Goal: Transaction & Acquisition: Purchase product/service

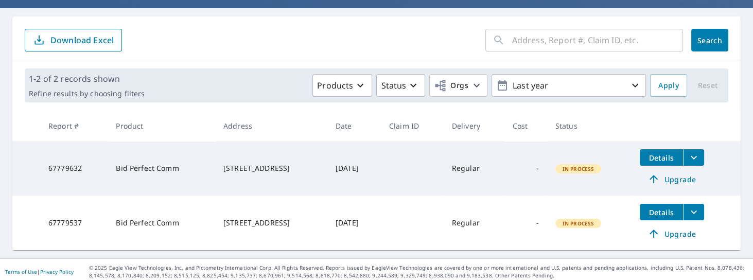
scroll to position [88, 0]
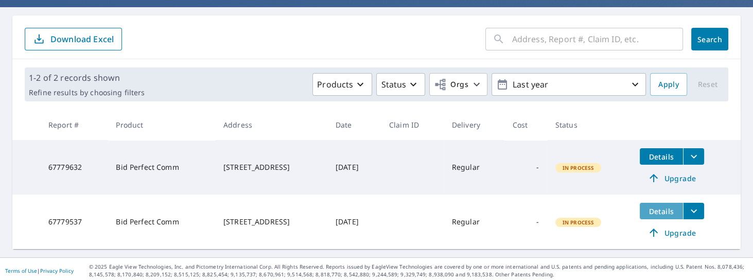
click at [667, 210] on span "Details" at bounding box center [661, 211] width 31 height 10
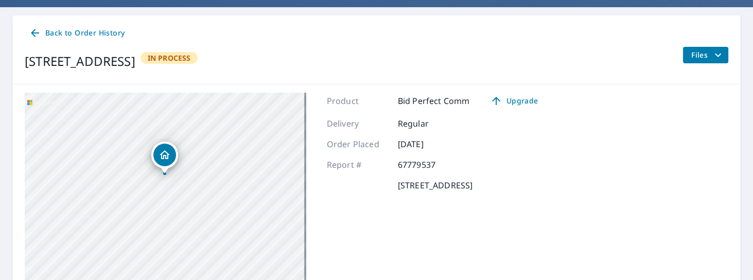
drag, startPoint x: 184, startPoint y: 227, endPoint x: 184, endPoint y: 181, distance: 46.3
click at [184, 181] on div "[STREET_ADDRESS]" at bounding box center [165, 221] width 281 height 257
drag, startPoint x: 224, startPoint y: 167, endPoint x: 211, endPoint y: 207, distance: 42.8
click at [211, 207] on div "[STREET_ADDRESS]" at bounding box center [165, 221] width 281 height 257
drag, startPoint x: 230, startPoint y: 233, endPoint x: 248, endPoint y: 170, distance: 65.5
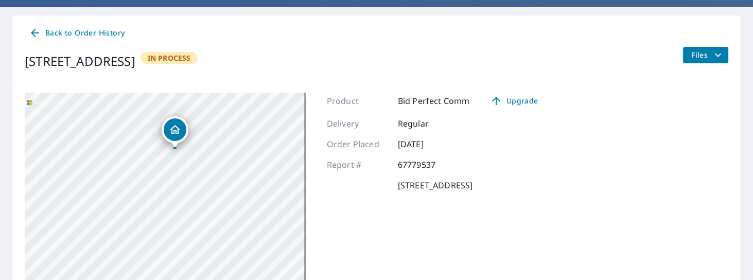
click at [248, 170] on div "[STREET_ADDRESS]" at bounding box center [165, 221] width 281 height 257
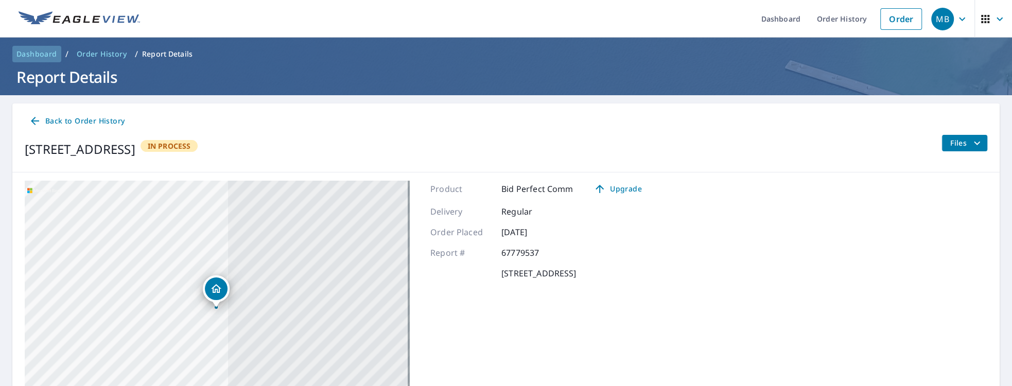
click at [52, 55] on span "Dashboard" at bounding box center [36, 54] width 41 height 10
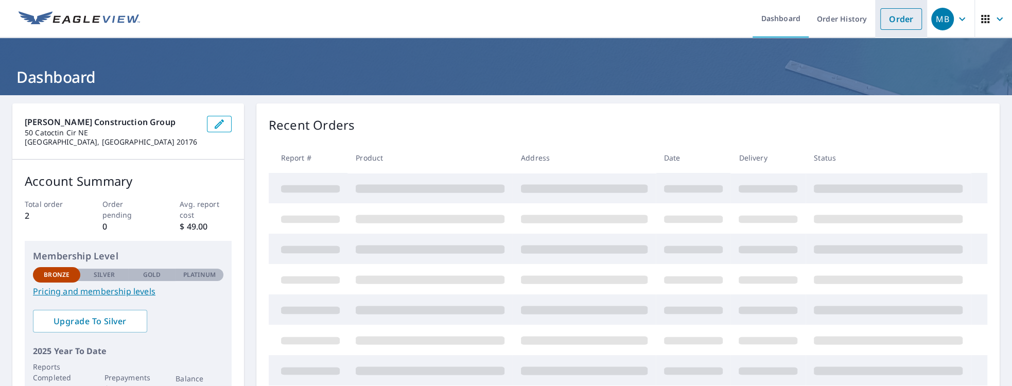
click at [752, 16] on link "Order" at bounding box center [901, 19] width 42 height 22
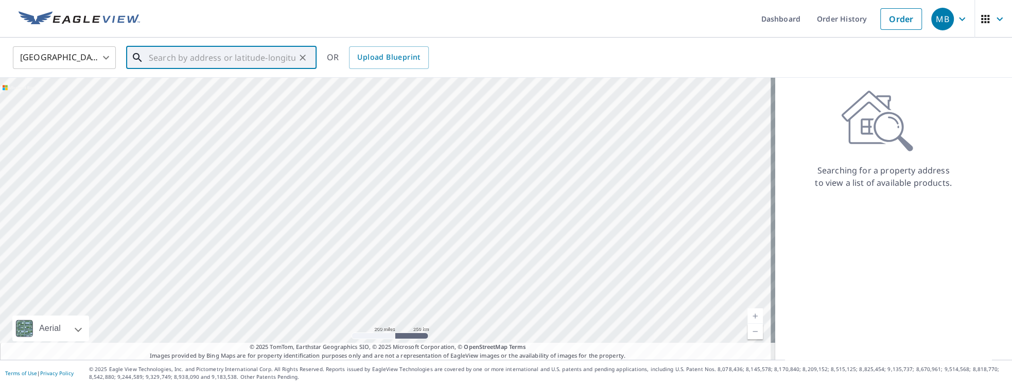
click at [178, 64] on input "text" at bounding box center [222, 57] width 147 height 29
click at [175, 87] on span "16 [PERSON_NAME] Ln" at bounding box center [228, 87] width 162 height 12
type input "[STREET_ADDRESS][PERSON_NAME]"
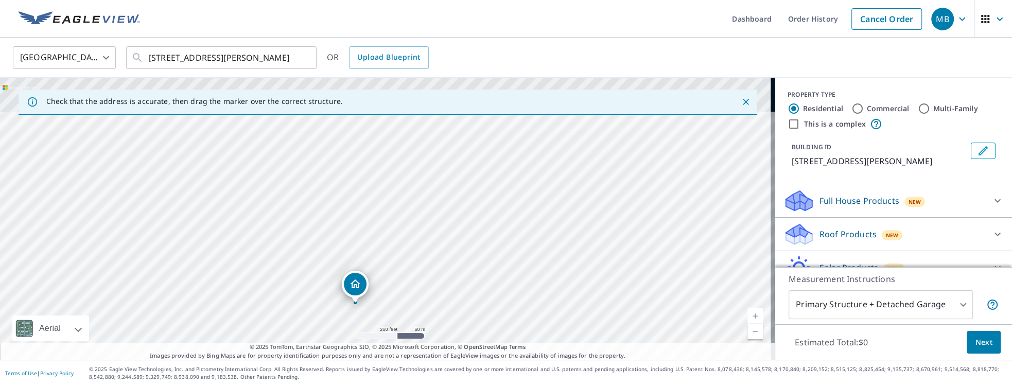
drag, startPoint x: 411, startPoint y: 236, endPoint x: 407, endPoint y: 256, distance: 20.1
click at [407, 256] on div "[STREET_ADDRESS][PERSON_NAME]" at bounding box center [387, 219] width 775 height 282
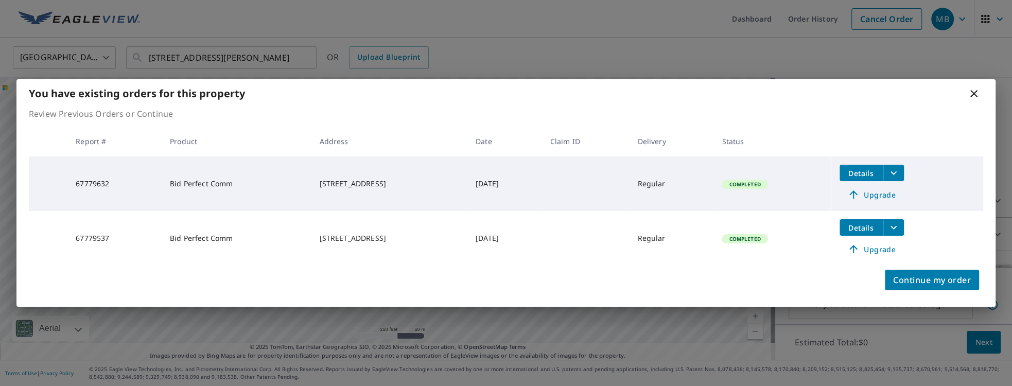
click at [752, 95] on icon at bounding box center [973, 93] width 7 height 7
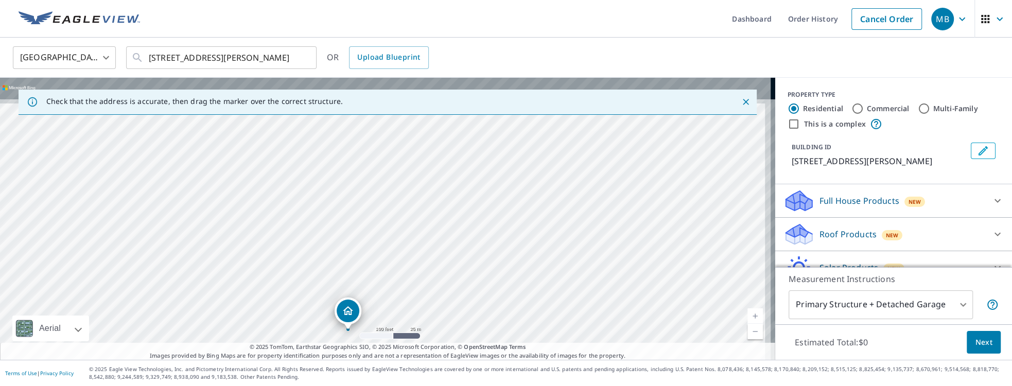
drag, startPoint x: 428, startPoint y: 167, endPoint x: 411, endPoint y: 245, distance: 80.0
click at [411, 245] on div "[STREET_ADDRESS][PERSON_NAME]" at bounding box center [387, 219] width 775 height 282
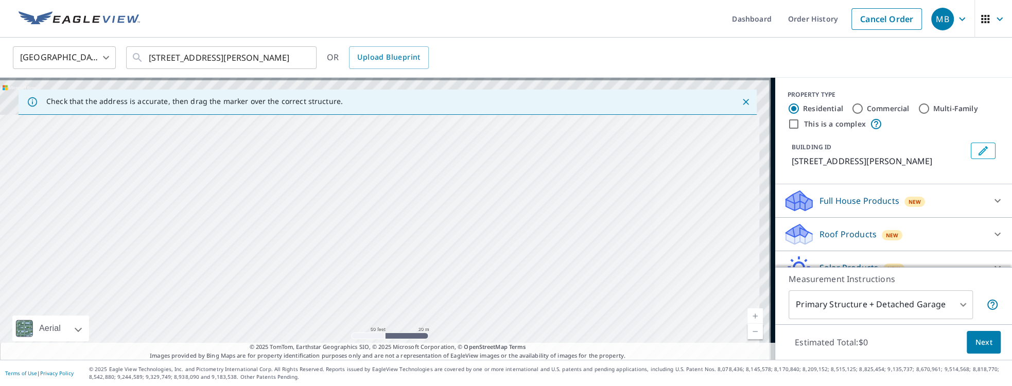
drag, startPoint x: 482, startPoint y: 184, endPoint x: 419, endPoint y: 273, distance: 108.5
click at [419, 273] on div "[STREET_ADDRESS][PERSON_NAME]" at bounding box center [387, 219] width 775 height 282
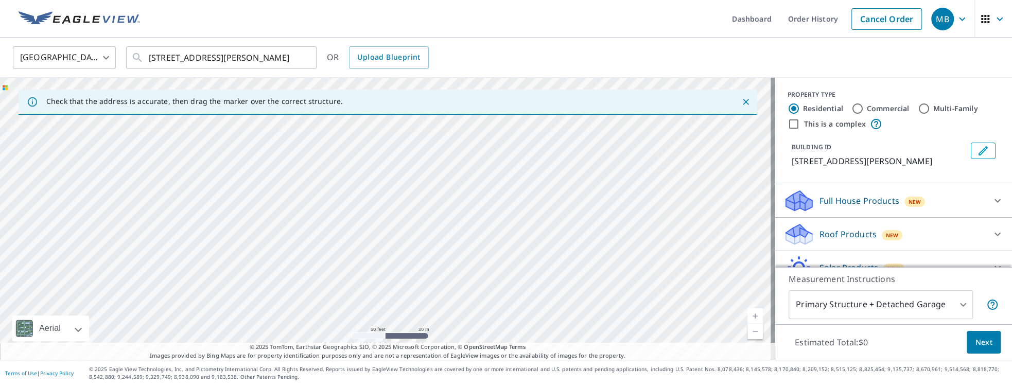
drag, startPoint x: 454, startPoint y: 221, endPoint x: 436, endPoint y: 274, distance: 56.1
click at [436, 274] on div "[STREET_ADDRESS][PERSON_NAME]" at bounding box center [387, 219] width 775 height 282
drag, startPoint x: 457, startPoint y: 225, endPoint x: 453, endPoint y: 262, distance: 37.8
click at [453, 262] on div "[STREET_ADDRESS][PERSON_NAME]" at bounding box center [387, 219] width 775 height 282
click at [462, 252] on div "[STREET_ADDRESS][PERSON_NAME]" at bounding box center [387, 219] width 775 height 282
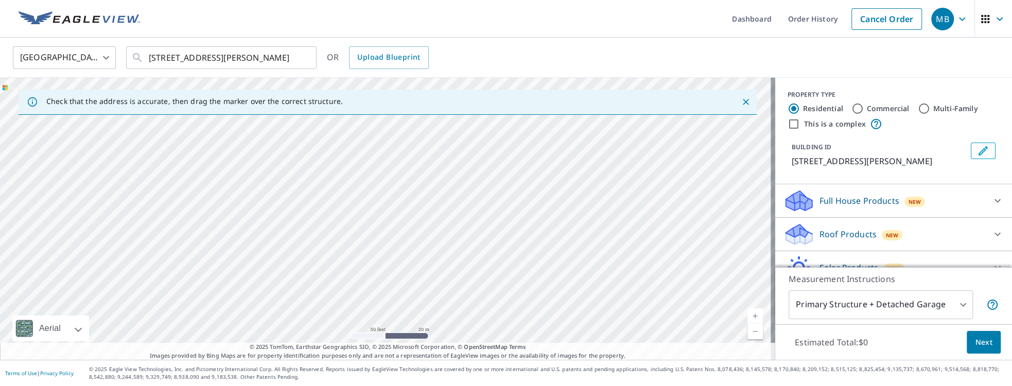
drag, startPoint x: 486, startPoint y: 212, endPoint x: 468, endPoint y: 252, distance: 44.0
click at [468, 252] on div "[STREET_ADDRESS][PERSON_NAME]" at bounding box center [387, 219] width 775 height 282
click at [478, 249] on div "[STREET_ADDRESS][PERSON_NAME]" at bounding box center [387, 219] width 775 height 282
drag, startPoint x: 506, startPoint y: 228, endPoint x: 612, endPoint y: 145, distance: 135.2
click at [612, 145] on div "[STREET_ADDRESS][PERSON_NAME]" at bounding box center [387, 219] width 775 height 282
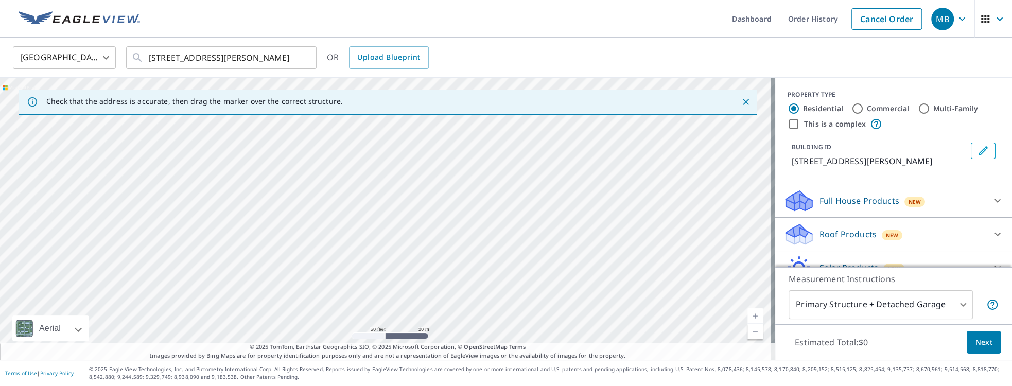
click at [479, 252] on div "[STREET_ADDRESS][PERSON_NAME]" at bounding box center [387, 219] width 775 height 282
drag, startPoint x: 384, startPoint y: 196, endPoint x: 365, endPoint y: 132, distance: 66.4
drag, startPoint x: 385, startPoint y: 196, endPoint x: 391, endPoint y: 121, distance: 75.3
drag, startPoint x: 383, startPoint y: 199, endPoint x: 433, endPoint y: 122, distance: 91.1
drag, startPoint x: 437, startPoint y: 253, endPoint x: 415, endPoint y: 275, distance: 31.7
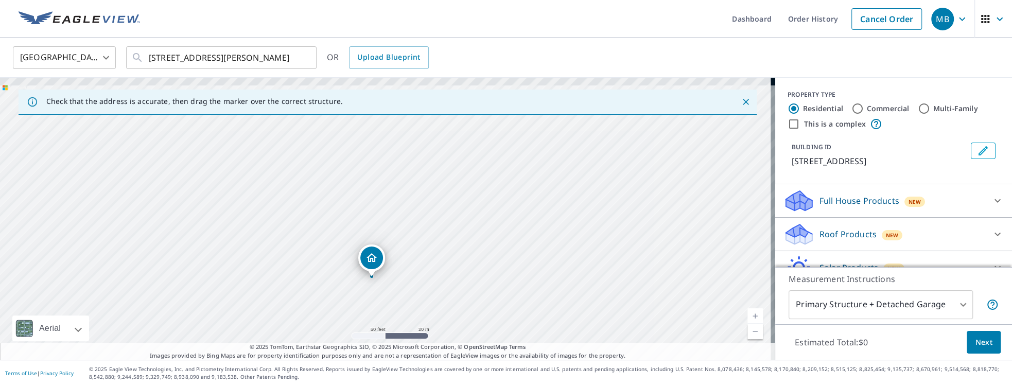
click at [415, 275] on div "[STREET_ADDRESS]" at bounding box center [387, 219] width 775 height 282
drag, startPoint x: 395, startPoint y: 228, endPoint x: 377, endPoint y: 272, distance: 47.3
click at [377, 272] on div "[STREET_ADDRESS]" at bounding box center [387, 219] width 775 height 282
drag, startPoint x: 335, startPoint y: 301, endPoint x: 423, endPoint y: 188, distance: 143.0
drag, startPoint x: 450, startPoint y: 244, endPoint x: 402, endPoint y: 282, distance: 61.2
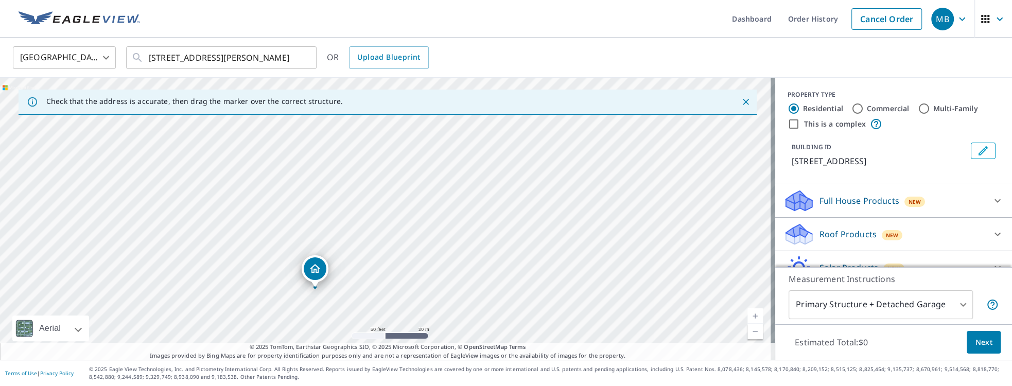
click at [402, 279] on div "[STREET_ADDRESS]" at bounding box center [387, 219] width 775 height 282
drag, startPoint x: 311, startPoint y: 273, endPoint x: 419, endPoint y: 150, distance: 163.3
drag, startPoint x: 451, startPoint y: 200, endPoint x: 470, endPoint y: 178, distance: 29.5
click at [470, 178] on div "[STREET_ADDRESS][PERSON_NAME]" at bounding box center [387, 219] width 775 height 282
click at [752, 279] on link "Current Level 19, Zoom Out" at bounding box center [754, 331] width 15 height 15
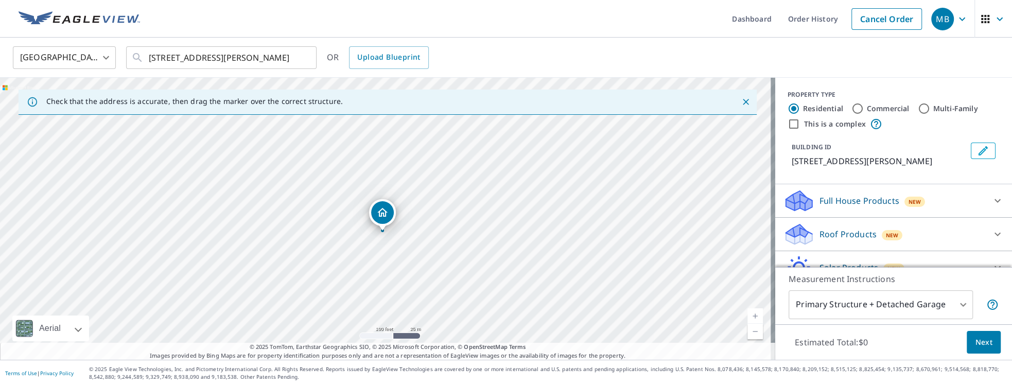
drag, startPoint x: 465, startPoint y: 223, endPoint x: 452, endPoint y: 248, distance: 27.9
click at [452, 248] on div "[STREET_ADDRESS][PERSON_NAME]" at bounding box center [387, 219] width 775 height 282
drag, startPoint x: 385, startPoint y: 214, endPoint x: 392, endPoint y: 203, distance: 12.7
drag, startPoint x: 411, startPoint y: 266, endPoint x: 453, endPoint y: 220, distance: 62.6
click at [453, 220] on div "[STREET_ADDRESS][PERSON_NAME]" at bounding box center [387, 219] width 775 height 282
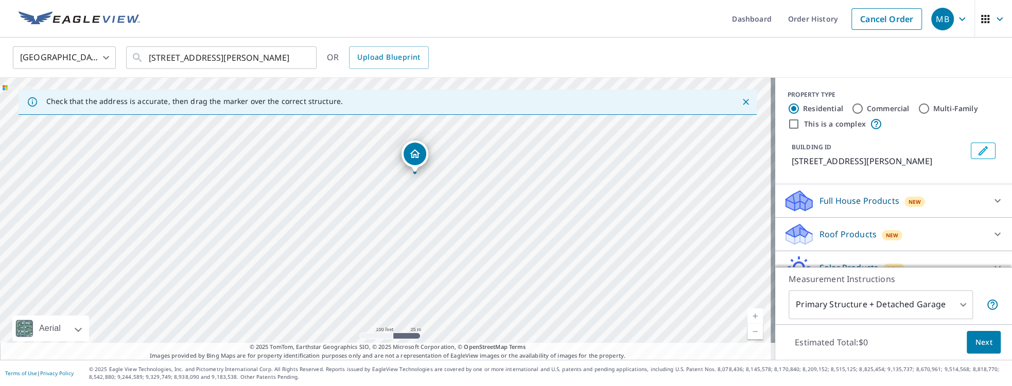
drag, startPoint x: 478, startPoint y: 224, endPoint x: 508, endPoint y: 184, distance: 50.3
click at [508, 184] on div "[STREET_ADDRESS][PERSON_NAME]" at bounding box center [387, 219] width 775 height 282
drag, startPoint x: 412, startPoint y: 155, endPoint x: 373, endPoint y: 202, distance: 61.0
click at [415, 202] on div "[STREET_ADDRESS][PERSON_NAME]" at bounding box center [387, 219] width 775 height 282
drag, startPoint x: 410, startPoint y: 165, endPoint x: 390, endPoint y: 190, distance: 32.6
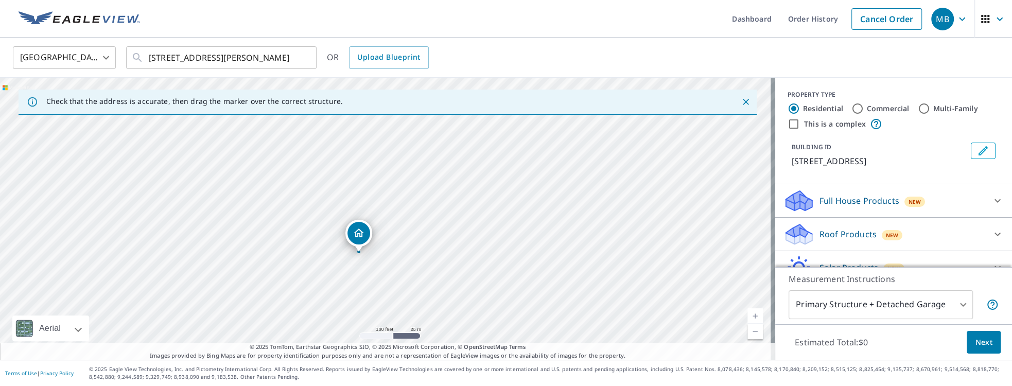
drag, startPoint x: 435, startPoint y: 227, endPoint x: 416, endPoint y: 239, distance: 22.0
click at [416, 239] on div "[STREET_ADDRESS]" at bounding box center [387, 219] width 775 height 282
drag, startPoint x: 366, startPoint y: 233, endPoint x: 402, endPoint y: 187, distance: 58.2
drag, startPoint x: 420, startPoint y: 243, endPoint x: 431, endPoint y: 216, distance: 29.5
click at [431, 216] on div "[STREET_ADDRESS][PERSON_NAME]" at bounding box center [387, 219] width 775 height 282
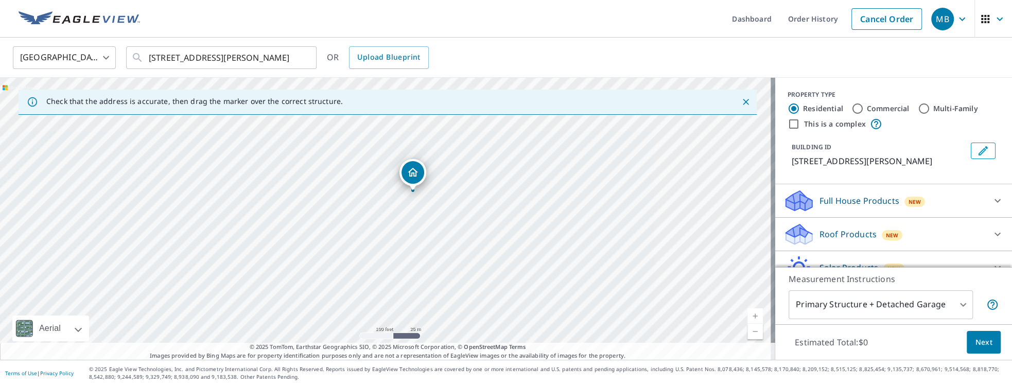
drag, startPoint x: 385, startPoint y: 195, endPoint x: 414, endPoint y: 173, distance: 36.3
click at [752, 232] on icon at bounding box center [997, 234] width 12 height 12
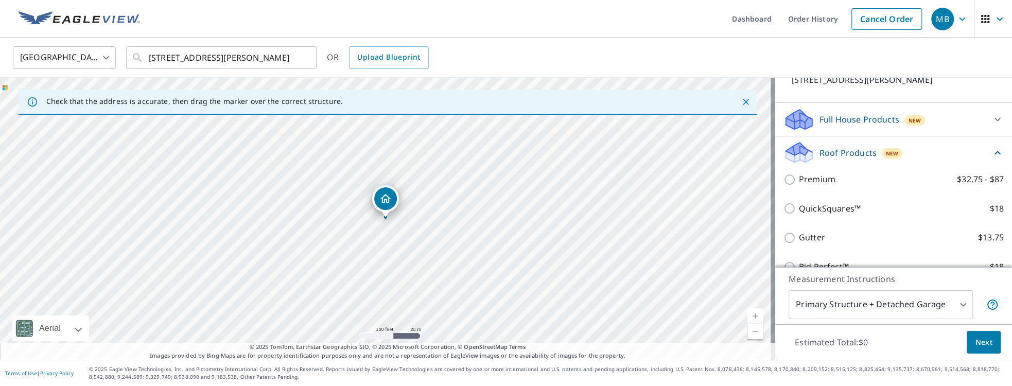
scroll to position [88, 0]
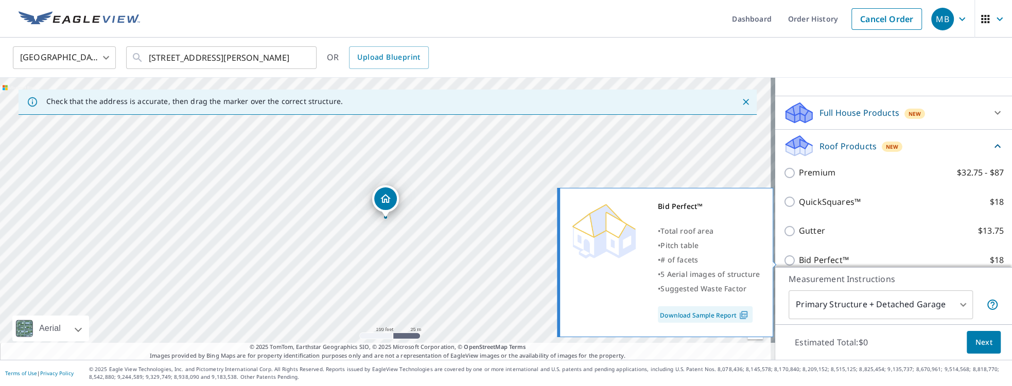
click at [752, 262] on input "Bid Perfect™ $18" at bounding box center [790, 260] width 15 height 12
checkbox input "true"
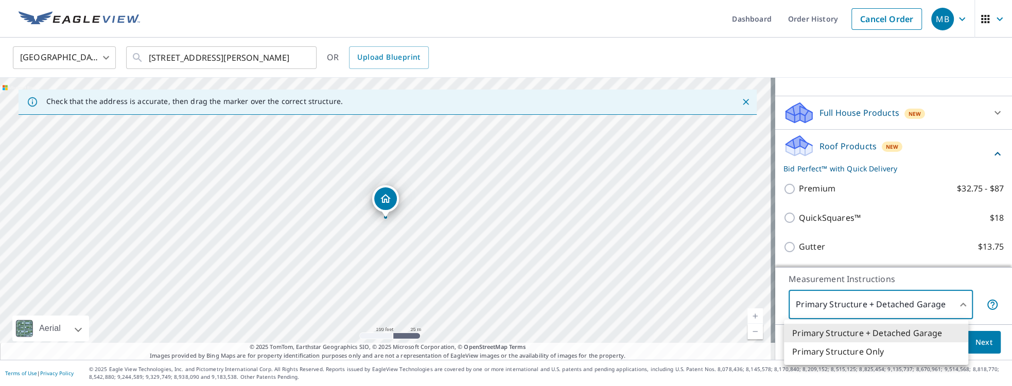
click at [752, 279] on body "MB MB Dashboard Order History Cancel Order MB [GEOGRAPHIC_DATA] [GEOGRAPHIC_DAT…" at bounding box center [506, 193] width 1012 height 386
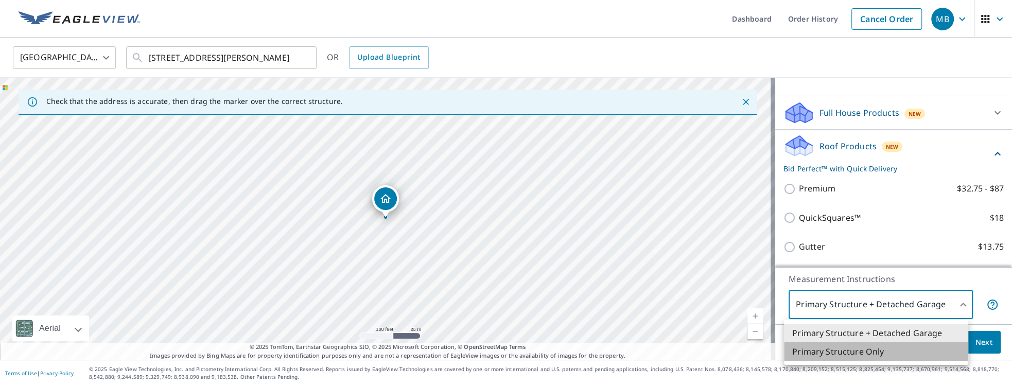
click at [752, 279] on li "Primary Structure Only" at bounding box center [876, 351] width 184 height 19
type input "2"
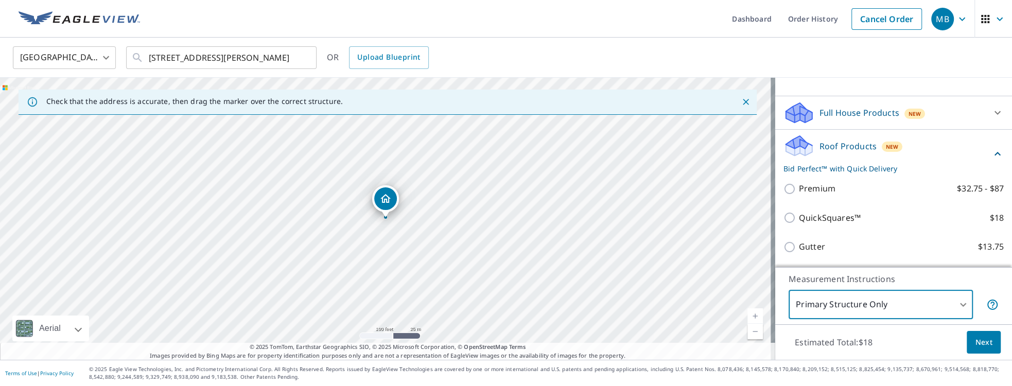
click at [752, 279] on p "Measurement Instructions" at bounding box center [893, 279] width 210 height 12
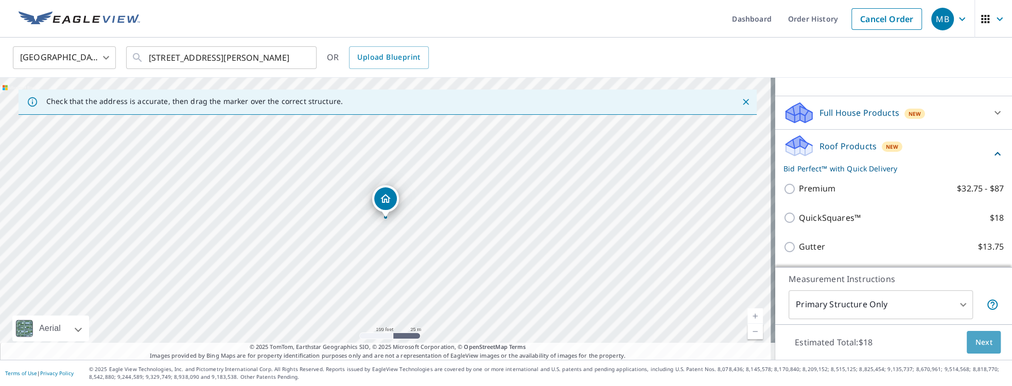
click at [752, 279] on span "Next" at bounding box center [983, 342] width 17 height 13
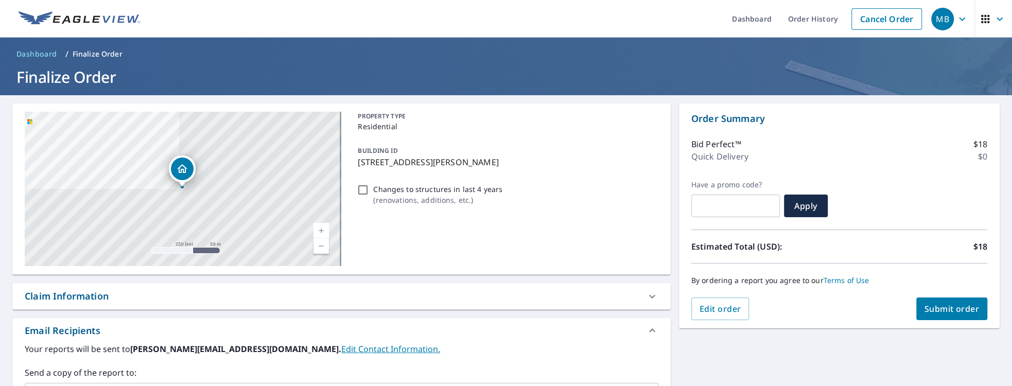
click at [752, 279] on span "Submit order" at bounding box center [951, 308] width 55 height 11
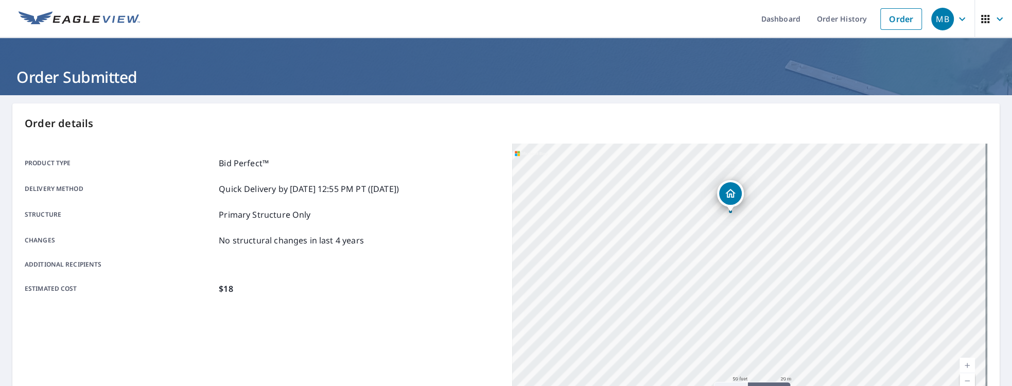
drag, startPoint x: 723, startPoint y: 291, endPoint x: 742, endPoint y: 249, distance: 45.8
click at [742, 249] on div "[STREET_ADDRESS][PERSON_NAME]" at bounding box center [749, 272] width 475 height 257
drag, startPoint x: 747, startPoint y: 250, endPoint x: 720, endPoint y: 223, distance: 38.2
click at [720, 223] on div "[STREET_ADDRESS][PERSON_NAME]" at bounding box center [749, 272] width 475 height 257
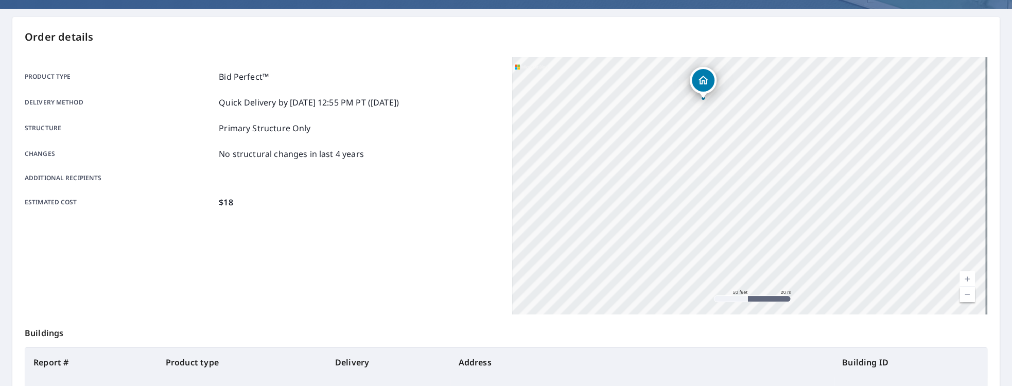
scroll to position [88, 0]
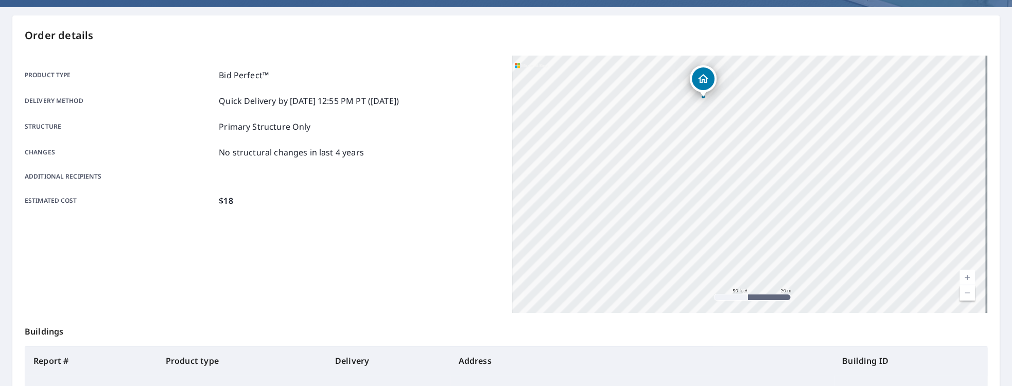
click at [752, 279] on link "Current Level 19, Zoom Out" at bounding box center [966, 292] width 15 height 15
click at [752, 279] on link "Current Level 18, Zoom Out" at bounding box center [966, 292] width 15 height 15
click at [752, 276] on link "Current Level 17, Zoom In" at bounding box center [966, 277] width 15 height 15
click at [702, 183] on div "[STREET_ADDRESS][PERSON_NAME]" at bounding box center [749, 184] width 475 height 257
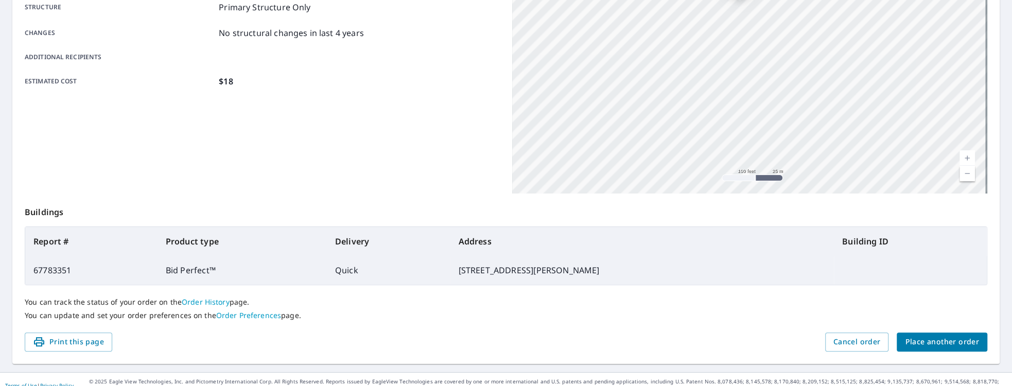
scroll to position [219, 0]
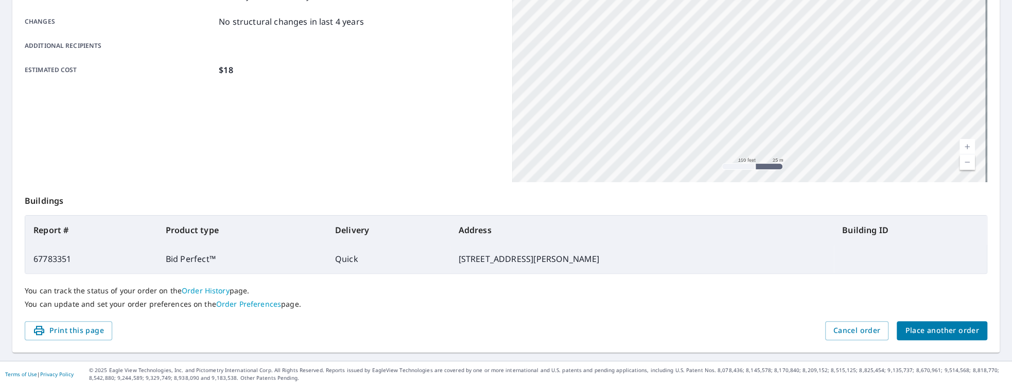
click at [752, 279] on span "Place another order" at bounding box center [942, 330] width 74 height 13
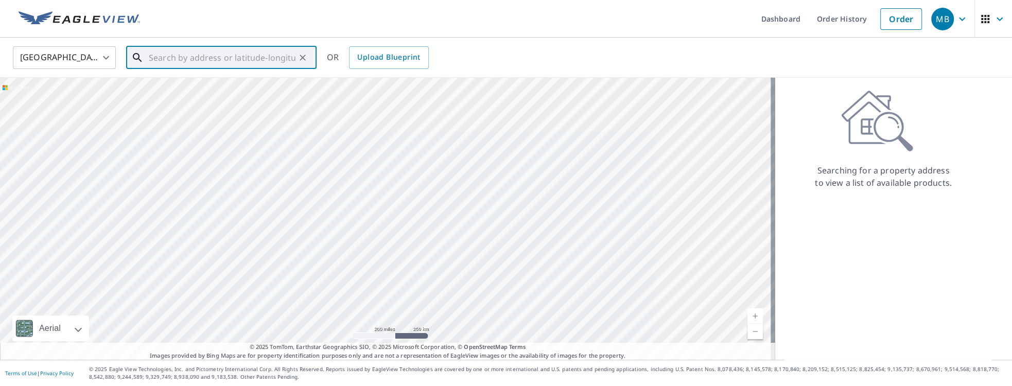
click at [233, 61] on input "text" at bounding box center [222, 57] width 147 height 29
click at [217, 90] on span "16 [PERSON_NAME]" at bounding box center [228, 87] width 162 height 12
type input "[STREET_ADDRESS][PERSON_NAME]"
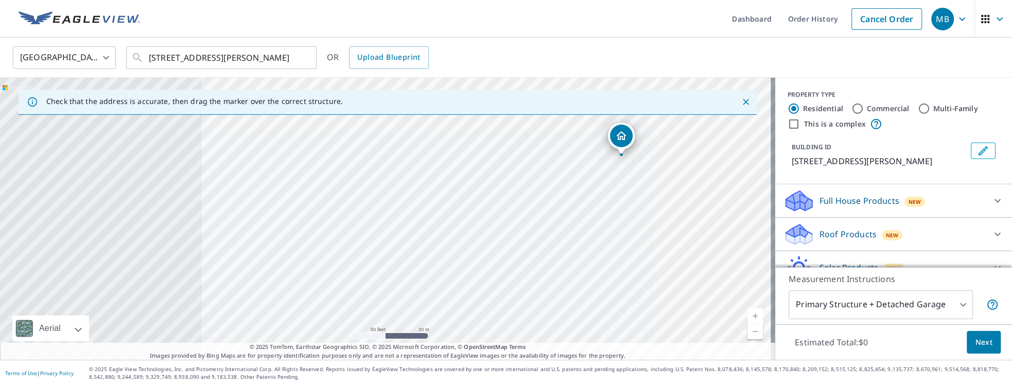
drag, startPoint x: 345, startPoint y: 212, endPoint x: 543, endPoint y: 205, distance: 198.7
click at [600, 157] on div "[STREET_ADDRESS][PERSON_NAME]" at bounding box center [387, 219] width 775 height 282
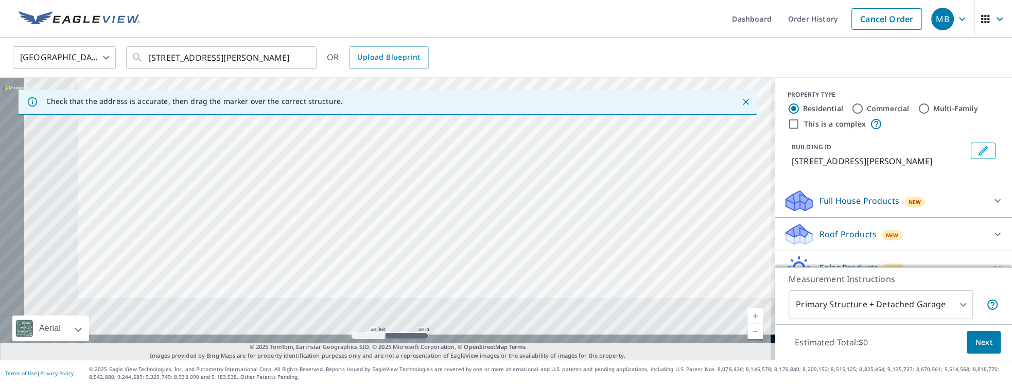
drag, startPoint x: 437, startPoint y: 294, endPoint x: 589, endPoint y: 138, distance: 217.6
click at [589, 139] on div "[STREET_ADDRESS][PERSON_NAME]" at bounding box center [387, 219] width 775 height 282
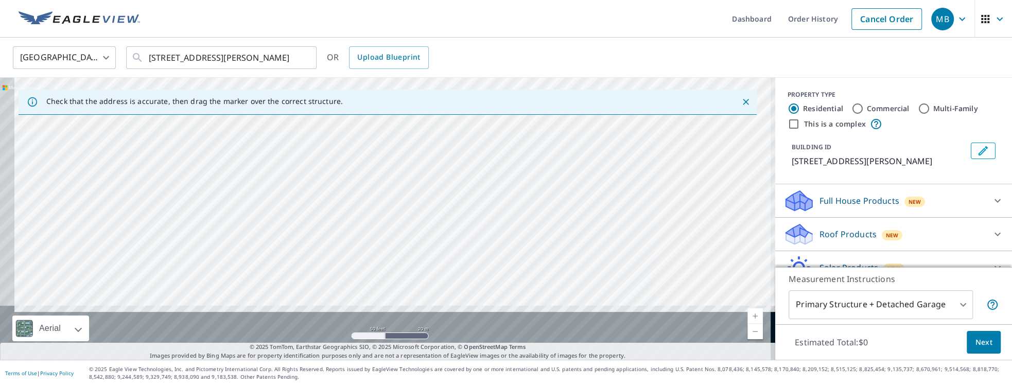
drag, startPoint x: 553, startPoint y: 278, endPoint x: 578, endPoint y: 172, distance: 109.1
click at [578, 172] on div "[STREET_ADDRESS][PERSON_NAME]" at bounding box center [387, 219] width 775 height 282
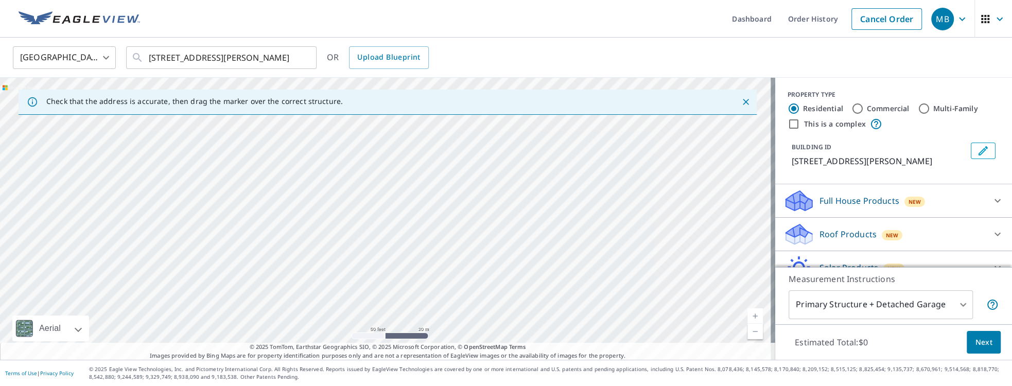
drag, startPoint x: 513, startPoint y: 224, endPoint x: 517, endPoint y: 178, distance: 46.5
click at [517, 169] on div "[STREET_ADDRESS][PERSON_NAME]" at bounding box center [387, 219] width 775 height 282
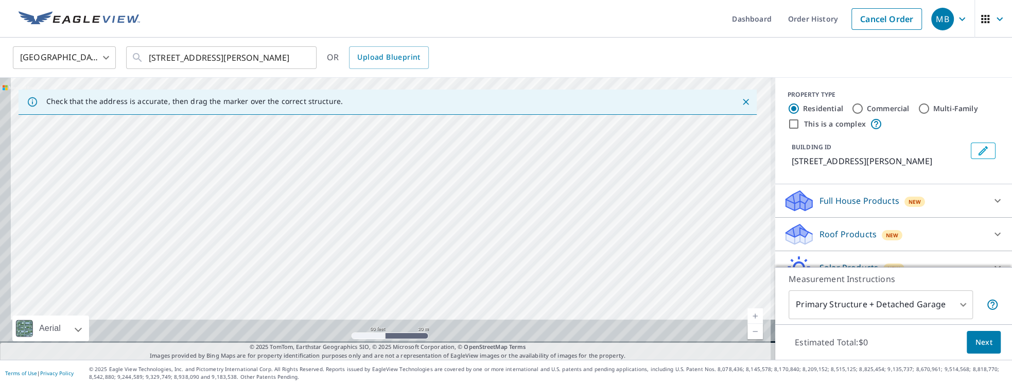
drag, startPoint x: 532, startPoint y: 177, endPoint x: 535, endPoint y: 161, distance: 16.2
click at [535, 161] on div "[STREET_ADDRESS][PERSON_NAME]" at bounding box center [387, 219] width 775 height 282
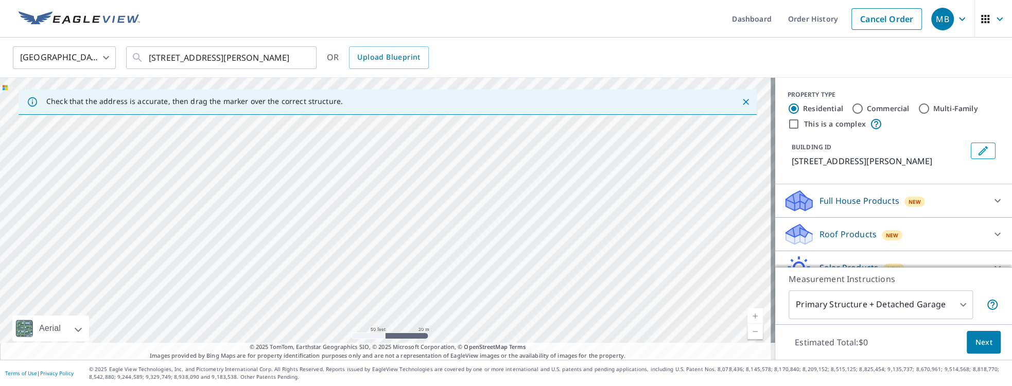
drag, startPoint x: 507, startPoint y: 233, endPoint x: 509, endPoint y: 249, distance: 16.2
click at [509, 249] on div "[STREET_ADDRESS][PERSON_NAME]" at bounding box center [387, 219] width 775 height 282
drag, startPoint x: 449, startPoint y: 189, endPoint x: 436, endPoint y: 239, distance: 51.4
click at [436, 239] on div "[STREET_ADDRESS][PERSON_NAME]" at bounding box center [387, 219] width 775 height 282
drag, startPoint x: 535, startPoint y: 237, endPoint x: 524, endPoint y: 292, distance: 56.1
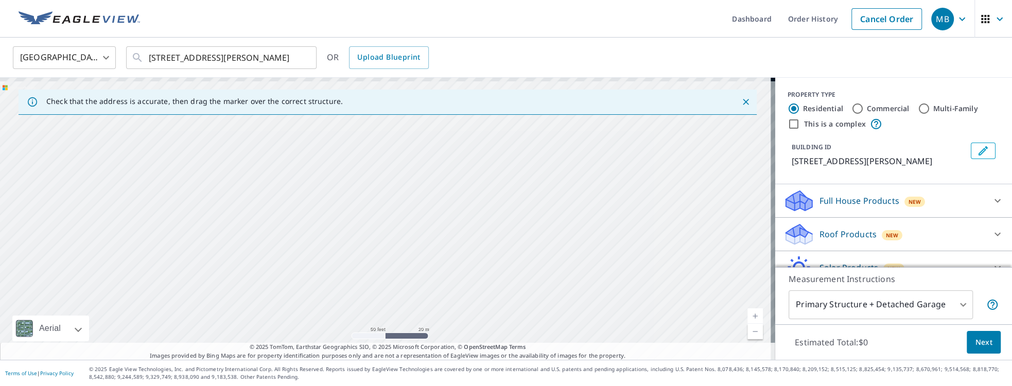
click at [524, 279] on div "[STREET_ADDRESS][PERSON_NAME]" at bounding box center [387, 219] width 775 height 282
drag, startPoint x: 498, startPoint y: 260, endPoint x: 495, endPoint y: 269, distance: 9.0
click at [495, 269] on div "[STREET_ADDRESS][PERSON_NAME]" at bounding box center [387, 219] width 775 height 282
drag, startPoint x: 504, startPoint y: 256, endPoint x: 504, endPoint y: 271, distance: 14.4
click at [493, 279] on div "[STREET_ADDRESS][PERSON_NAME]" at bounding box center [387, 219] width 775 height 282
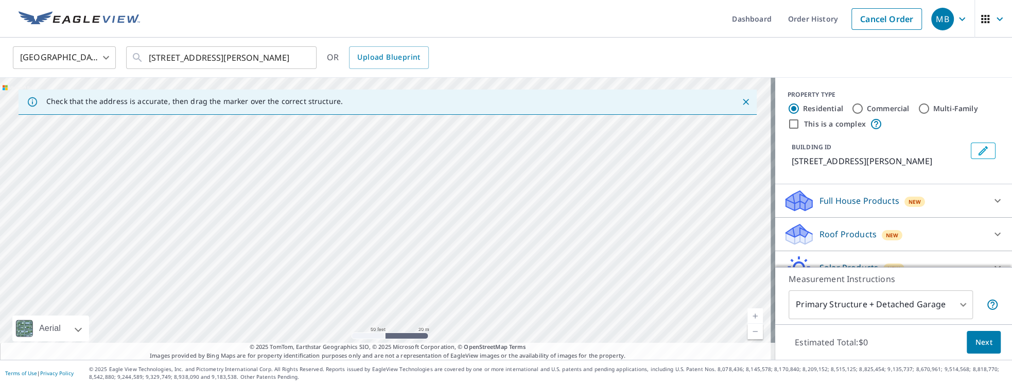
click at [496, 271] on div "[STREET_ADDRESS][PERSON_NAME]" at bounding box center [387, 219] width 775 height 282
drag, startPoint x: 554, startPoint y: 237, endPoint x: 517, endPoint y: 263, distance: 45.0
click at [514, 268] on div "[STREET_ADDRESS][PERSON_NAME]" at bounding box center [387, 219] width 775 height 282
drag, startPoint x: 537, startPoint y: 244, endPoint x: 511, endPoint y: 270, distance: 37.1
click at [511, 270] on div "[STREET_ADDRESS][PERSON_NAME]" at bounding box center [387, 219] width 775 height 282
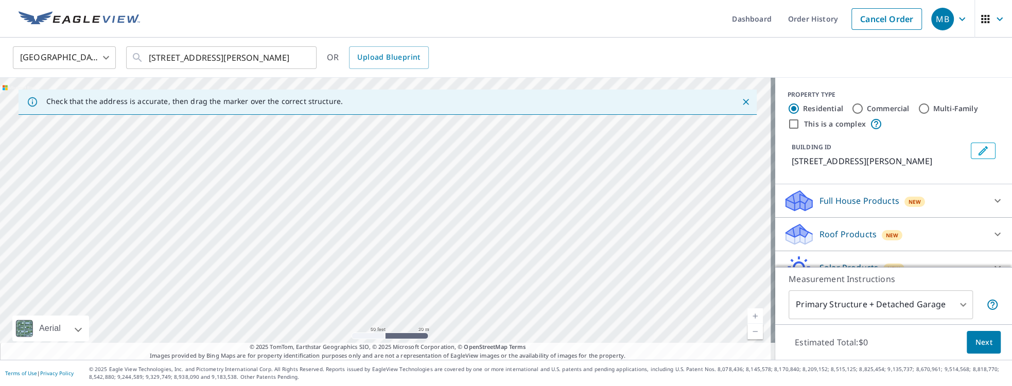
click at [516, 270] on div "[STREET_ADDRESS][PERSON_NAME]" at bounding box center [387, 219] width 775 height 282
drag, startPoint x: 540, startPoint y: 237, endPoint x: 515, endPoint y: 277, distance: 47.8
click at [515, 277] on div "[STREET_ADDRESS][PERSON_NAME]" at bounding box center [387, 219] width 775 height 282
click at [513, 262] on div "[STREET_ADDRESS][PERSON_NAME]" at bounding box center [387, 219] width 775 height 282
drag, startPoint x: 576, startPoint y: 225, endPoint x: 586, endPoint y: 210, distance: 18.0
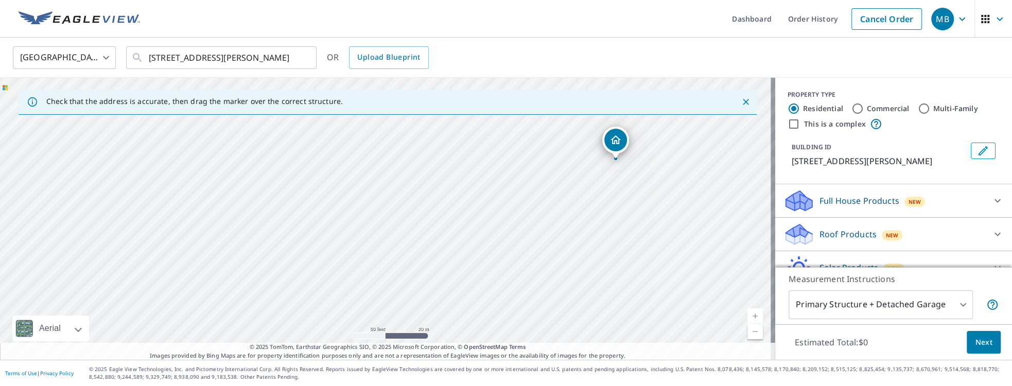
click at [586, 210] on div "[STREET_ADDRESS][PERSON_NAME]" at bounding box center [387, 219] width 775 height 282
drag, startPoint x: 612, startPoint y: 136, endPoint x: 510, endPoint y: 263, distance: 162.6
click at [752, 233] on icon at bounding box center [997, 234] width 12 height 12
click at [752, 198] on icon at bounding box center [997, 201] width 12 height 12
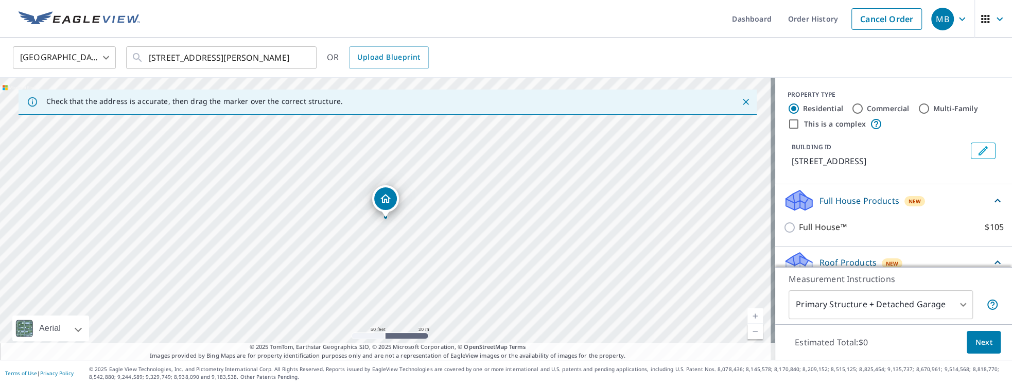
click at [752, 198] on icon at bounding box center [997, 201] width 12 height 12
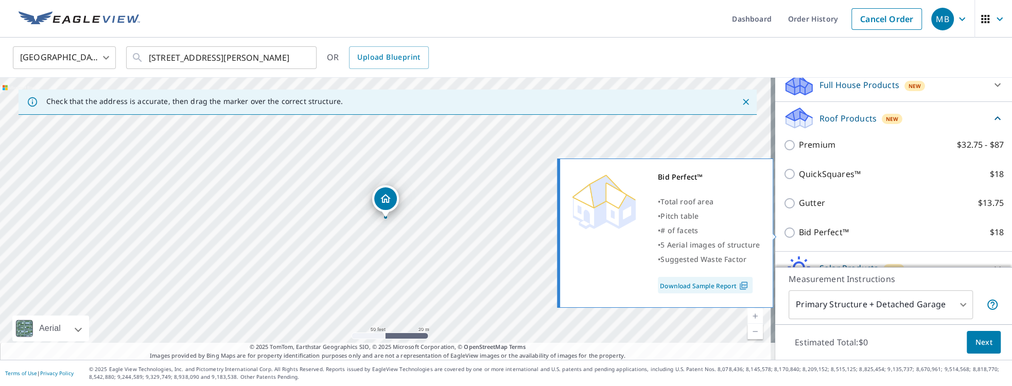
scroll to position [117, 0]
click at [752, 232] on input "Bid Perfect™ $18" at bounding box center [790, 231] width 15 height 12
checkbox input "true"
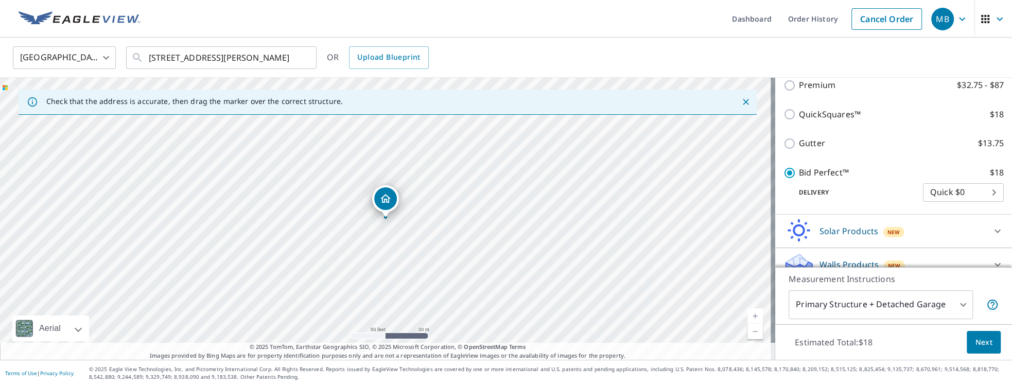
scroll to position [205, 0]
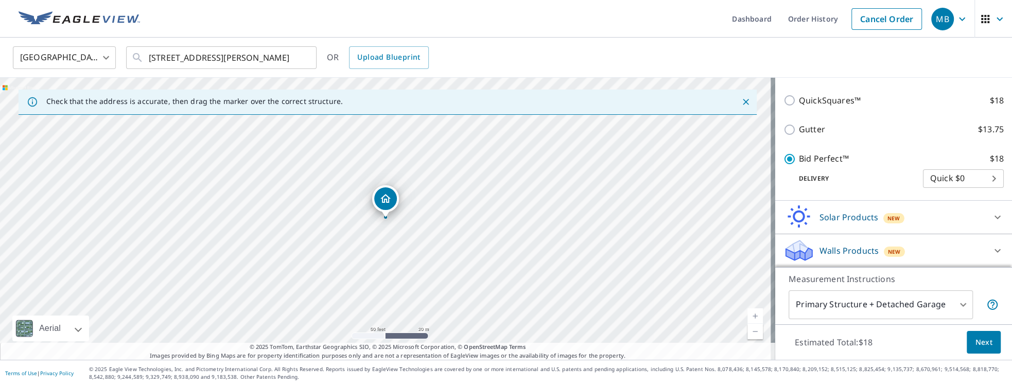
click at [752, 279] on body "MB MB Dashboard Order History Cancel Order MB [GEOGRAPHIC_DATA] [GEOGRAPHIC_DAT…" at bounding box center [506, 193] width 1012 height 386
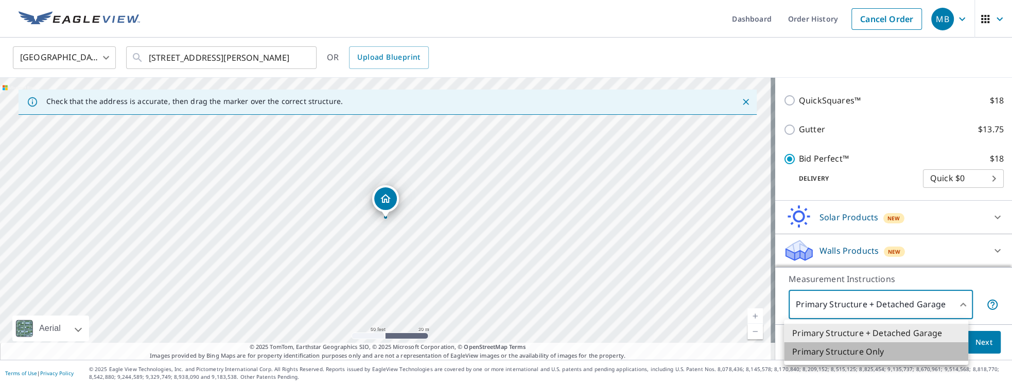
click at [752, 279] on li "Primary Structure Only" at bounding box center [876, 351] width 184 height 19
type input "2"
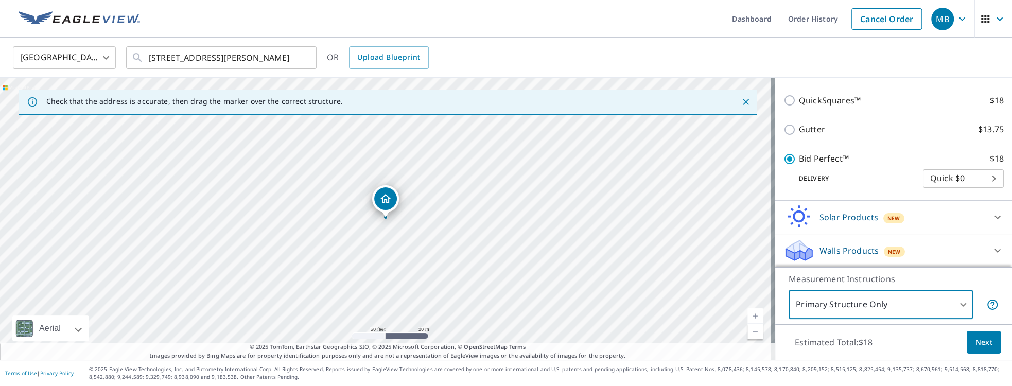
click at [752, 279] on span "Next" at bounding box center [983, 342] width 17 height 13
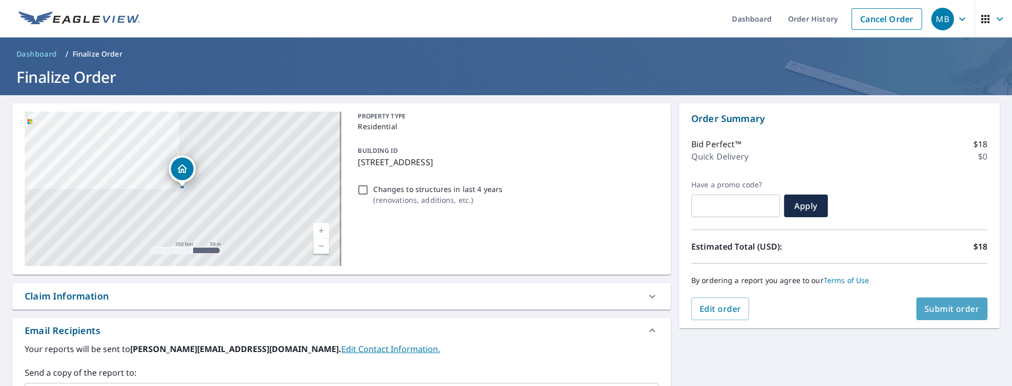
click at [752, 279] on span "Submit order" at bounding box center [951, 308] width 55 height 11
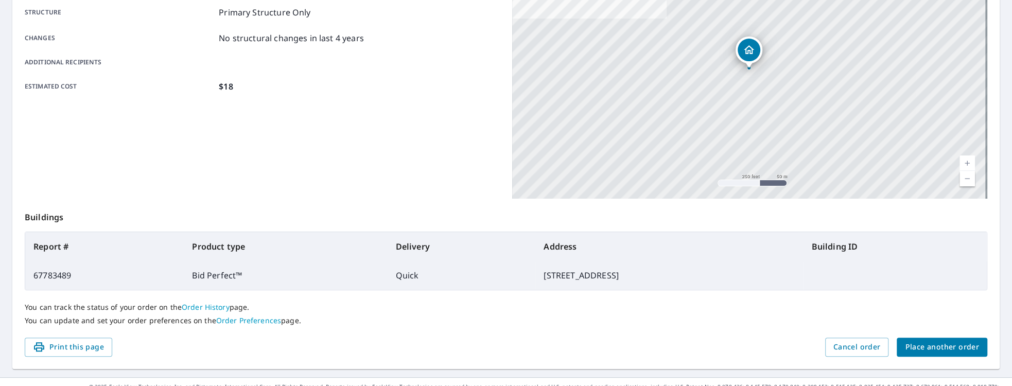
scroll to position [219, 0]
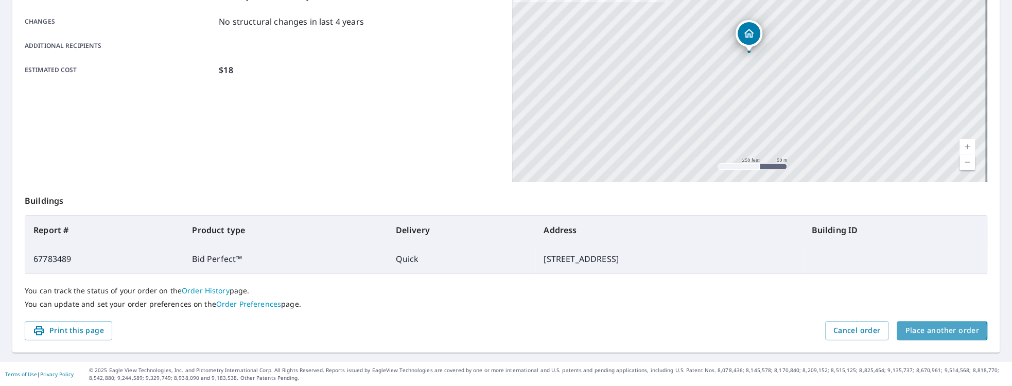
click at [752, 279] on span "Place another order" at bounding box center [942, 330] width 74 height 13
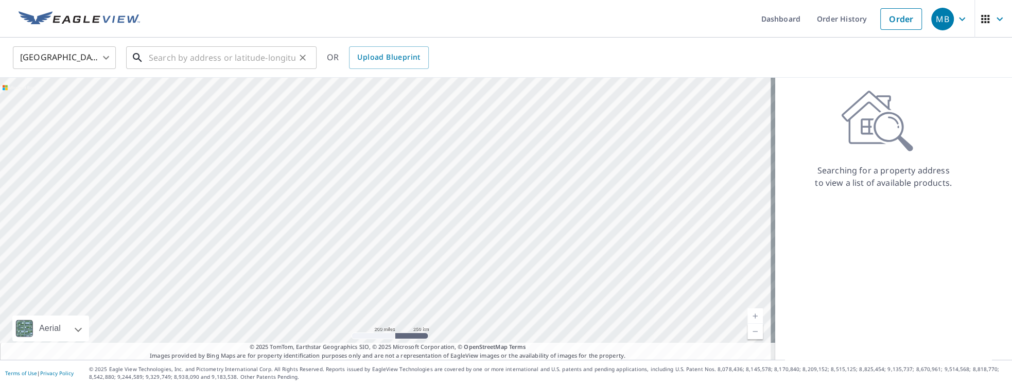
click at [188, 53] on input "text" at bounding box center [222, 57] width 147 height 29
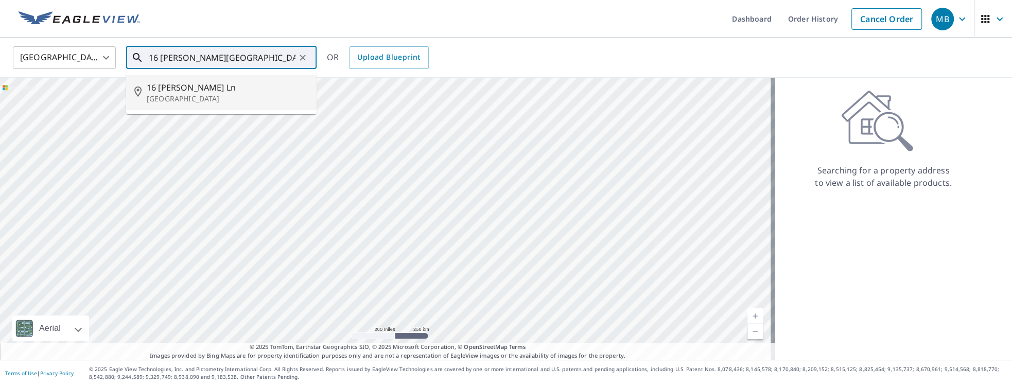
click at [181, 92] on span "16 [PERSON_NAME] Ln" at bounding box center [228, 87] width 162 height 12
type input "[STREET_ADDRESS][PERSON_NAME]"
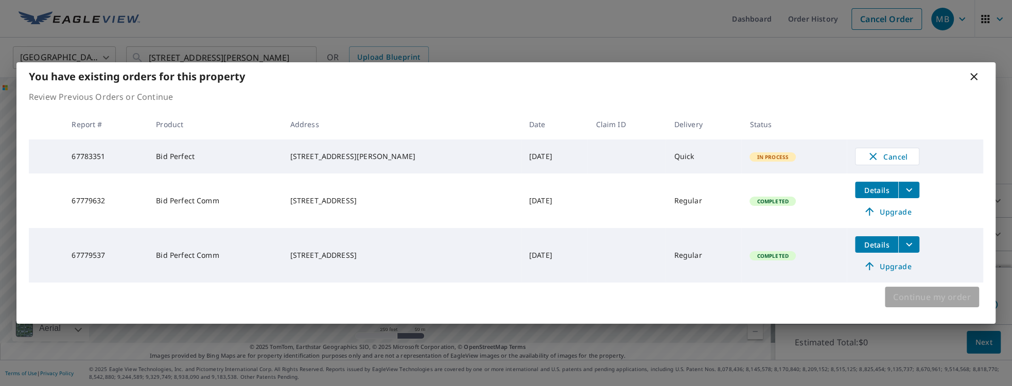
click at [752, 279] on span "Continue my order" at bounding box center [932, 297] width 78 height 14
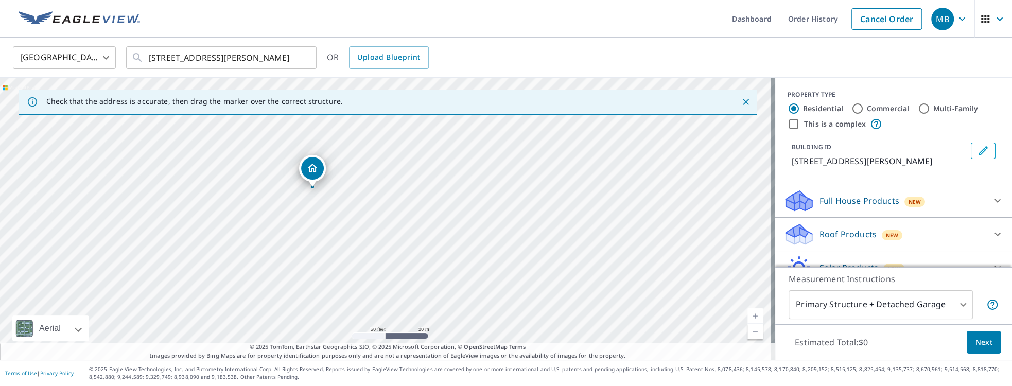
drag, startPoint x: 452, startPoint y: 225, endPoint x: 400, endPoint y: 248, distance: 56.2
click at [400, 248] on div "[STREET_ADDRESS][PERSON_NAME]" at bounding box center [387, 219] width 775 height 282
drag, startPoint x: 313, startPoint y: 171, endPoint x: 448, endPoint y: 186, distance: 135.6
click at [752, 236] on icon at bounding box center [997, 234] width 12 height 12
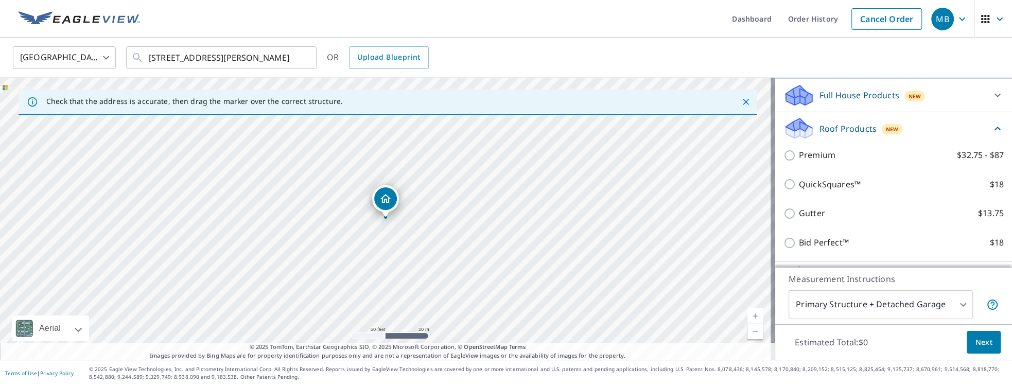
scroll to position [117, 0]
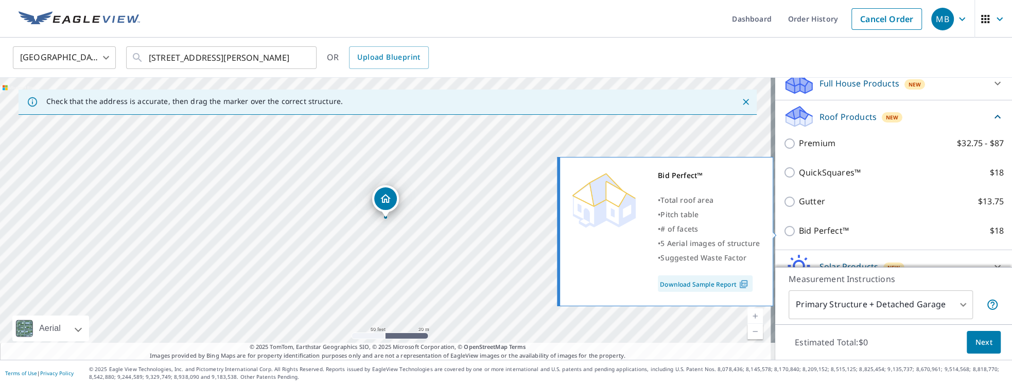
click at [752, 231] on input "Bid Perfect™ $18" at bounding box center [790, 231] width 15 height 12
checkbox input "true"
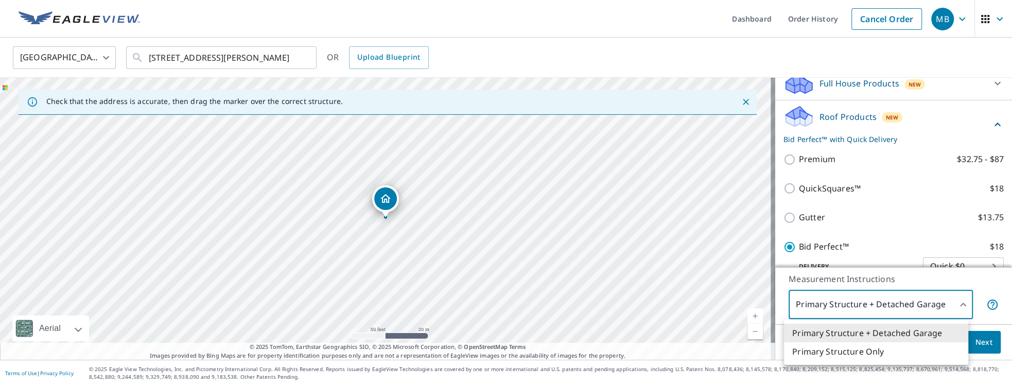
click at [752, 279] on body "MB MB Dashboard Order History Cancel Order MB [GEOGRAPHIC_DATA] [GEOGRAPHIC_DAT…" at bounding box center [506, 193] width 1012 height 386
click at [752, 279] on li "Primary Structure Only" at bounding box center [876, 351] width 184 height 19
type input "2"
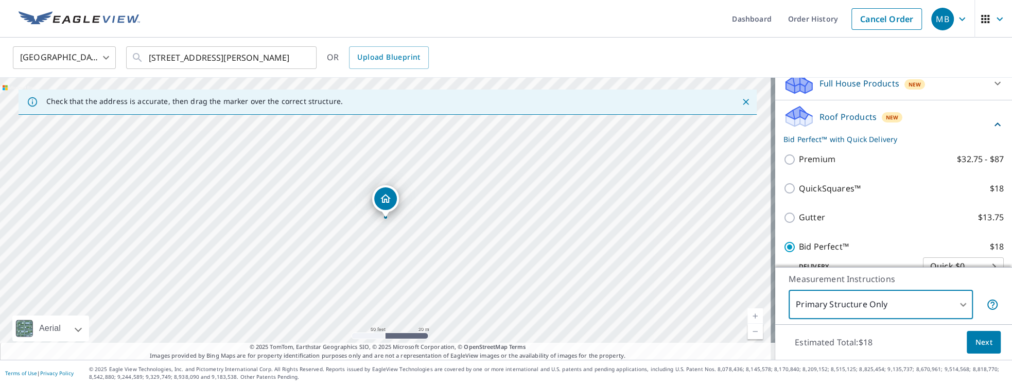
click at [752, 279] on span "Next" at bounding box center [983, 342] width 17 height 13
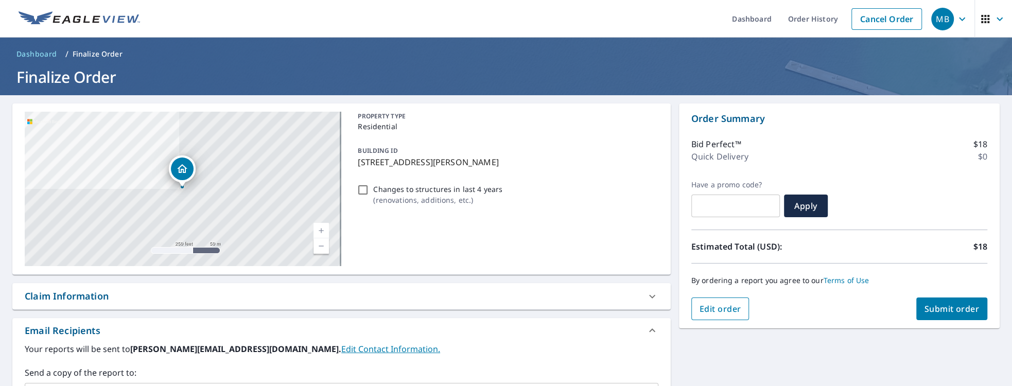
click at [701, 279] on span "Edit order" at bounding box center [720, 308] width 42 height 11
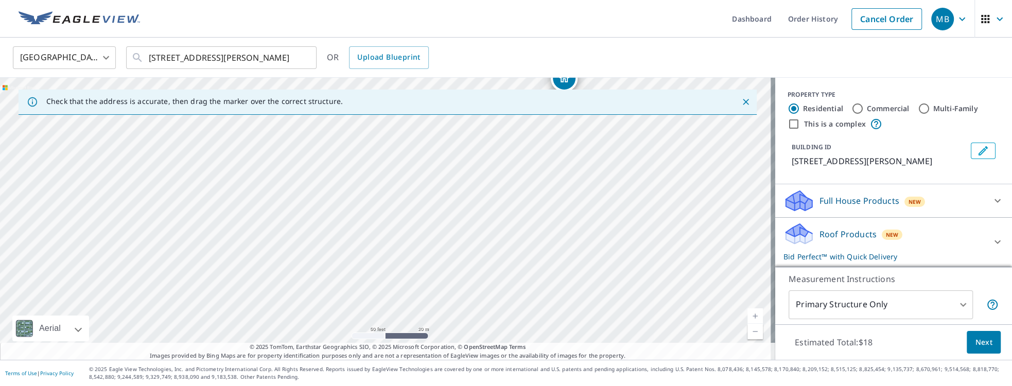
drag, startPoint x: 404, startPoint y: 217, endPoint x: 453, endPoint y: 179, distance: 61.7
click at [453, 179] on div "[STREET_ADDRESS][PERSON_NAME]" at bounding box center [387, 219] width 775 height 282
drag, startPoint x: 560, startPoint y: 85, endPoint x: 354, endPoint y: 262, distance: 272.6
click at [752, 243] on icon at bounding box center [997, 242] width 12 height 12
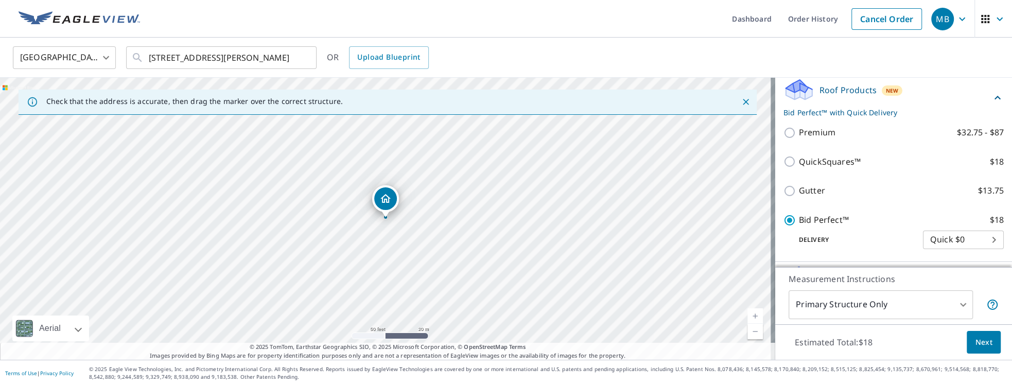
scroll to position [176, 0]
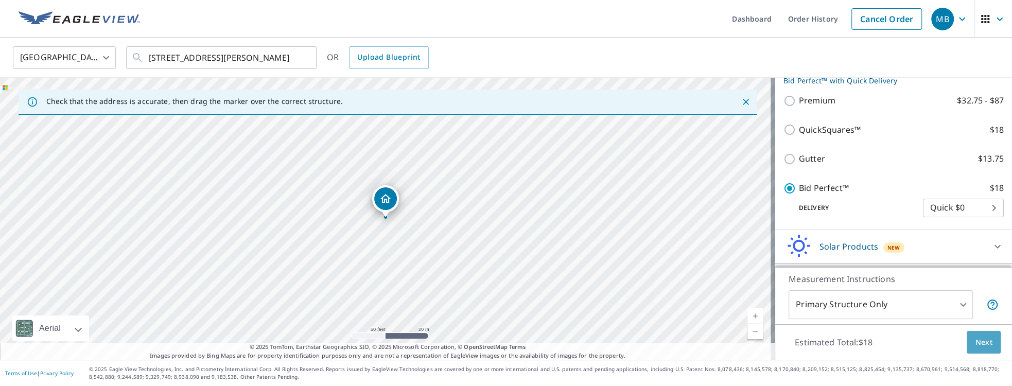
click at [752, 279] on button "Next" at bounding box center [983, 342] width 34 height 23
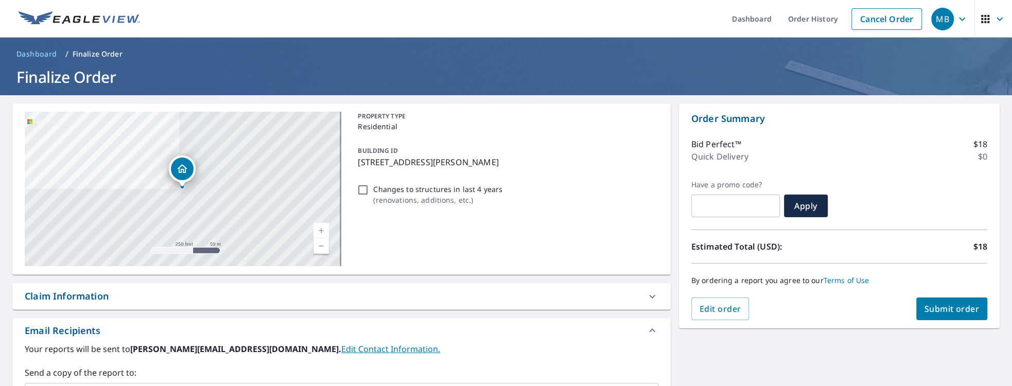
click at [752, 279] on span "Submit order" at bounding box center [951, 308] width 55 height 11
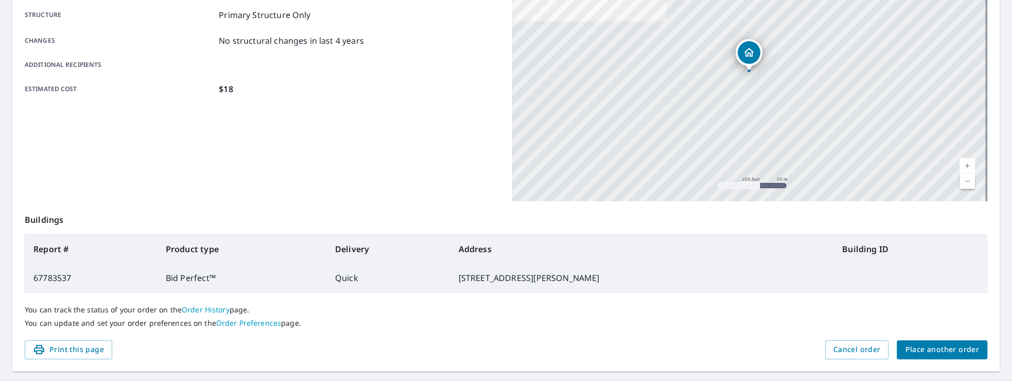
scroll to position [206, 0]
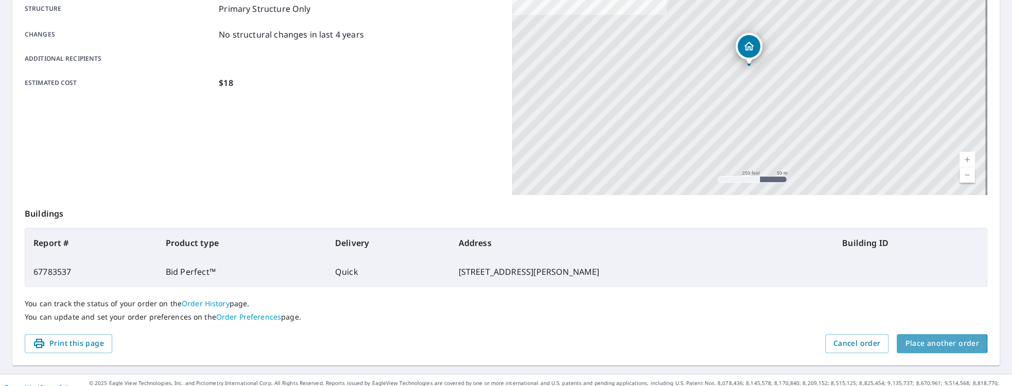
click at [752, 279] on span "Place another order" at bounding box center [942, 343] width 74 height 13
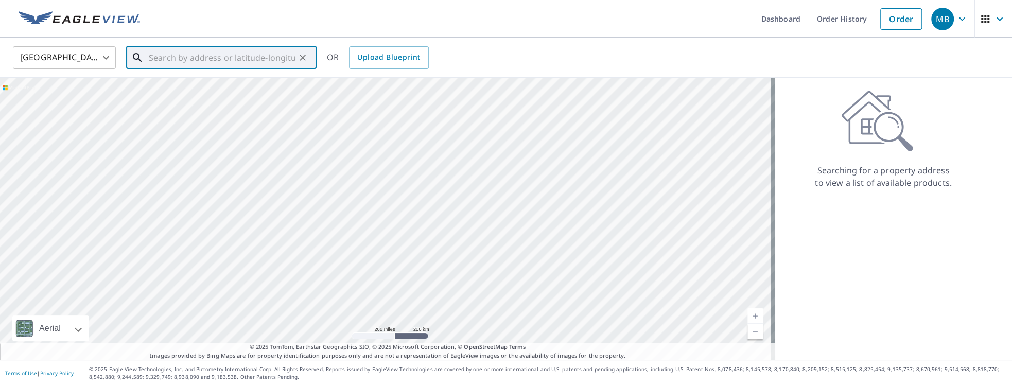
click at [234, 57] on input "text" at bounding box center [222, 57] width 147 height 29
click at [215, 90] on span "16 [PERSON_NAME] Ln" at bounding box center [228, 87] width 162 height 12
type input "[STREET_ADDRESS][PERSON_NAME]"
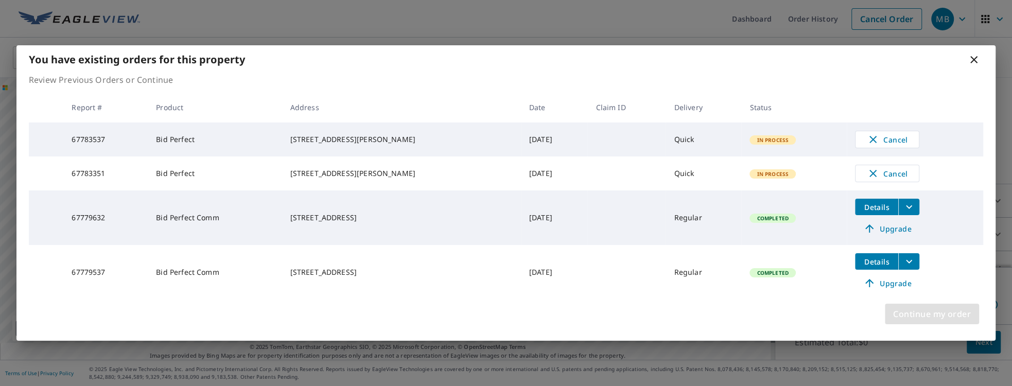
click at [752, 279] on span "Continue my order" at bounding box center [932, 314] width 78 height 14
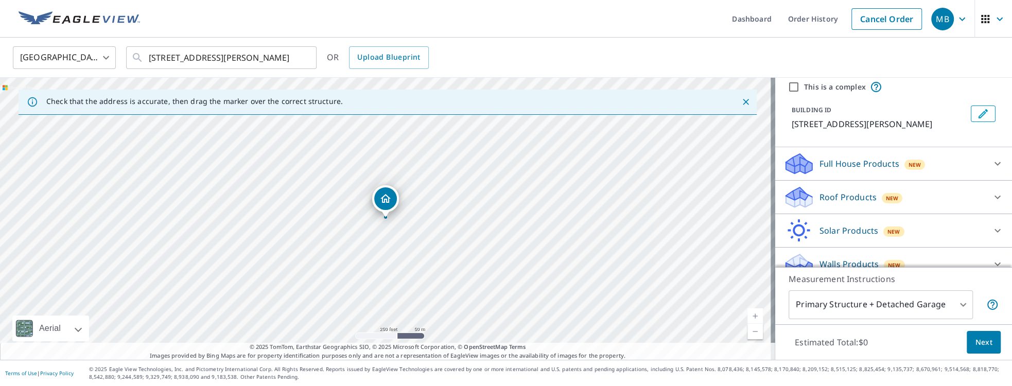
scroll to position [49, 0]
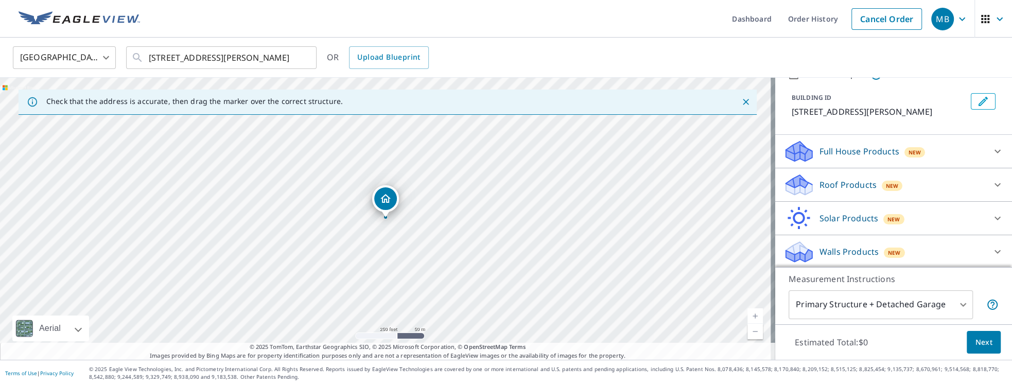
click at [752, 279] on body "MB MB Dashboard Order History Cancel Order MB [GEOGRAPHIC_DATA] [GEOGRAPHIC_DAT…" at bounding box center [506, 193] width 1012 height 386
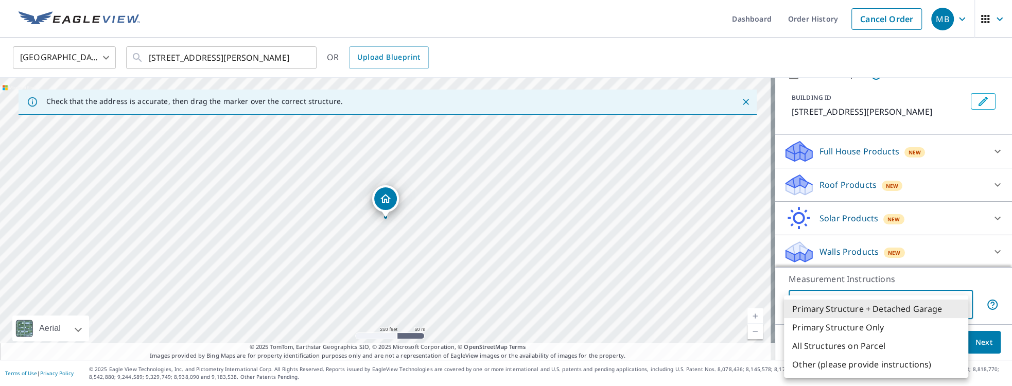
click at [752, 183] on div at bounding box center [506, 193] width 1012 height 386
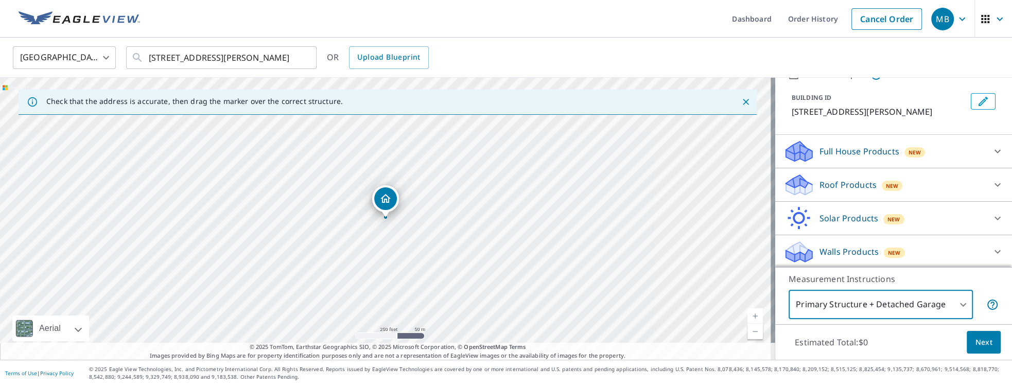
click at [752, 182] on icon at bounding box center [997, 185] width 12 height 12
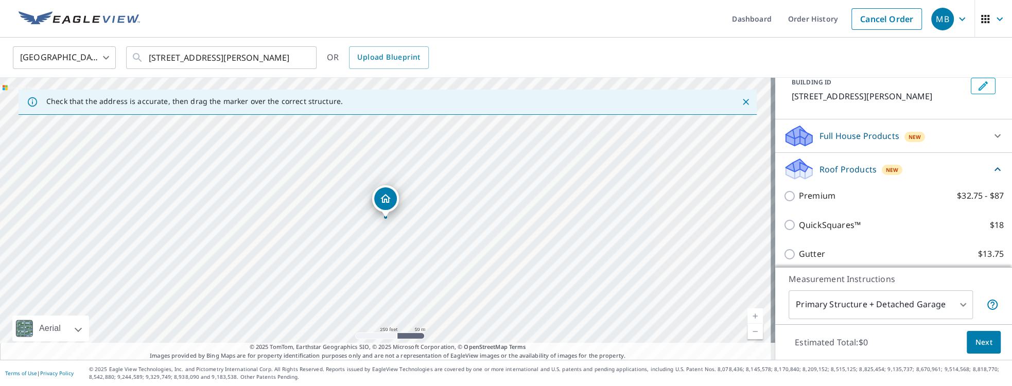
scroll to position [108, 0]
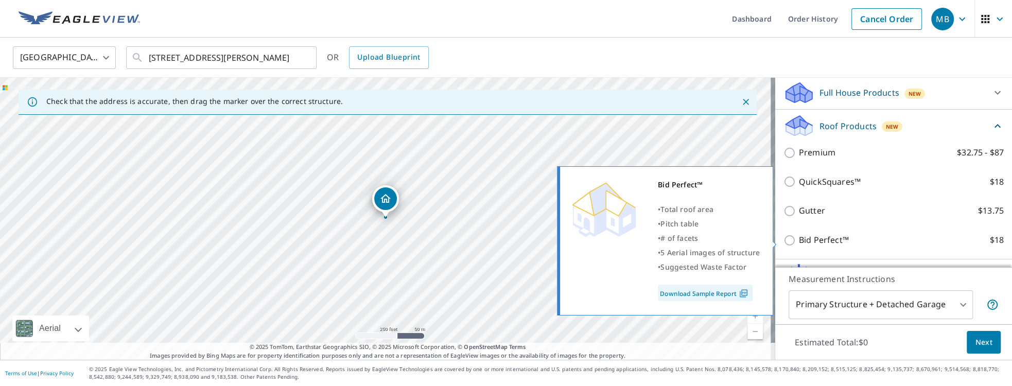
click at [752, 243] on input "Bid Perfect™ $18" at bounding box center [790, 240] width 15 height 12
checkbox input "true"
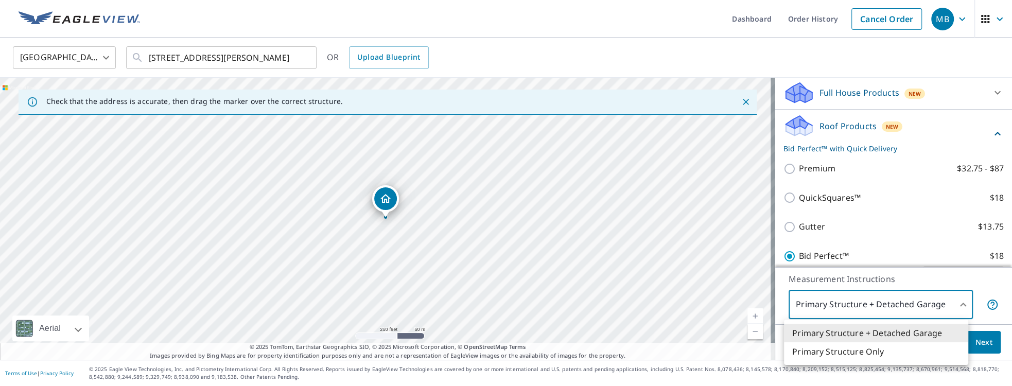
click at [752, 279] on body "MB MB Dashboard Order History Cancel Order MB [GEOGRAPHIC_DATA] [GEOGRAPHIC_DAT…" at bounding box center [506, 193] width 1012 height 386
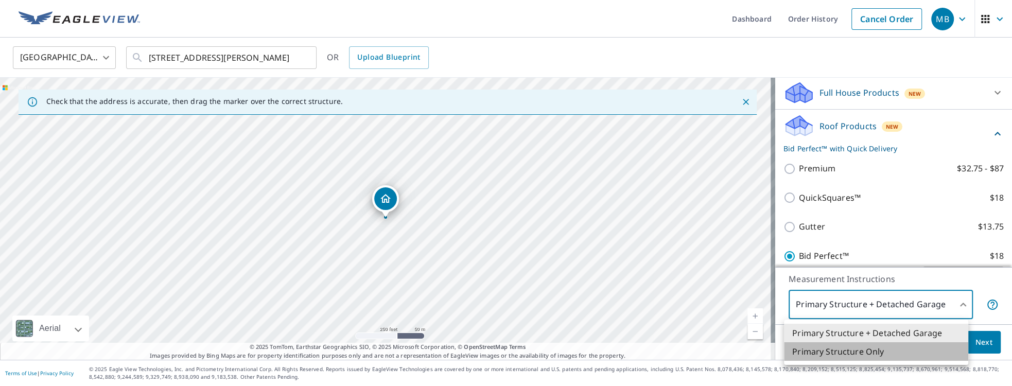
click at [752, 279] on li "Primary Structure Only" at bounding box center [876, 351] width 184 height 19
type input "2"
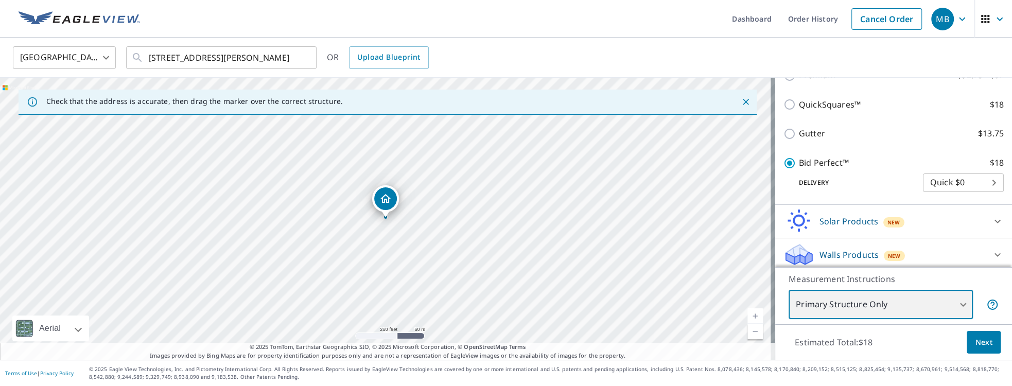
scroll to position [205, 0]
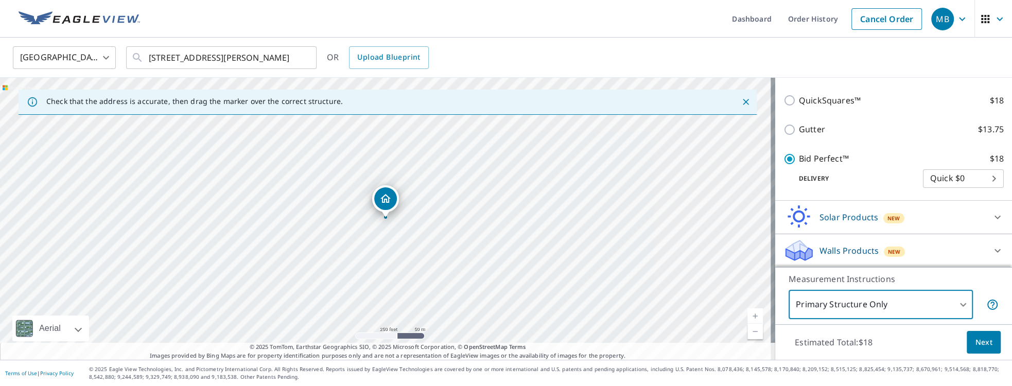
click at [752, 175] on body "MB MB Dashboard Order History Cancel Order MB [GEOGRAPHIC_DATA] [GEOGRAPHIC_DAT…" at bounding box center [506, 193] width 1012 height 386
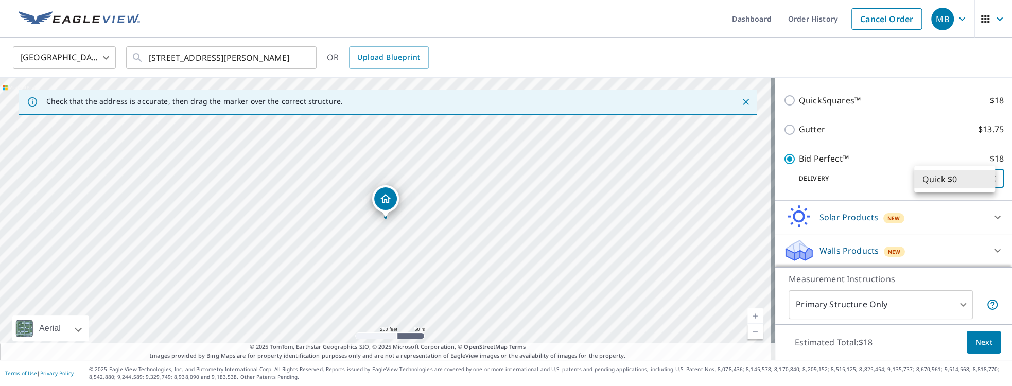
click at [752, 178] on li "Quick $0" at bounding box center [954, 179] width 81 height 19
drag, startPoint x: 424, startPoint y: 246, endPoint x: 446, endPoint y: 142, distance: 106.8
click at [446, 142] on div "[STREET_ADDRESS][PERSON_NAME]" at bounding box center [387, 219] width 775 height 282
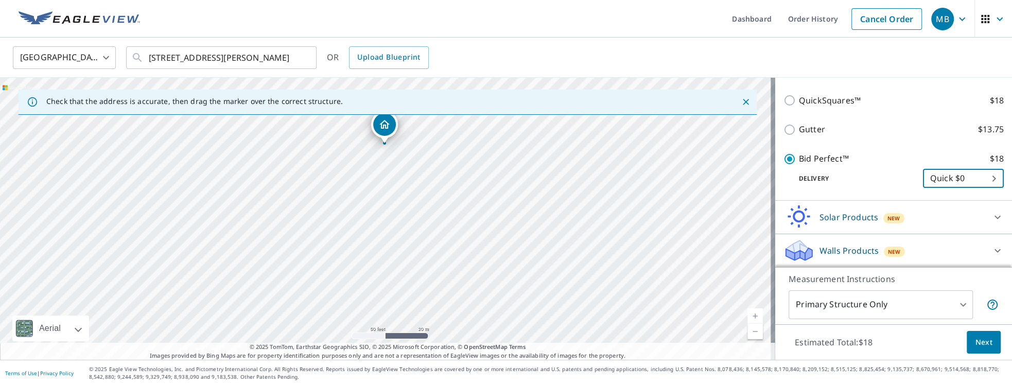
drag, startPoint x: 412, startPoint y: 254, endPoint x: 405, endPoint y: 272, distance: 19.2
click at [405, 272] on div "[STREET_ADDRESS][PERSON_NAME]" at bounding box center [387, 219] width 775 height 282
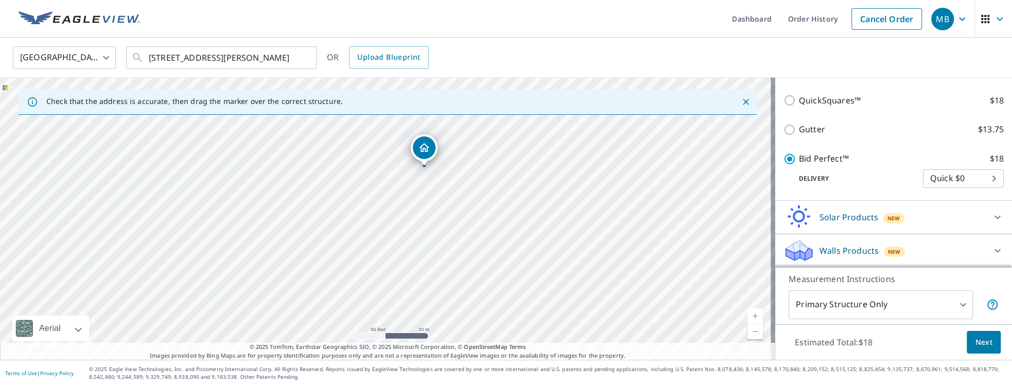
drag, startPoint x: 386, startPoint y: 129, endPoint x: 426, endPoint y: 152, distance: 45.6
click at [752, 279] on button "Next" at bounding box center [983, 342] width 34 height 23
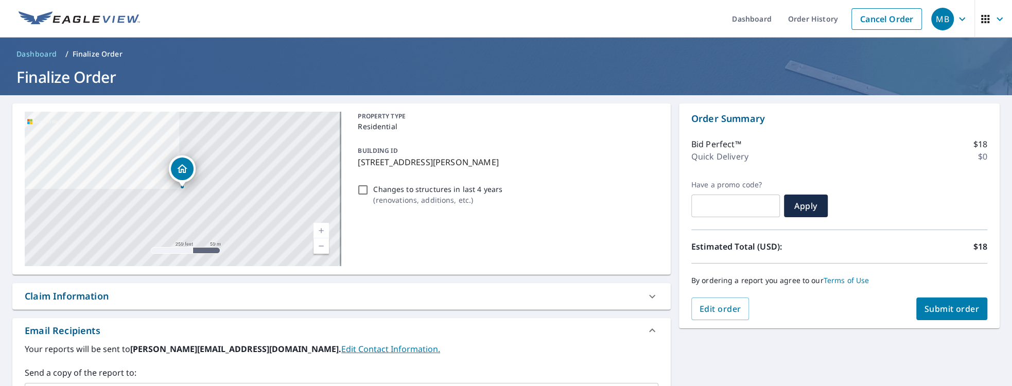
click at [752, 279] on span "Submit order" at bounding box center [951, 308] width 55 height 11
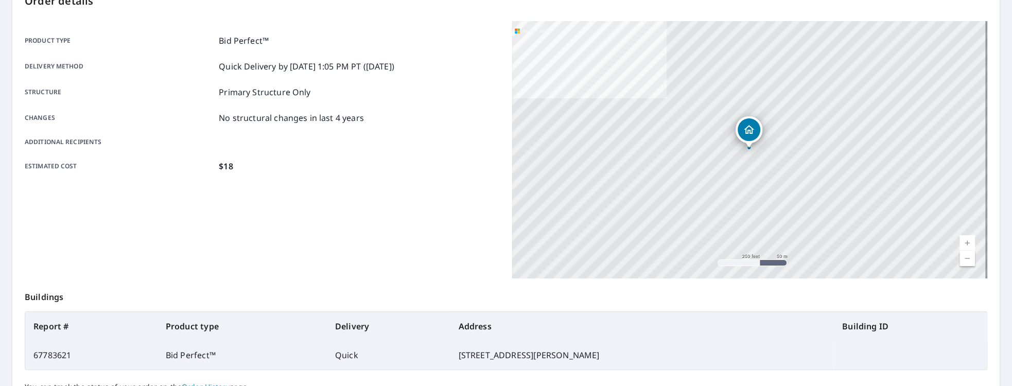
scroll to position [176, 0]
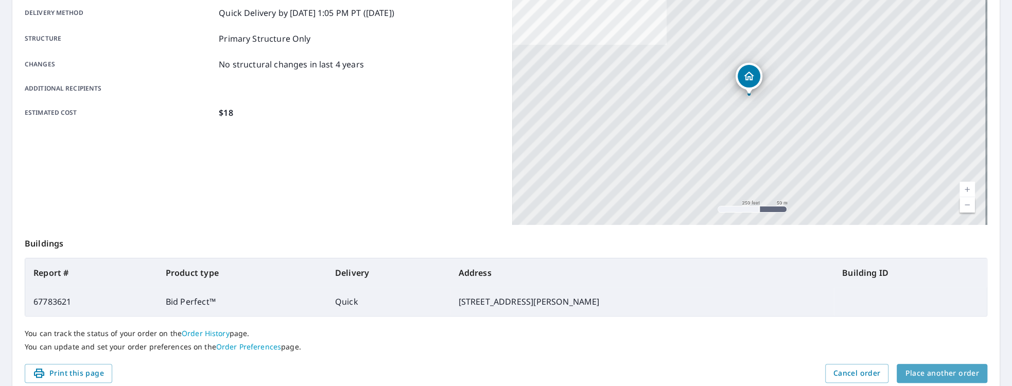
click at [752, 279] on span "Place another order" at bounding box center [942, 373] width 74 height 13
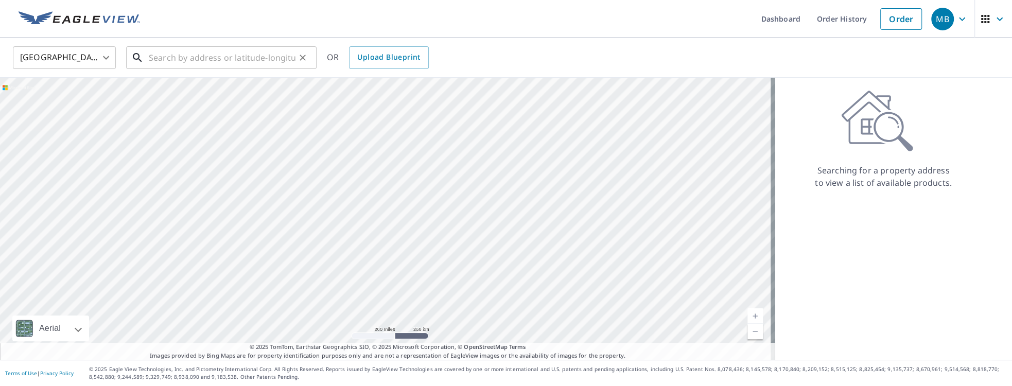
click at [217, 58] on input "text" at bounding box center [222, 57] width 147 height 29
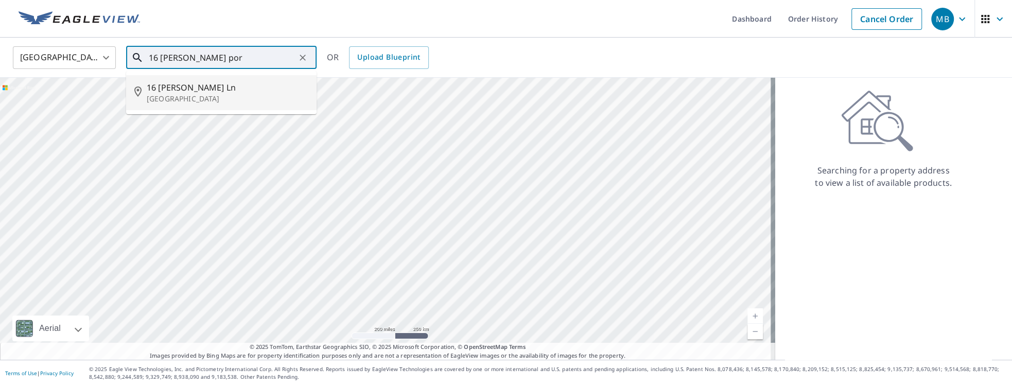
click at [225, 90] on span "16 [PERSON_NAME] Ln" at bounding box center [228, 87] width 162 height 12
type input "[STREET_ADDRESS][PERSON_NAME]"
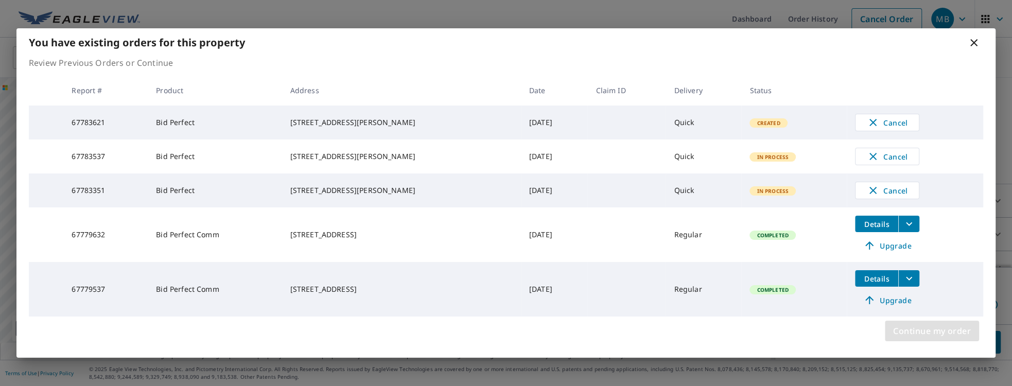
click at [752, 279] on span "Continue my order" at bounding box center [932, 331] width 78 height 14
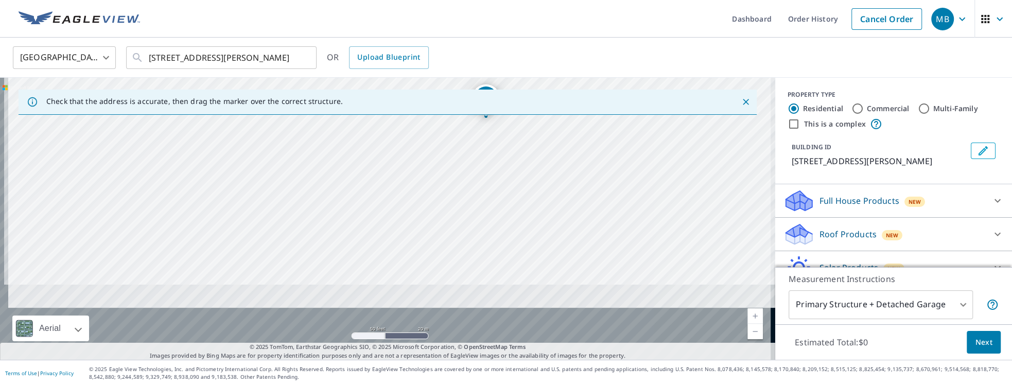
drag, startPoint x: 398, startPoint y: 194, endPoint x: 427, endPoint y: 103, distance: 95.7
click at [427, 103] on div "Check that the address is accurate, then drag the marker over the correct struc…" at bounding box center [387, 219] width 775 height 282
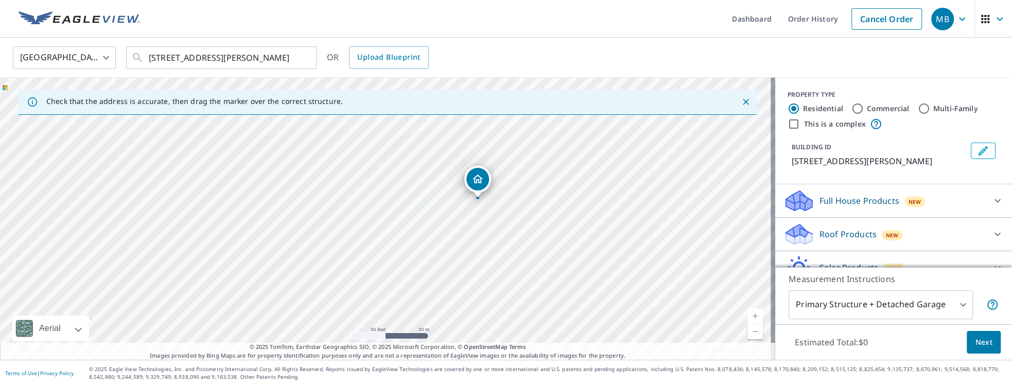
click at [418, 179] on div "[STREET_ADDRESS][PERSON_NAME]" at bounding box center [387, 219] width 775 height 282
drag, startPoint x: 531, startPoint y: 242, endPoint x: 501, endPoint y: 235, distance: 30.1
click at [531, 241] on div "[STREET_ADDRESS][PERSON_NAME]" at bounding box center [387, 219] width 775 height 282
drag, startPoint x: 480, startPoint y: 180, endPoint x: 447, endPoint y: 158, distance: 39.8
click at [752, 232] on icon at bounding box center [997, 234] width 12 height 12
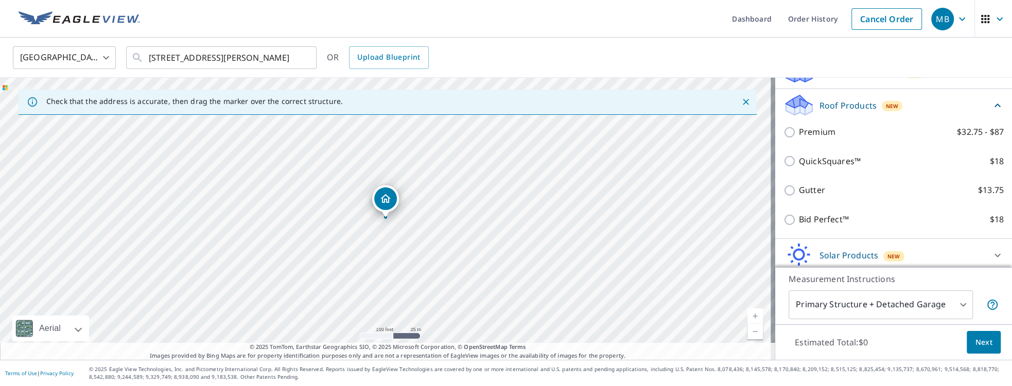
scroll to position [147, 0]
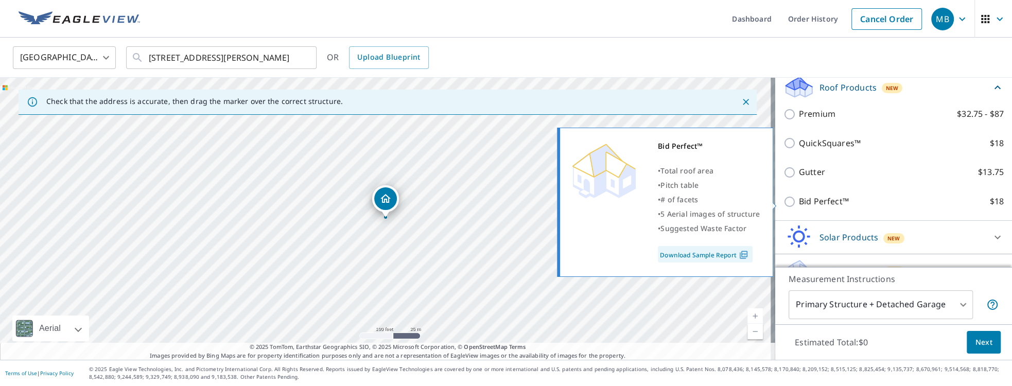
click at [752, 204] on input "Bid Perfect™ $18" at bounding box center [790, 202] width 15 height 12
checkbox input "true"
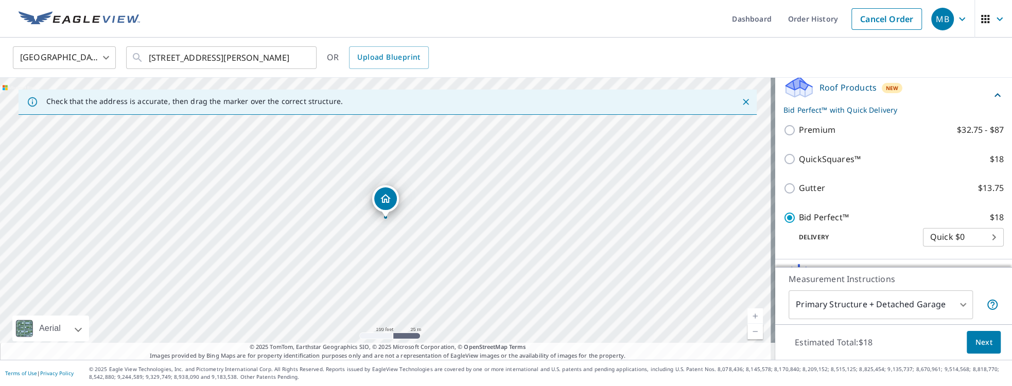
click at [752, 279] on body "MB MB Dashboard Order History Cancel Order MB [GEOGRAPHIC_DATA] [GEOGRAPHIC_DAT…" at bounding box center [506, 193] width 1012 height 386
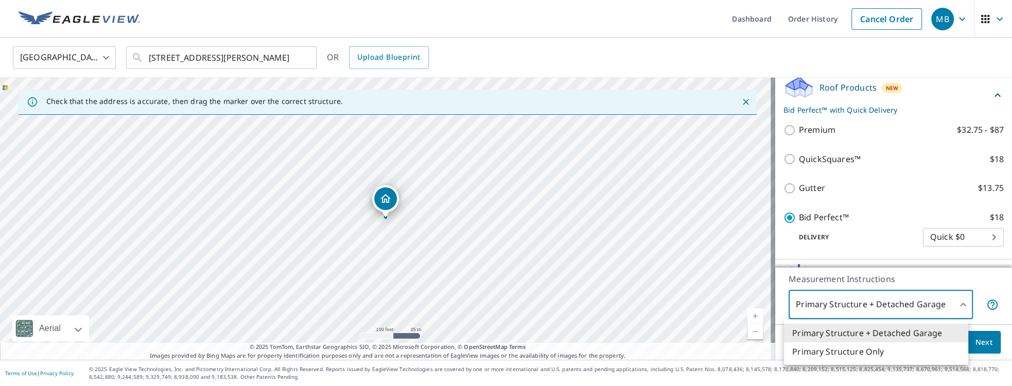
click at [752, 279] on li "Primary Structure Only" at bounding box center [876, 351] width 184 height 19
type input "2"
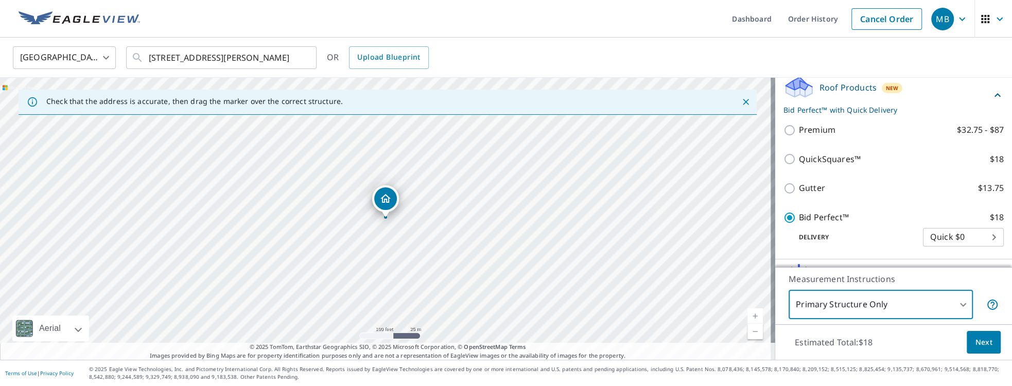
click at [752, 279] on span "Next" at bounding box center [983, 342] width 17 height 13
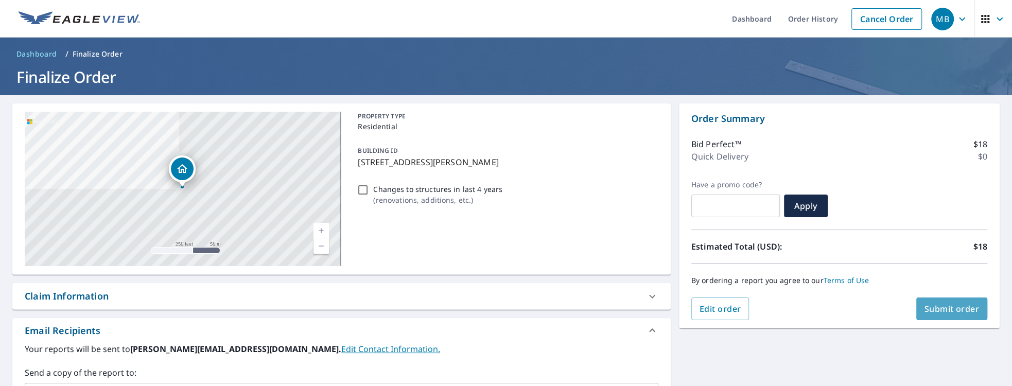
click at [752, 279] on span "Submit order" at bounding box center [951, 308] width 55 height 11
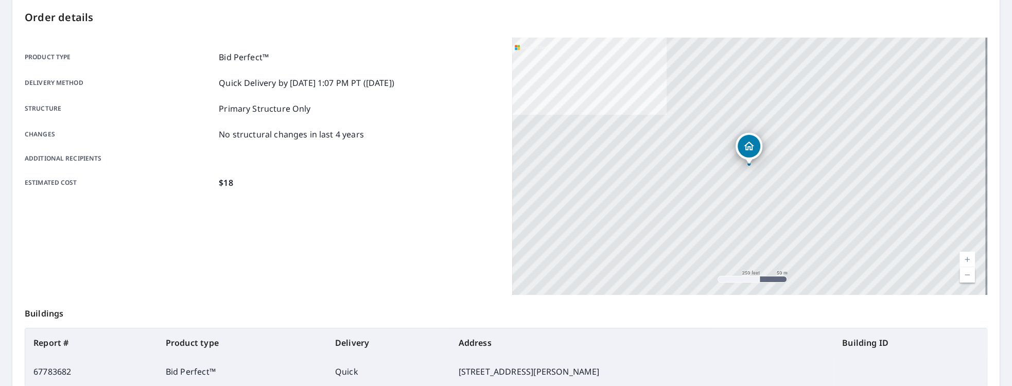
scroll to position [206, 0]
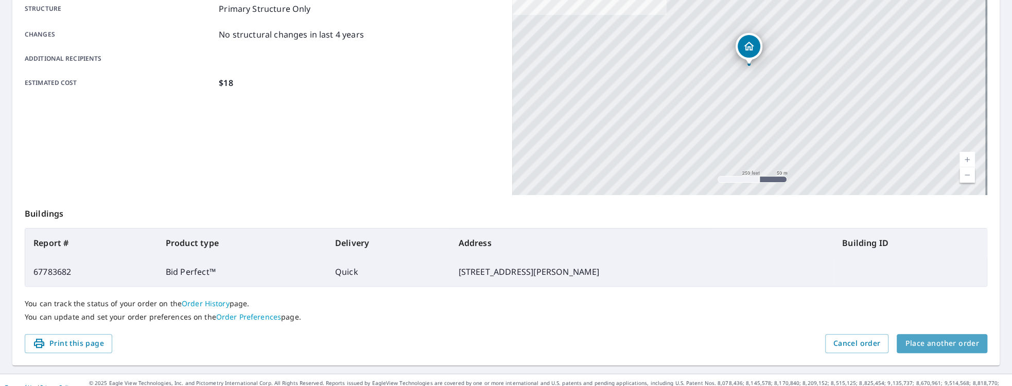
click at [752, 279] on span "Place another order" at bounding box center [942, 343] width 74 height 13
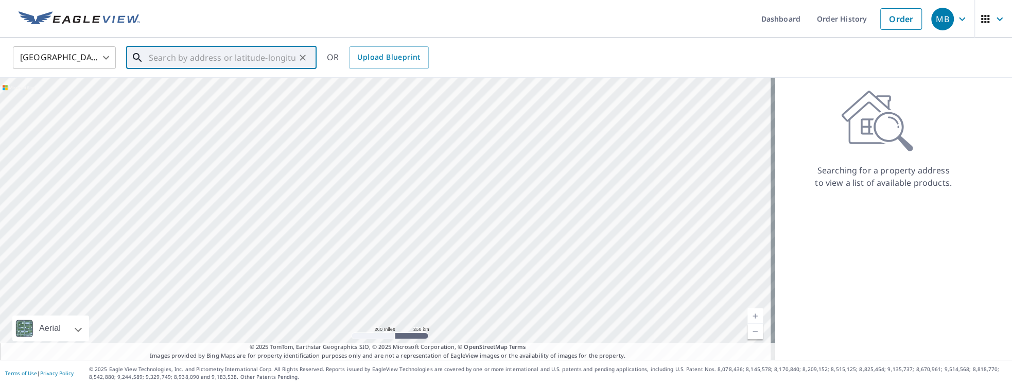
click at [203, 58] on input "text" at bounding box center [222, 57] width 147 height 29
click at [183, 87] on span "16 [PERSON_NAME] Ln" at bounding box center [228, 87] width 162 height 12
type input "[STREET_ADDRESS][PERSON_NAME]"
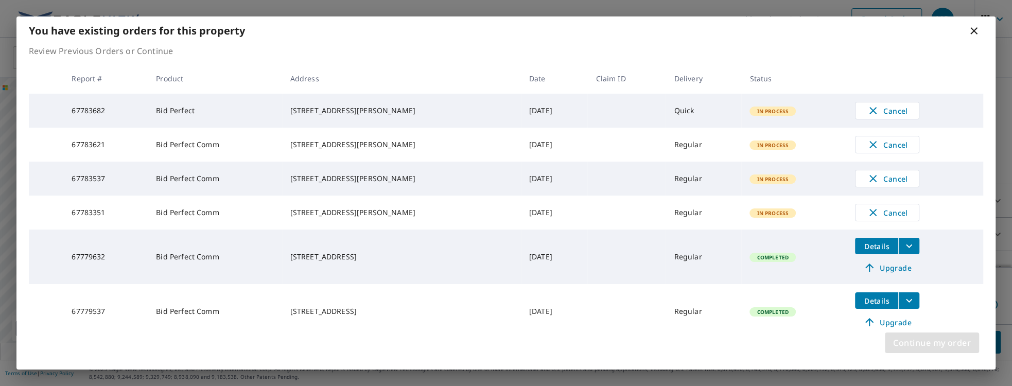
click at [752, 279] on span "Continue my order" at bounding box center [932, 343] width 78 height 14
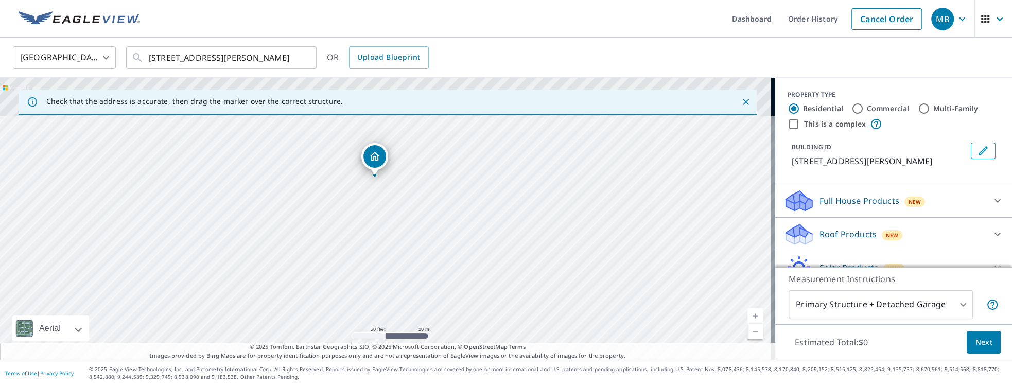
drag, startPoint x: 413, startPoint y: 196, endPoint x: 360, endPoint y: 268, distance: 89.1
click at [357, 273] on div "[STREET_ADDRESS][PERSON_NAME]" at bounding box center [387, 219] width 775 height 282
drag, startPoint x: 421, startPoint y: 182, endPoint x: 383, endPoint y: 258, distance: 85.8
click at [383, 258] on div "[STREET_ADDRESS][PERSON_NAME]" at bounding box center [387, 219] width 775 height 282
drag, startPoint x: 325, startPoint y: 248, endPoint x: 400, endPoint y: 150, distance: 123.7
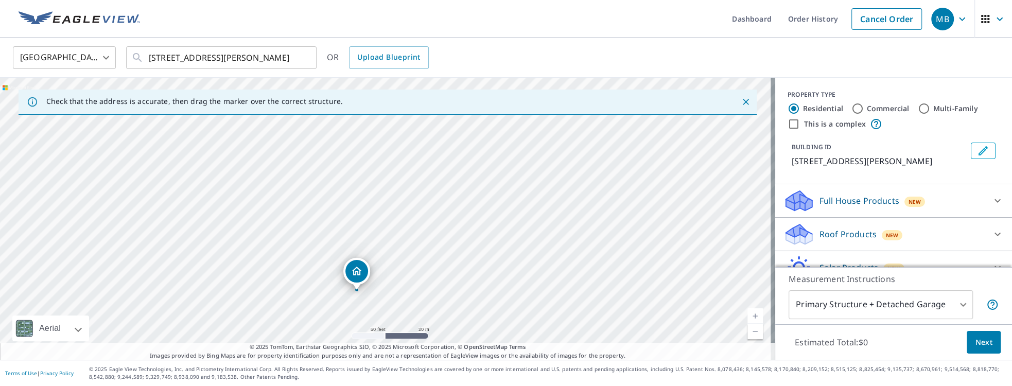
drag, startPoint x: 420, startPoint y: 236, endPoint x: 416, endPoint y: 246, distance: 11.1
click at [416, 246] on div "[STREET_ADDRESS][PERSON_NAME]" at bounding box center [387, 219] width 775 height 282
drag, startPoint x: 446, startPoint y: 231, endPoint x: 443, endPoint y: 238, distance: 7.8
click at [443, 238] on div "[STREET_ADDRESS][PERSON_NAME]" at bounding box center [387, 219] width 775 height 282
drag, startPoint x: 349, startPoint y: 309, endPoint x: 404, endPoint y: 243, distance: 85.5
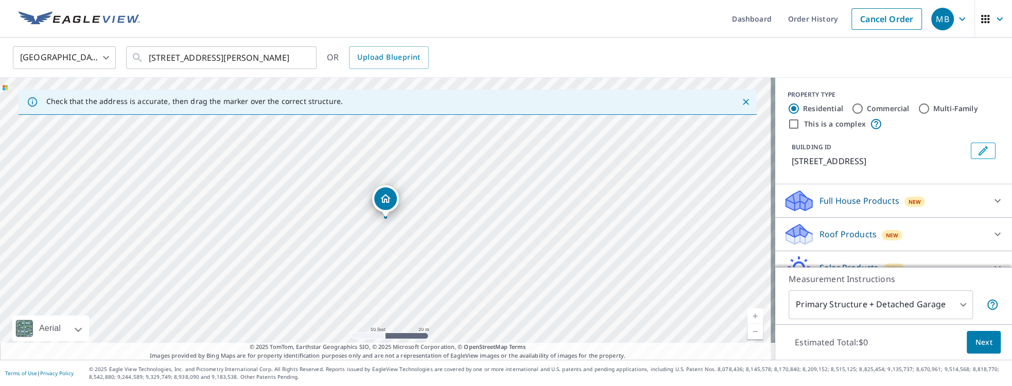
click at [752, 234] on icon at bounding box center [997, 234] width 12 height 12
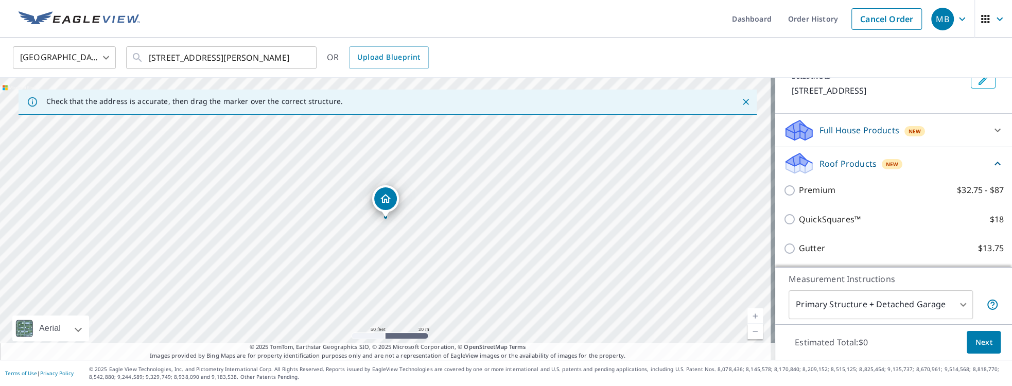
scroll to position [117, 0]
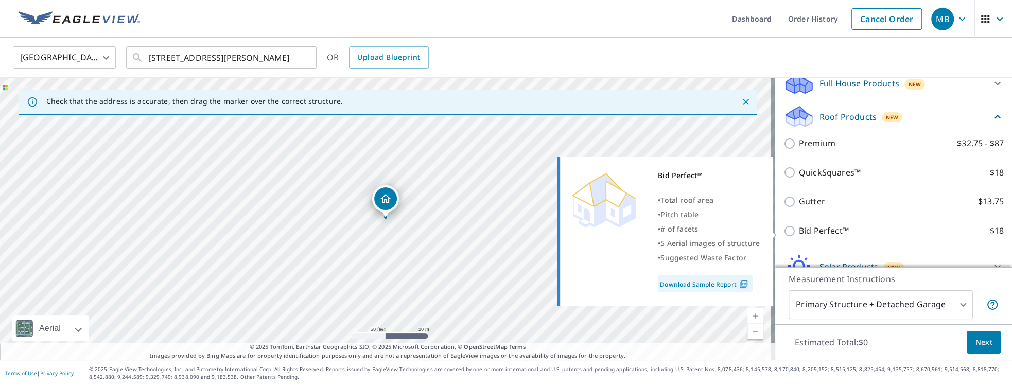
click at [752, 232] on input "Bid Perfect™ $18" at bounding box center [790, 231] width 15 height 12
checkbox input "true"
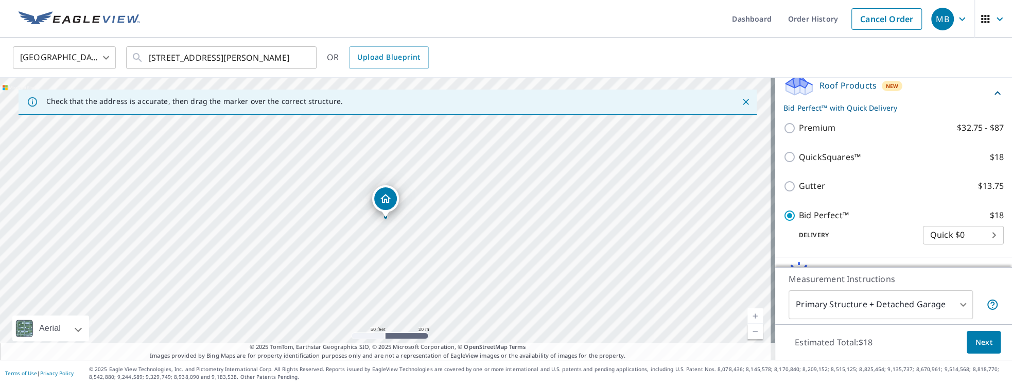
scroll to position [205, 0]
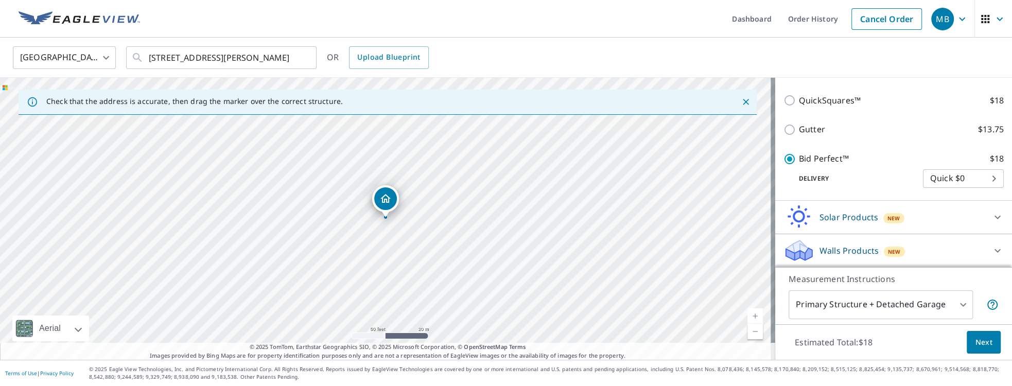
click at [752, 279] on body "MB MB Dashboard Order History Cancel Order MB [GEOGRAPHIC_DATA] [GEOGRAPHIC_DAT…" at bounding box center [506, 193] width 1012 height 386
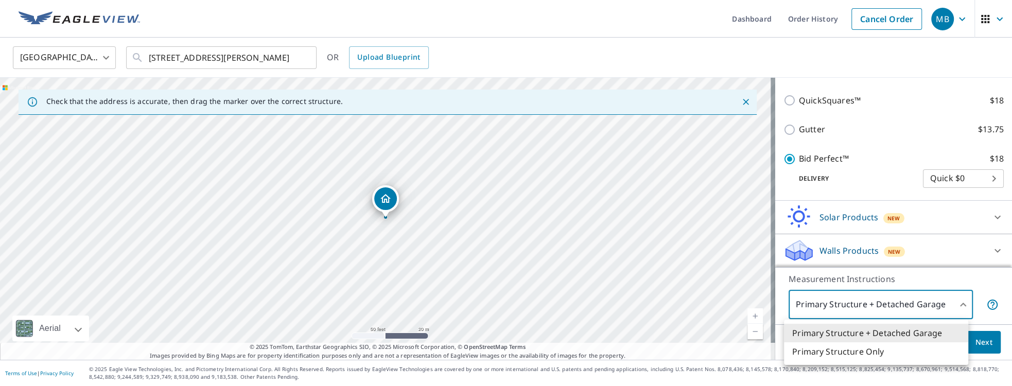
click at [752, 279] on li "Primary Structure Only" at bounding box center [876, 351] width 184 height 19
type input "2"
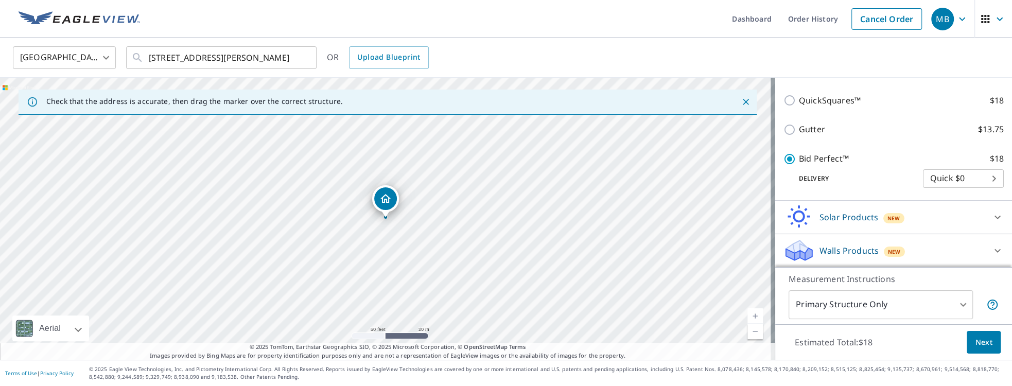
click at [752, 278] on p "Measurement Instructions" at bounding box center [893, 279] width 210 height 12
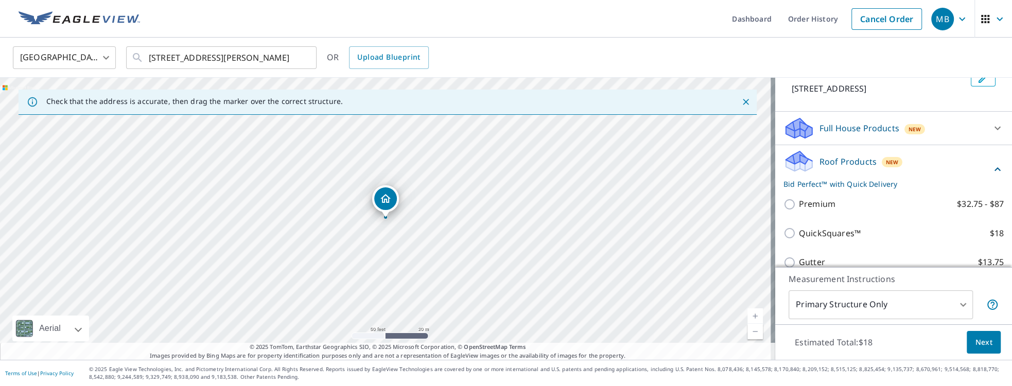
scroll to position [58, 0]
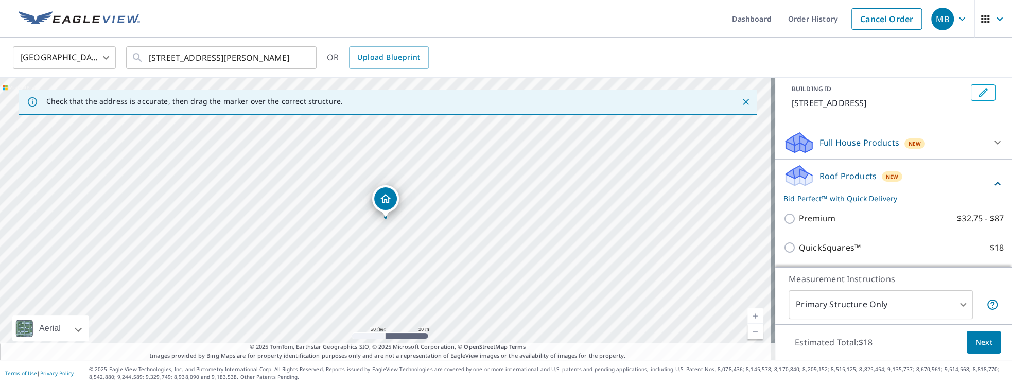
click at [752, 279] on span "Next" at bounding box center [983, 342] width 17 height 13
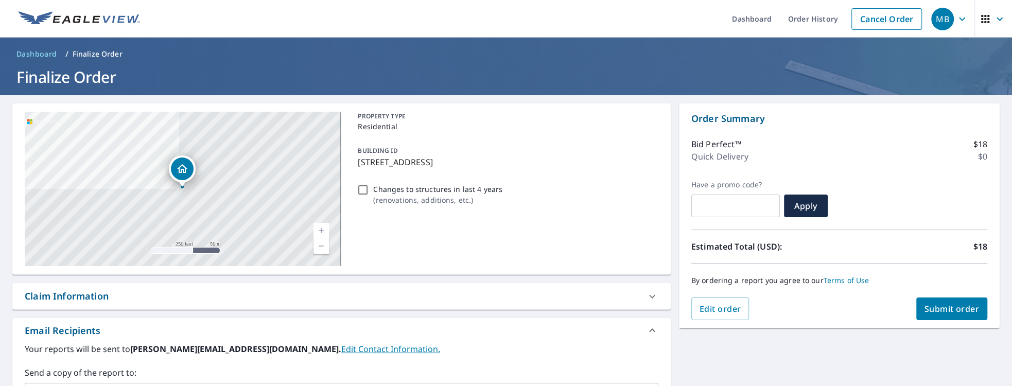
click at [752, 279] on span "Submit order" at bounding box center [951, 308] width 55 height 11
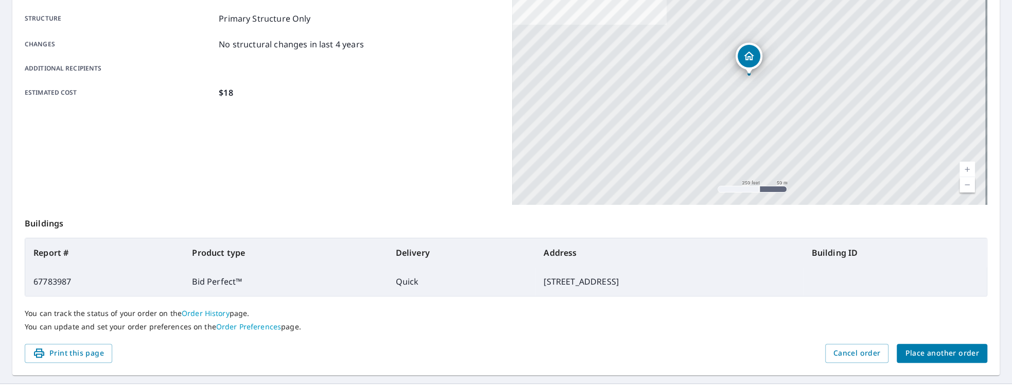
scroll to position [219, 0]
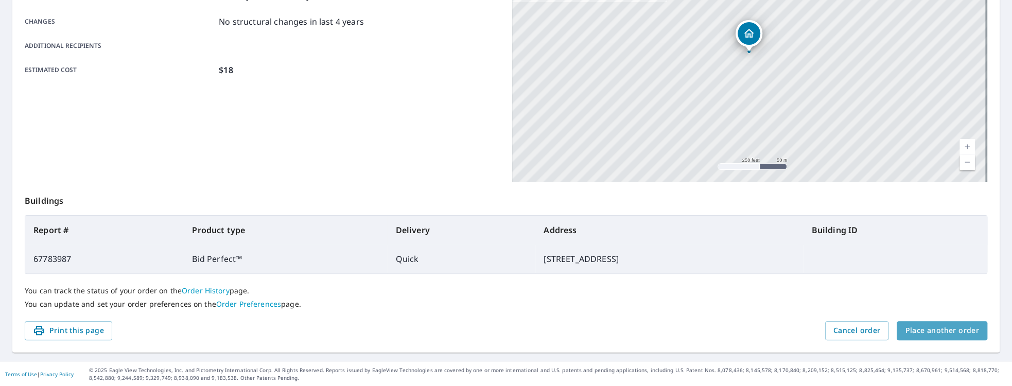
click at [752, 279] on span "Place another order" at bounding box center [942, 330] width 74 height 13
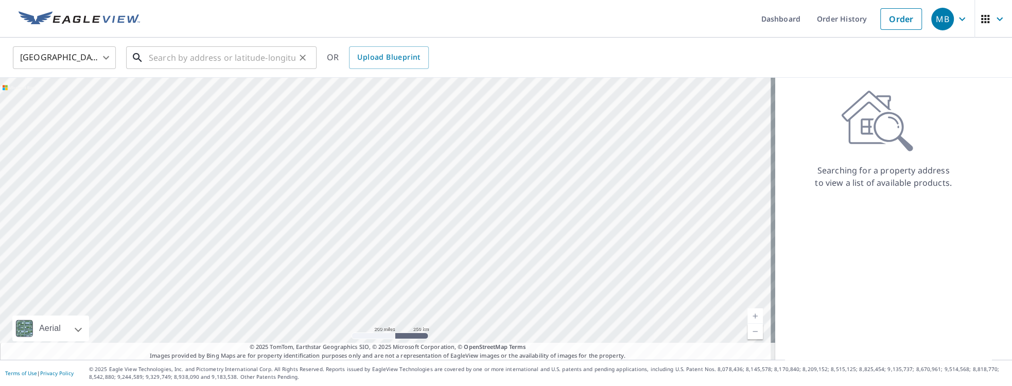
click at [234, 59] on input "text" at bounding box center [222, 57] width 147 height 29
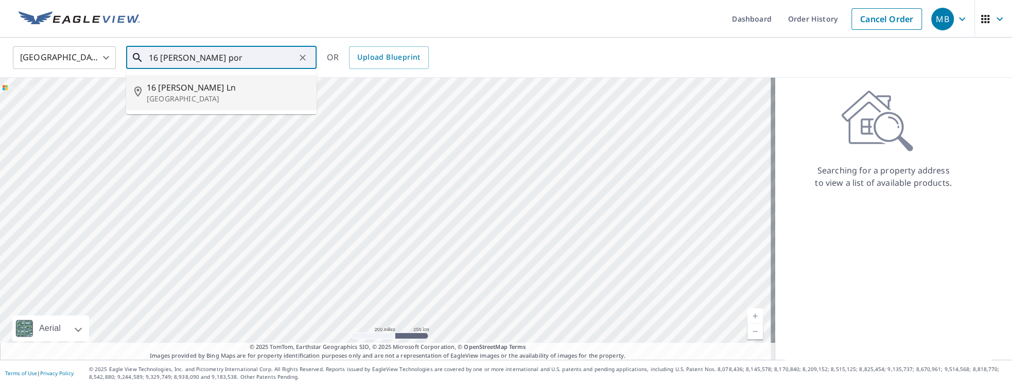
click at [210, 93] on span "16 [PERSON_NAME] Ln" at bounding box center [228, 87] width 162 height 12
type input "[STREET_ADDRESS][PERSON_NAME]"
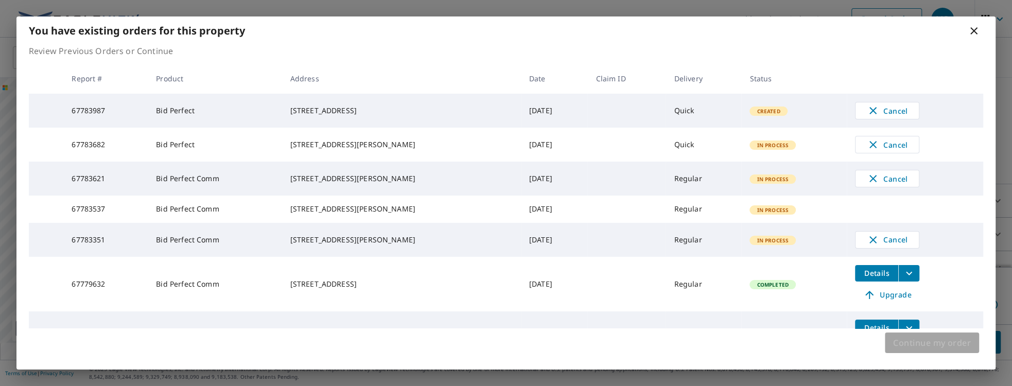
click at [752, 279] on span "Continue my order" at bounding box center [932, 343] width 78 height 14
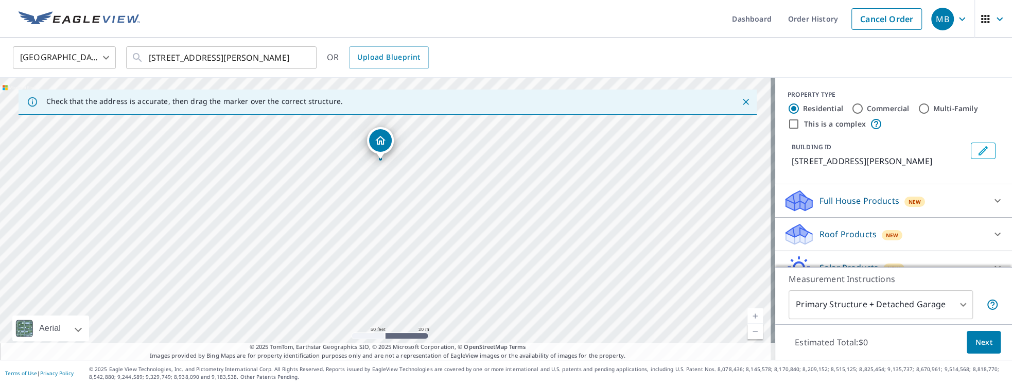
click at [555, 221] on div "[STREET_ADDRESS][PERSON_NAME]" at bounding box center [387, 219] width 775 height 282
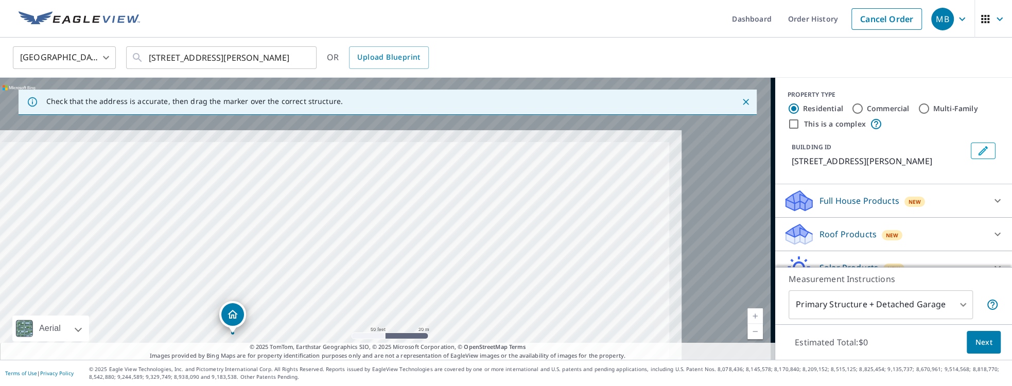
drag, startPoint x: 560, startPoint y: 184, endPoint x: 412, endPoint y: 291, distance: 183.2
click at [403, 279] on div "[STREET_ADDRESS][PERSON_NAME]" at bounding box center [387, 219] width 775 height 282
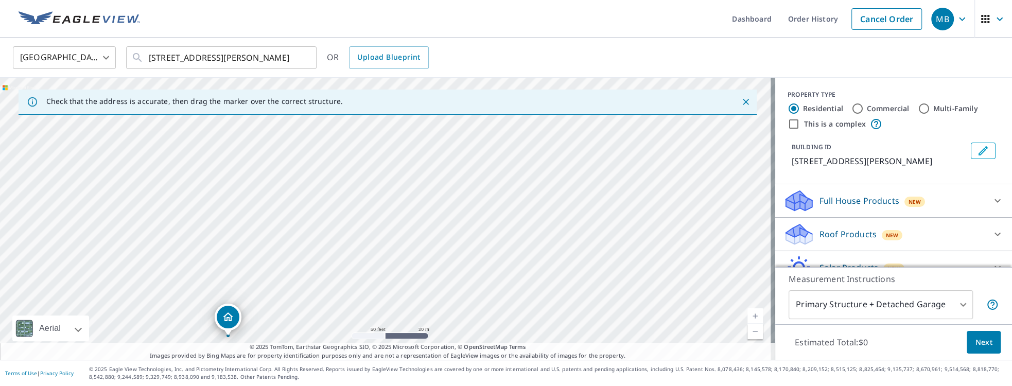
click at [443, 279] on div "[STREET_ADDRESS][PERSON_NAME]" at bounding box center [387, 219] width 775 height 282
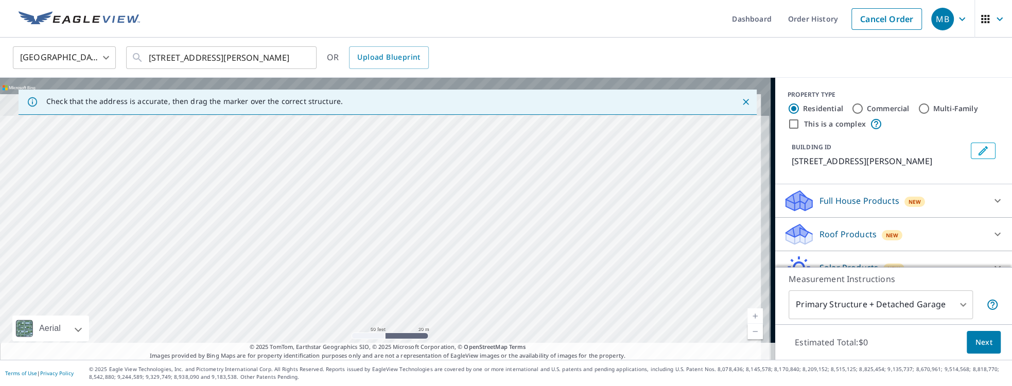
click at [451, 279] on div "[STREET_ADDRESS][PERSON_NAME]" at bounding box center [387, 219] width 775 height 282
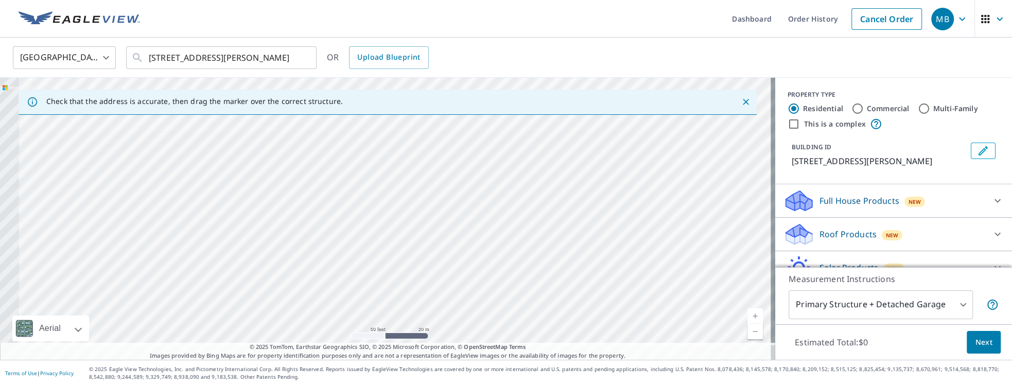
drag, startPoint x: 487, startPoint y: 174, endPoint x: 509, endPoint y: 162, distance: 26.0
click at [509, 162] on div "[STREET_ADDRESS][PERSON_NAME]" at bounding box center [387, 219] width 775 height 282
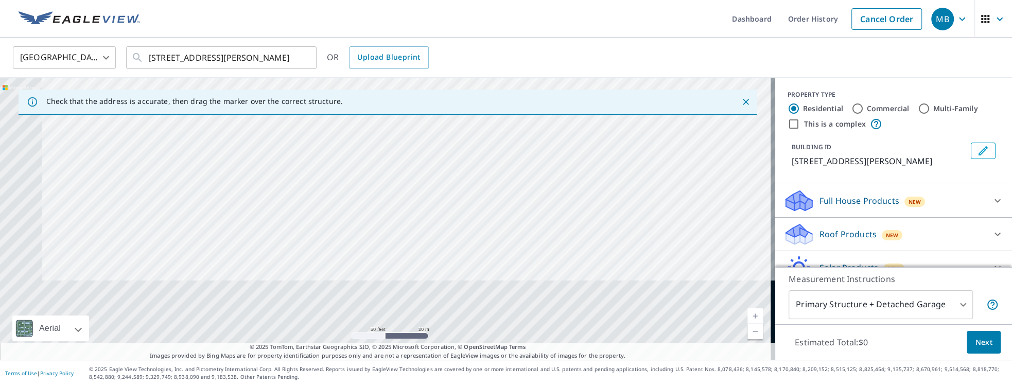
drag, startPoint x: 475, startPoint y: 213, endPoint x: 544, endPoint y: 183, distance: 75.1
click at [544, 183] on div "[STREET_ADDRESS][PERSON_NAME]" at bounding box center [387, 219] width 775 height 282
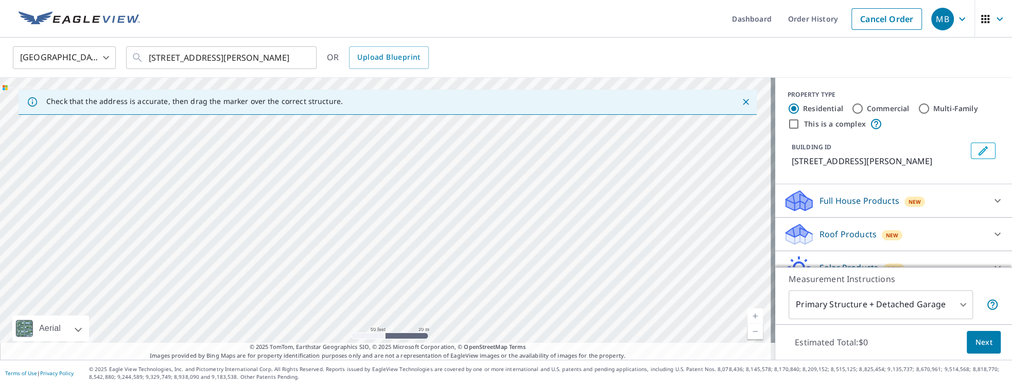
click at [523, 227] on div "[STREET_ADDRESS][PERSON_NAME]" at bounding box center [387, 219] width 775 height 282
drag, startPoint x: 490, startPoint y: 270, endPoint x: 506, endPoint y: 247, distance: 27.7
click at [519, 229] on div "[STREET_ADDRESS][PERSON_NAME]" at bounding box center [387, 219] width 775 height 282
click at [511, 233] on div "[STREET_ADDRESS][PERSON_NAME]" at bounding box center [387, 219] width 775 height 282
click at [505, 235] on div "[STREET_ADDRESS][PERSON_NAME]" at bounding box center [387, 219] width 775 height 282
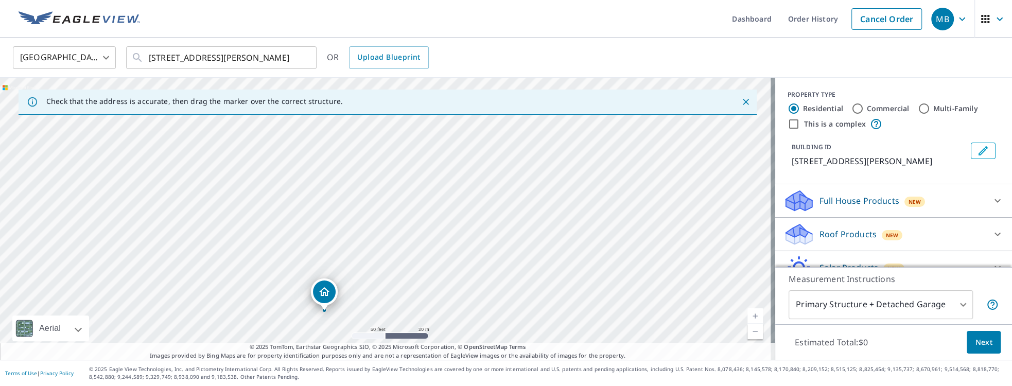
click at [520, 265] on div "[STREET_ADDRESS][PERSON_NAME]" at bounding box center [387, 219] width 775 height 282
click at [565, 273] on div "[STREET_ADDRESS][PERSON_NAME]" at bounding box center [387, 219] width 775 height 282
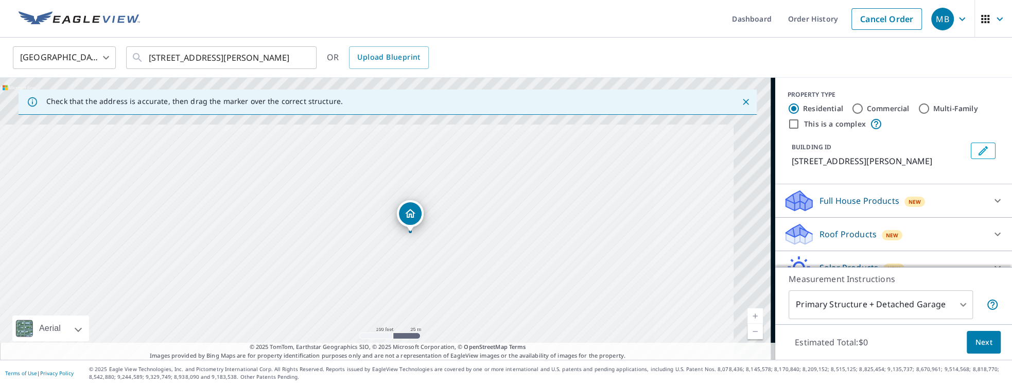
drag, startPoint x: 597, startPoint y: 193, endPoint x: 507, endPoint y: 276, distance: 122.4
click at [506, 279] on div "[STREET_ADDRESS][PERSON_NAME]" at bounding box center [387, 219] width 775 height 282
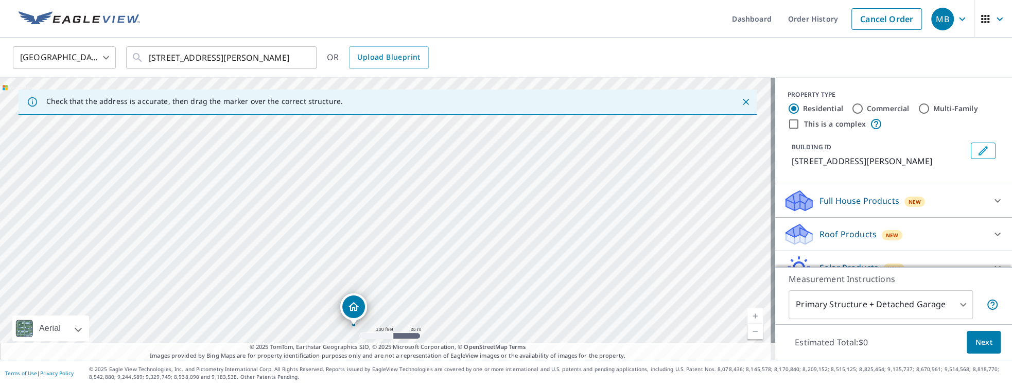
drag, startPoint x: 569, startPoint y: 181, endPoint x: 516, endPoint y: 273, distance: 105.6
click at [516, 273] on div "[STREET_ADDRESS][PERSON_NAME]" at bounding box center [387, 219] width 775 height 282
drag, startPoint x: 526, startPoint y: 269, endPoint x: 519, endPoint y: 282, distance: 15.2
click at [519, 279] on div "[STREET_ADDRESS][PERSON_NAME]" at bounding box center [387, 219] width 775 height 282
drag, startPoint x: 477, startPoint y: 290, endPoint x: 507, endPoint y: 240, distance: 58.0
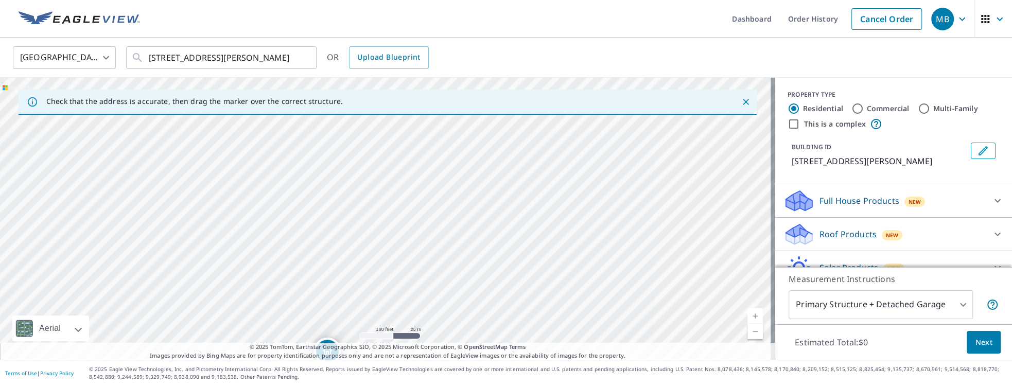
click at [507, 240] on div "[STREET_ADDRESS][PERSON_NAME]" at bounding box center [387, 219] width 775 height 282
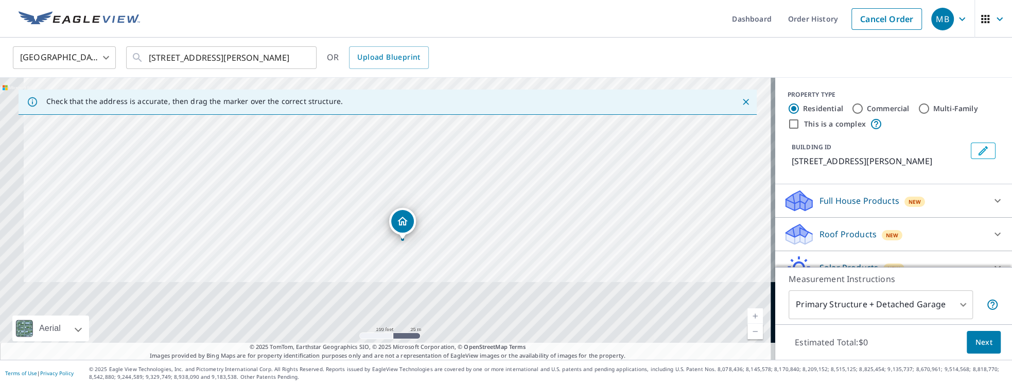
drag, startPoint x: 448, startPoint y: 295, endPoint x: 523, endPoint y: 163, distance: 151.7
click at [524, 163] on div "[STREET_ADDRESS][PERSON_NAME]" at bounding box center [387, 219] width 775 height 282
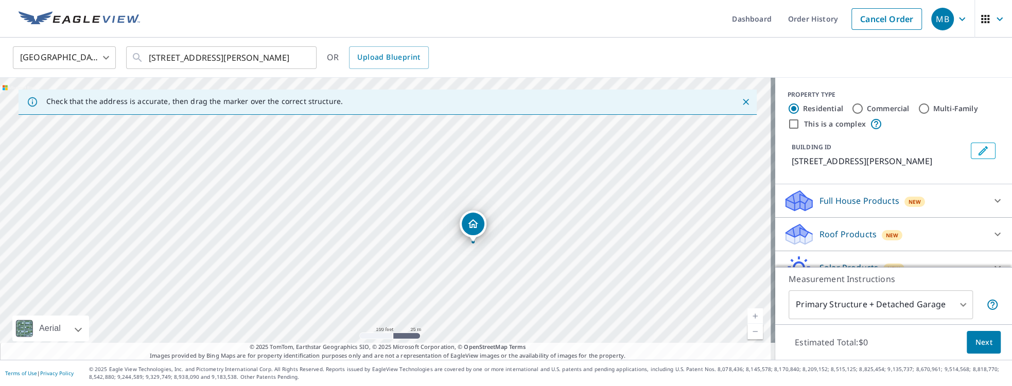
drag, startPoint x: 403, startPoint y: 220, endPoint x: 472, endPoint y: 224, distance: 69.1
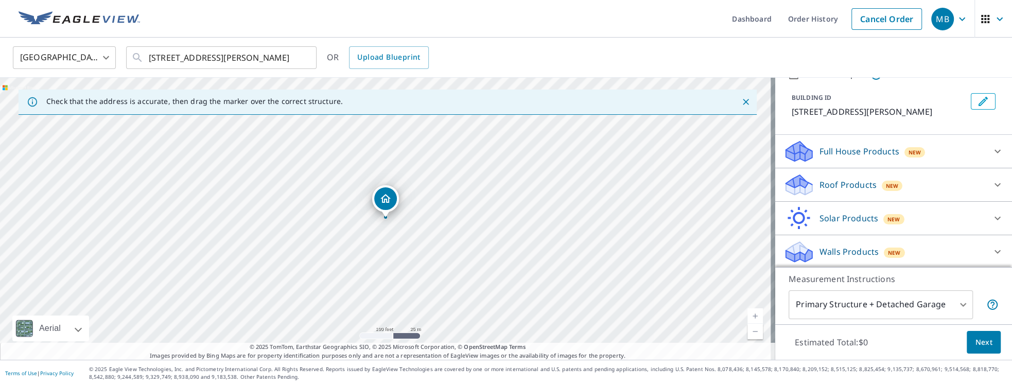
click at [752, 180] on icon at bounding box center [997, 185] width 12 height 12
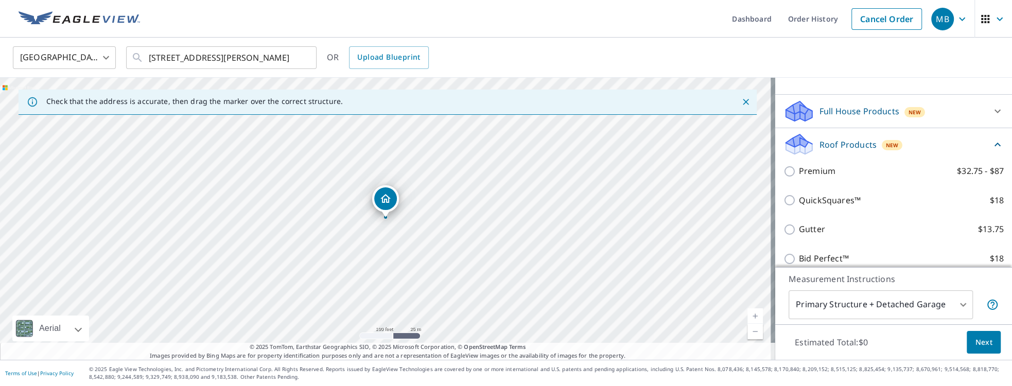
scroll to position [108, 0]
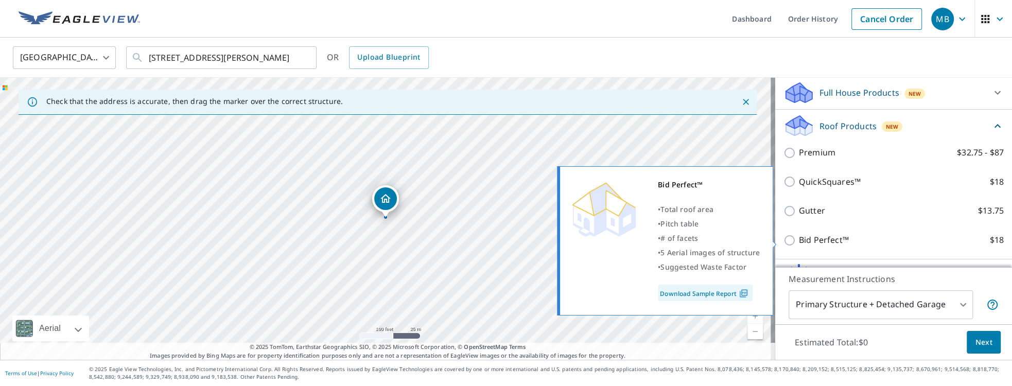
click at [752, 241] on input "Bid Perfect™ $18" at bounding box center [790, 240] width 15 height 12
checkbox input "true"
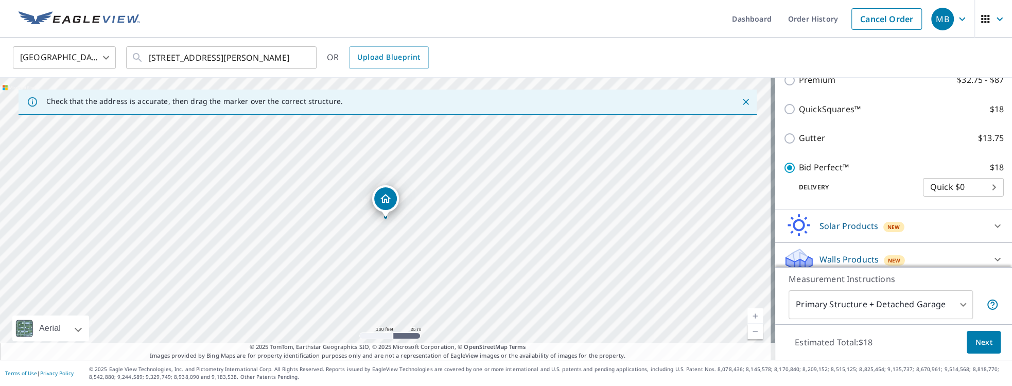
scroll to position [205, 0]
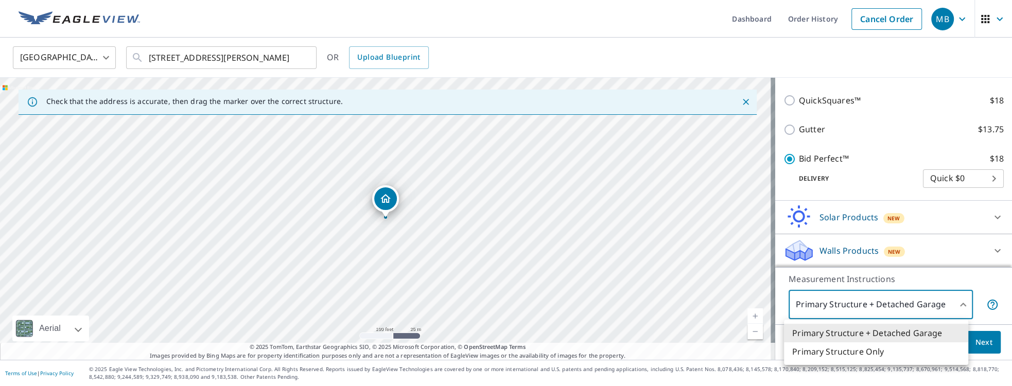
click at [752, 279] on body "MB MB Dashboard Order History Cancel Order MB [GEOGRAPHIC_DATA] [GEOGRAPHIC_DAT…" at bounding box center [506, 193] width 1012 height 386
click at [752, 279] on li "Primary Structure Only" at bounding box center [876, 351] width 184 height 19
type input "2"
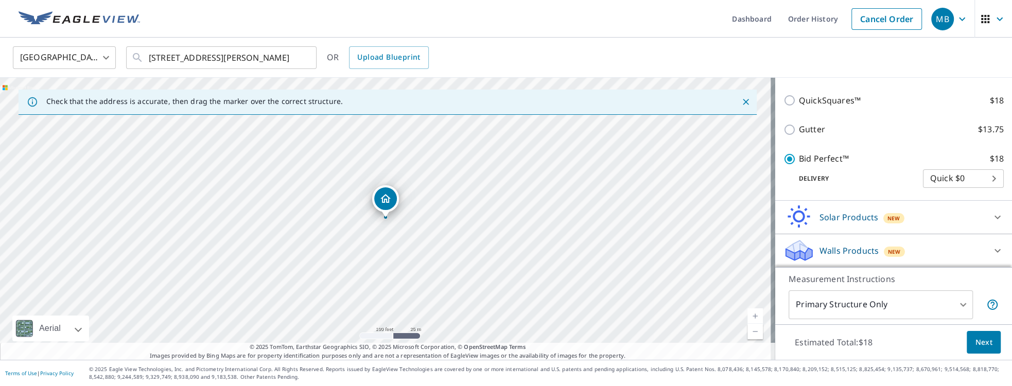
click at [752, 279] on p "Measurement Instructions" at bounding box center [893, 279] width 210 height 12
click at [752, 279] on span "Next" at bounding box center [983, 342] width 17 height 13
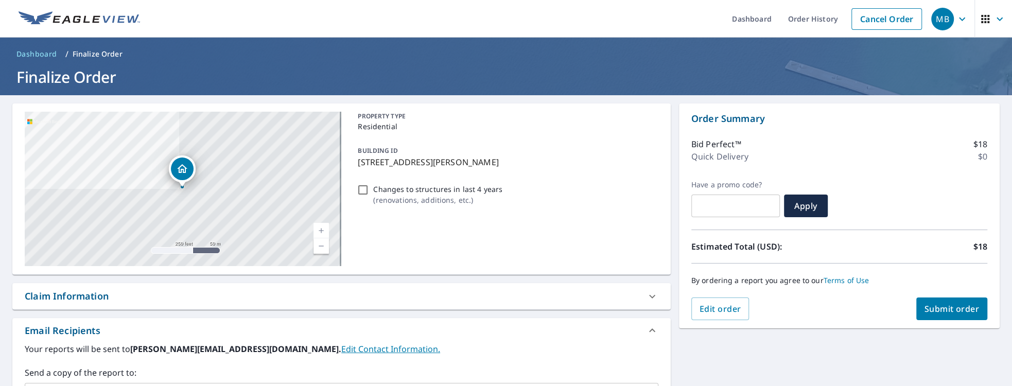
click at [752, 279] on span "Submit order" at bounding box center [951, 308] width 55 height 11
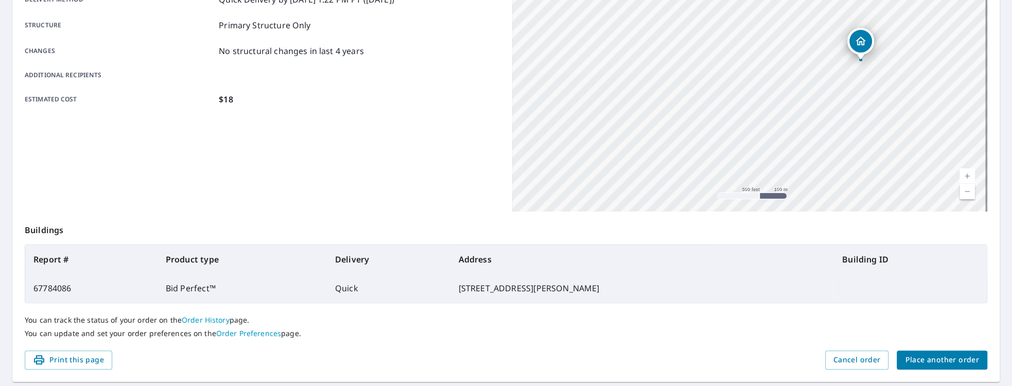
scroll to position [219, 0]
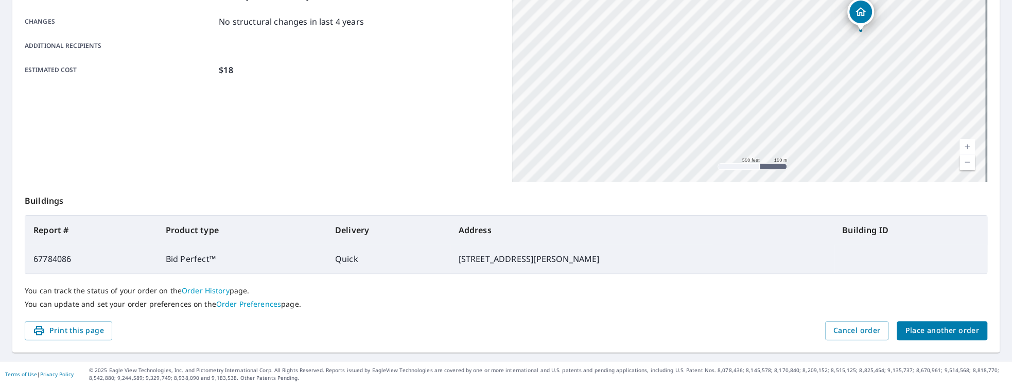
click at [752, 279] on span "Place another order" at bounding box center [942, 330] width 74 height 13
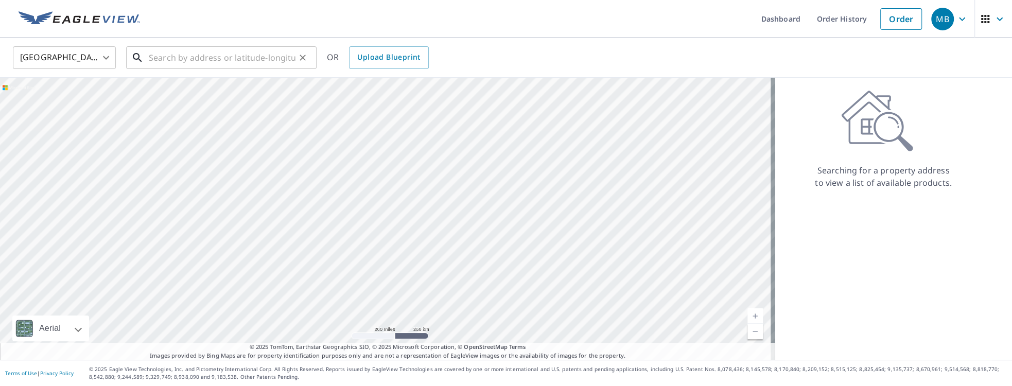
click at [171, 58] on input "text" at bounding box center [222, 57] width 147 height 29
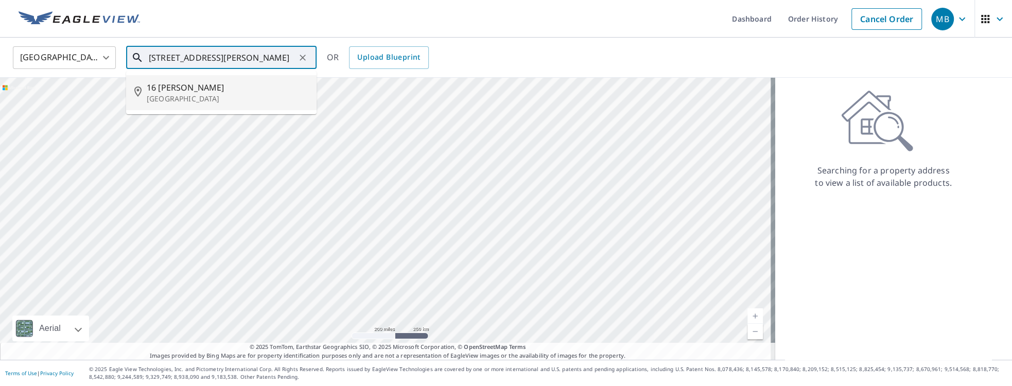
click at [208, 96] on p "[GEOGRAPHIC_DATA]" at bounding box center [228, 99] width 162 height 10
type input "[STREET_ADDRESS][PERSON_NAME]"
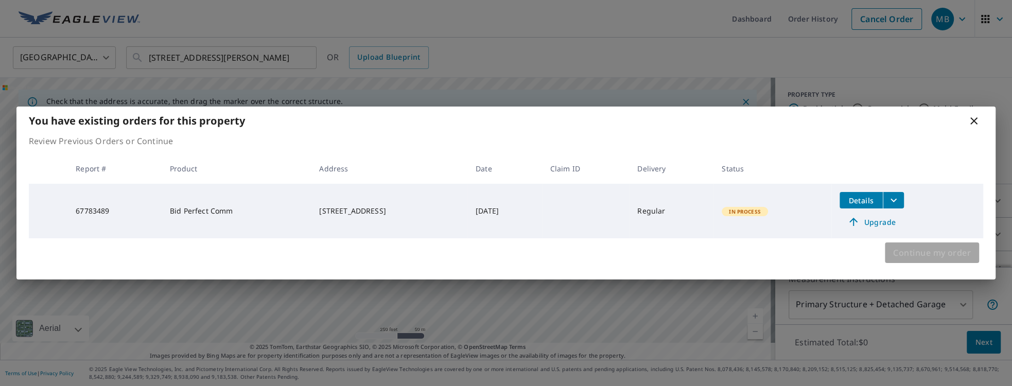
click at [752, 254] on span "Continue my order" at bounding box center [932, 252] width 78 height 14
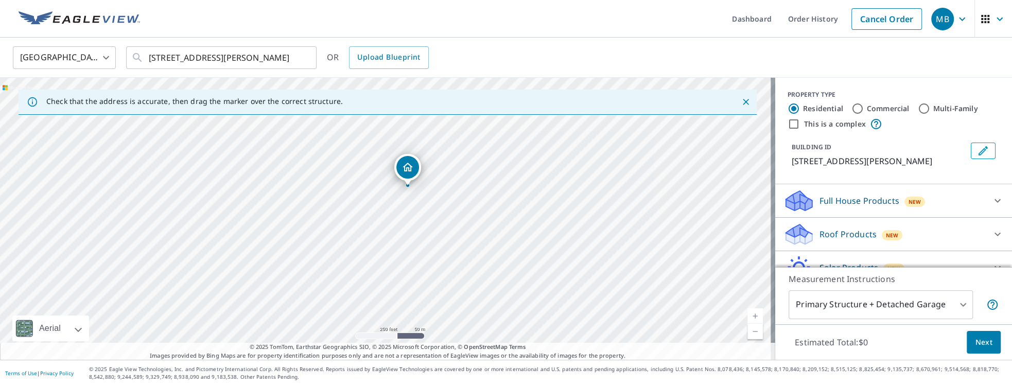
drag, startPoint x: 390, startPoint y: 199, endPoint x: 412, endPoint y: 167, distance: 38.8
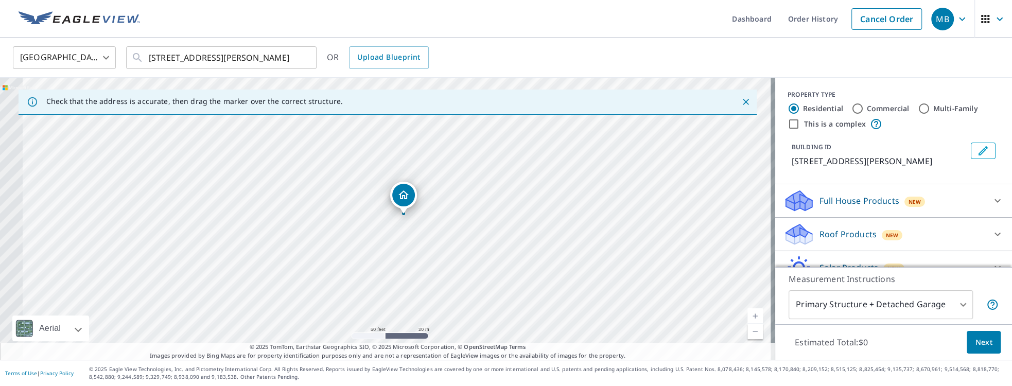
drag, startPoint x: 374, startPoint y: 230, endPoint x: 448, endPoint y: 187, distance: 85.3
click at [448, 187] on div "[STREET_ADDRESS][PERSON_NAME]" at bounding box center [387, 219] width 775 height 282
drag, startPoint x: 399, startPoint y: 196, endPoint x: 399, endPoint y: 189, distance: 6.2
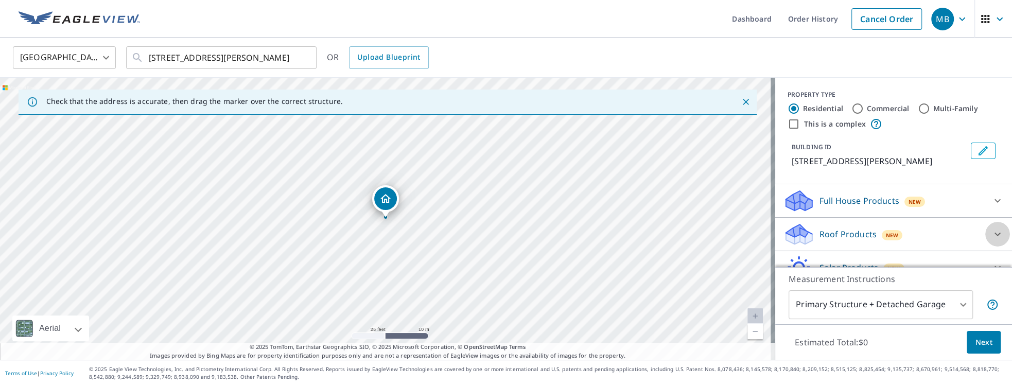
click at [752, 237] on icon at bounding box center [997, 234] width 12 height 12
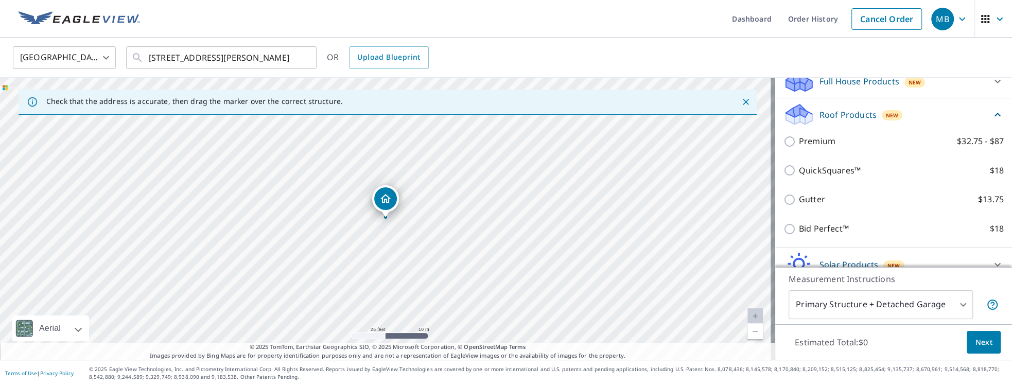
scroll to position [167, 0]
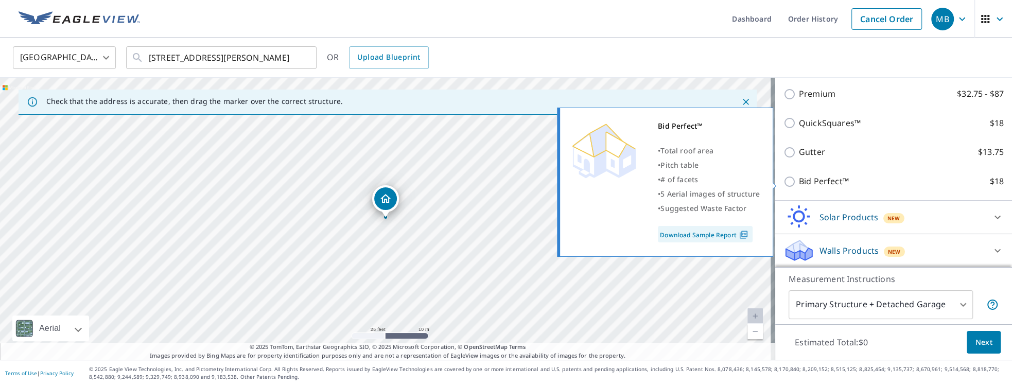
click at [752, 183] on input "Bid Perfect™ $18" at bounding box center [790, 181] width 15 height 12
checkbox input "true"
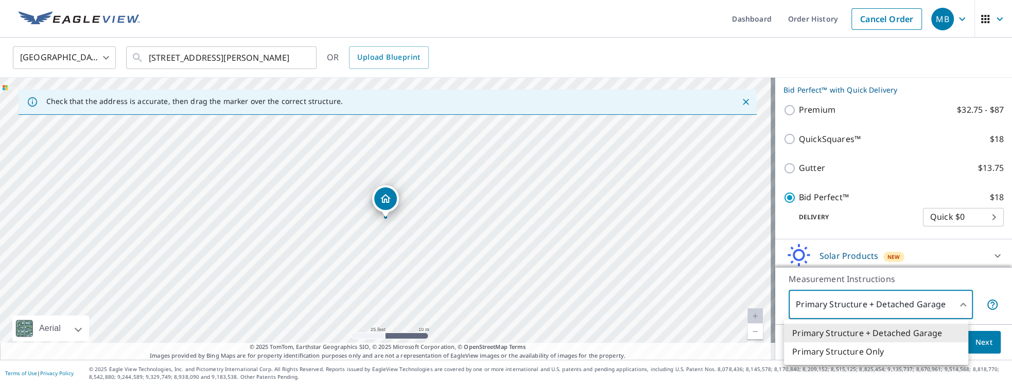
click at [752, 279] on body "MB MB Dashboard Order History Cancel Order MB [GEOGRAPHIC_DATA] [GEOGRAPHIC_DAT…" at bounding box center [506, 193] width 1012 height 386
click at [752, 279] on li "Primary Structure Only" at bounding box center [876, 351] width 184 height 19
type input "2"
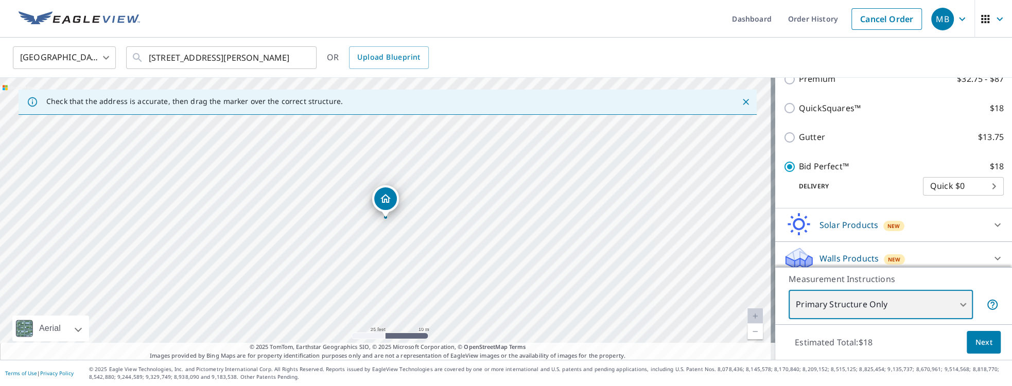
scroll to position [205, 0]
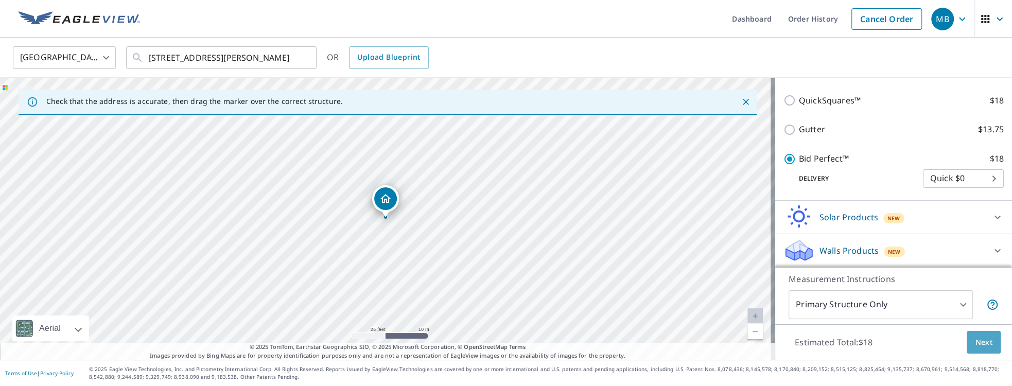
click at [752, 279] on span "Next" at bounding box center [983, 342] width 17 height 13
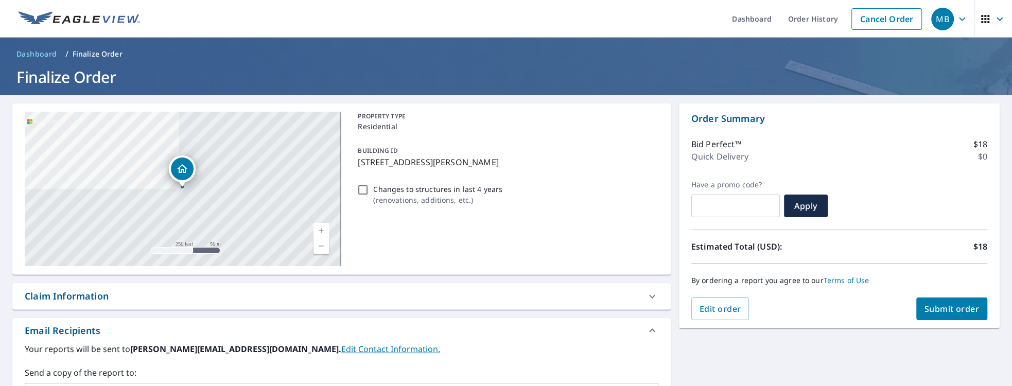
click at [752, 279] on span "Submit order" at bounding box center [951, 308] width 55 height 11
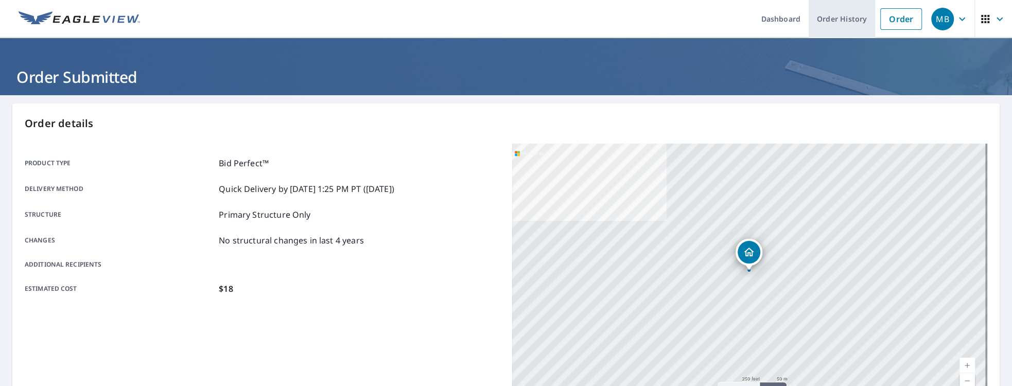
click at [752, 21] on link "Order History" at bounding box center [841, 19] width 66 height 38
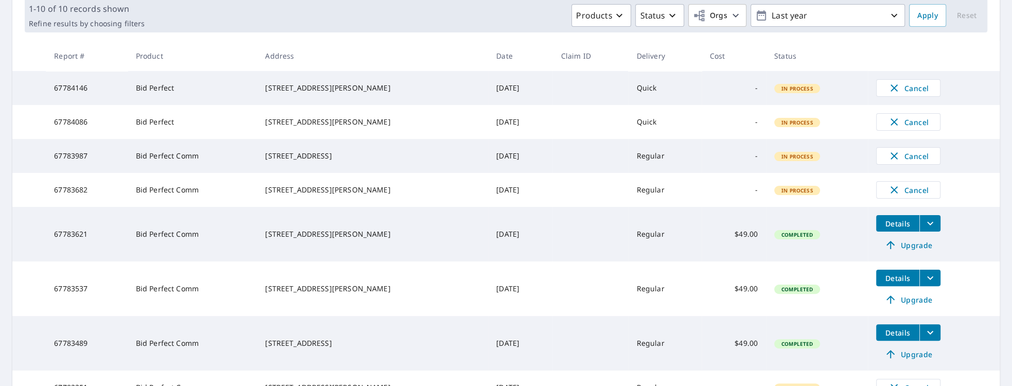
scroll to position [128, 0]
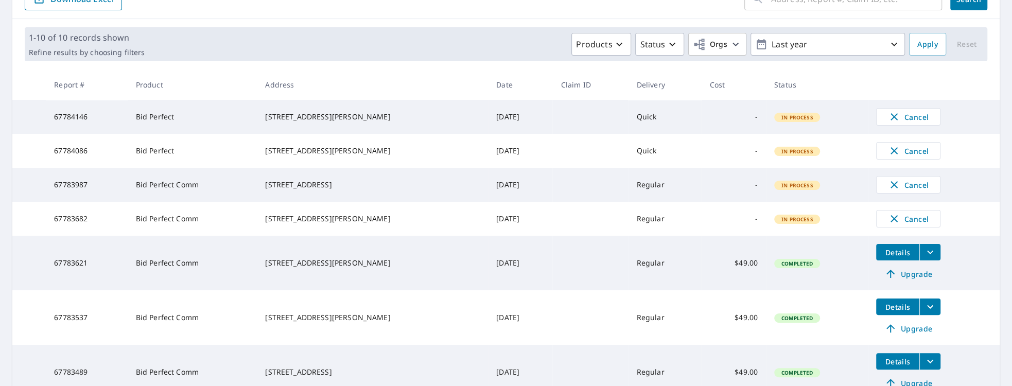
click at [752, 279] on span "Upgrade" at bounding box center [908, 274] width 52 height 12
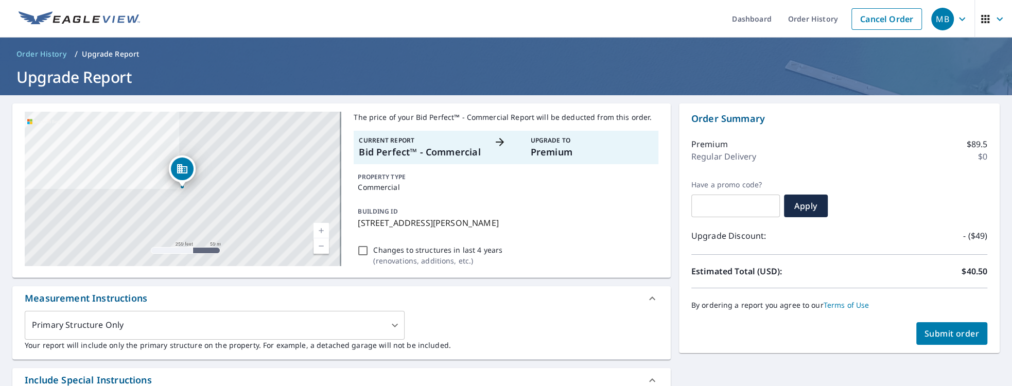
click at [37, 52] on span "Order History" at bounding box center [41, 54] width 50 height 10
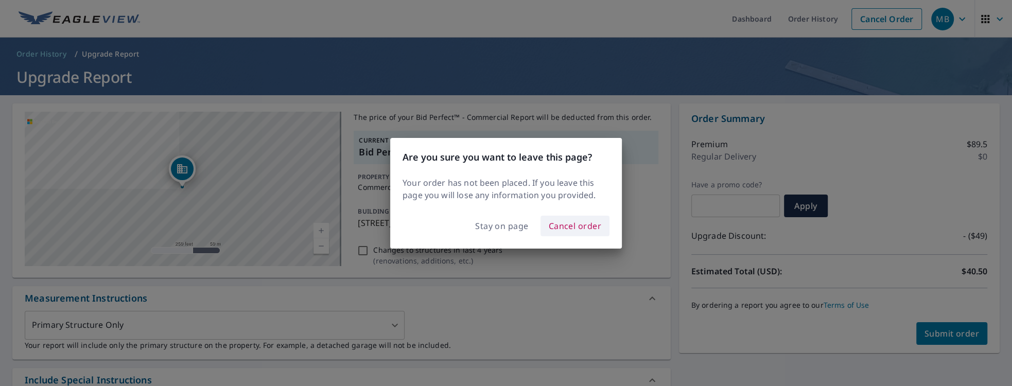
click at [566, 226] on span "Cancel order" at bounding box center [575, 226] width 53 height 14
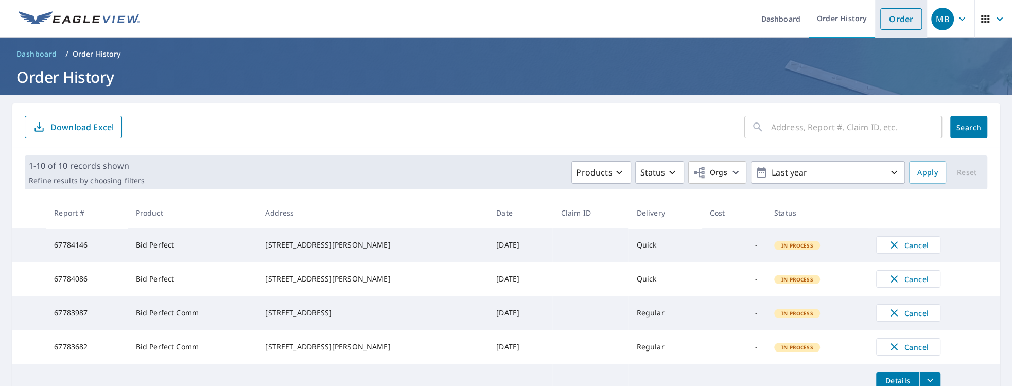
click at [752, 20] on link "Order" at bounding box center [901, 19] width 42 height 22
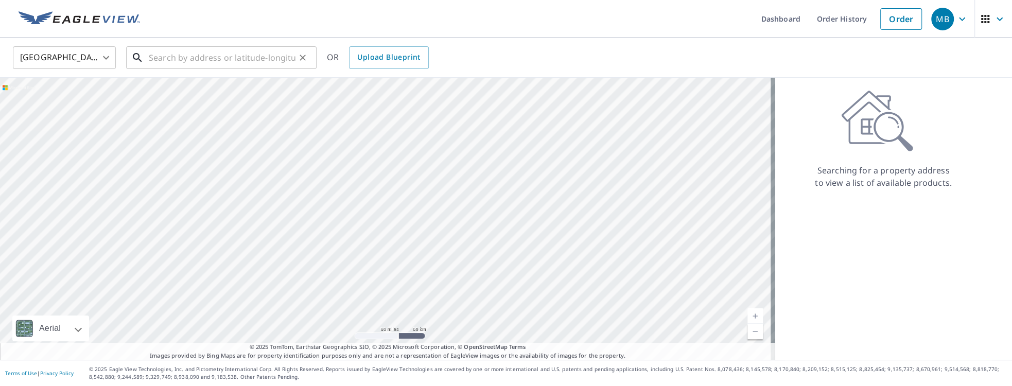
click at [180, 57] on input "text" at bounding box center [222, 57] width 147 height 29
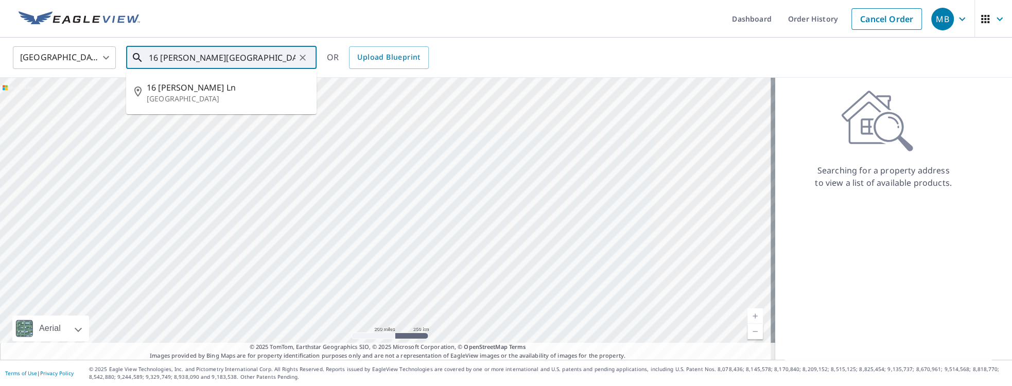
click at [179, 99] on p "[GEOGRAPHIC_DATA]" at bounding box center [228, 99] width 162 height 10
type input "[STREET_ADDRESS][PERSON_NAME]"
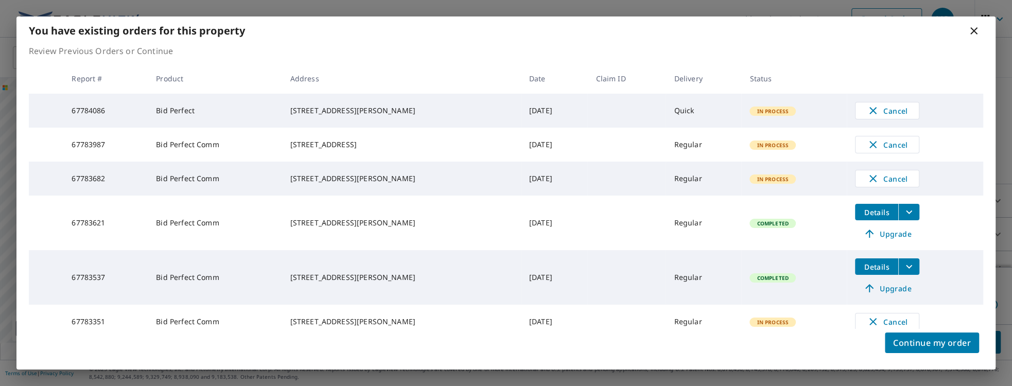
scroll to position [132, 0]
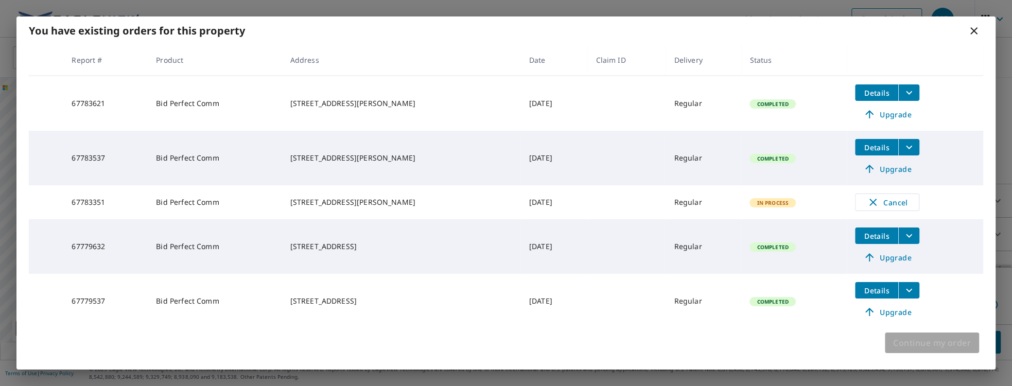
click at [752, 279] on span "Continue my order" at bounding box center [932, 343] width 78 height 14
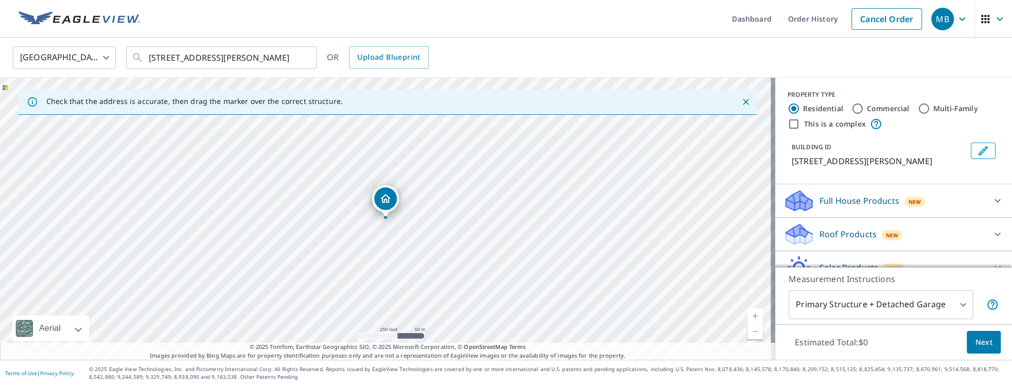
click at [752, 235] on icon at bounding box center [997, 234] width 12 height 12
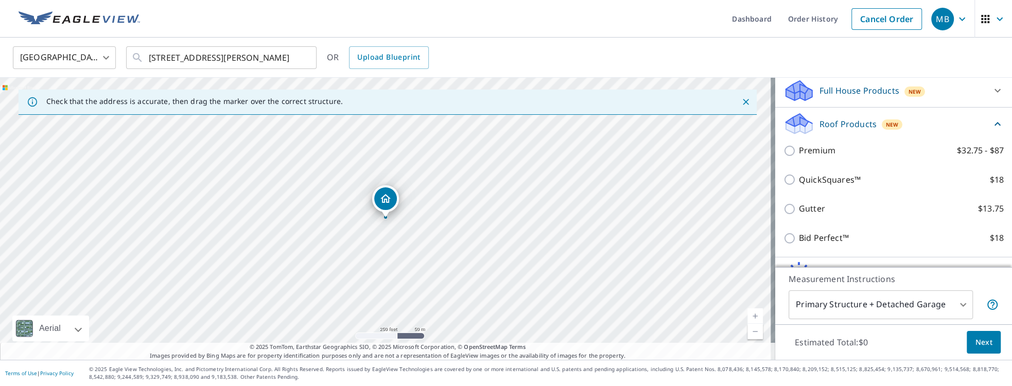
scroll to position [147, 0]
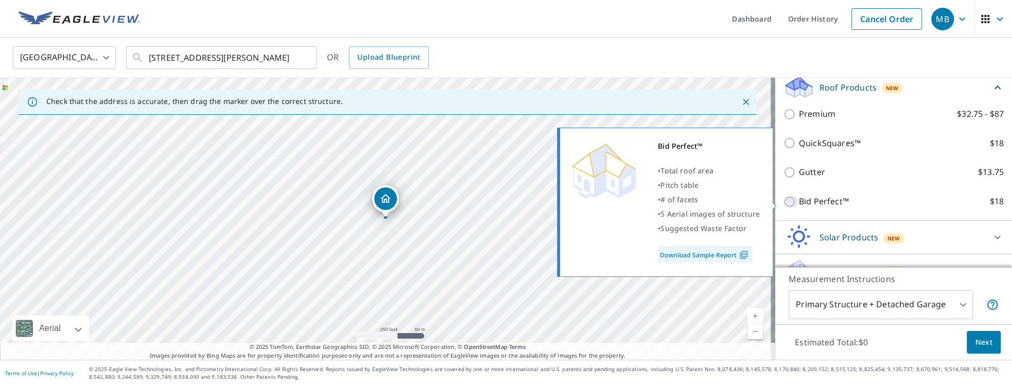
click at [752, 201] on input "Bid Perfect™ $18" at bounding box center [790, 202] width 15 height 12
checkbox input "true"
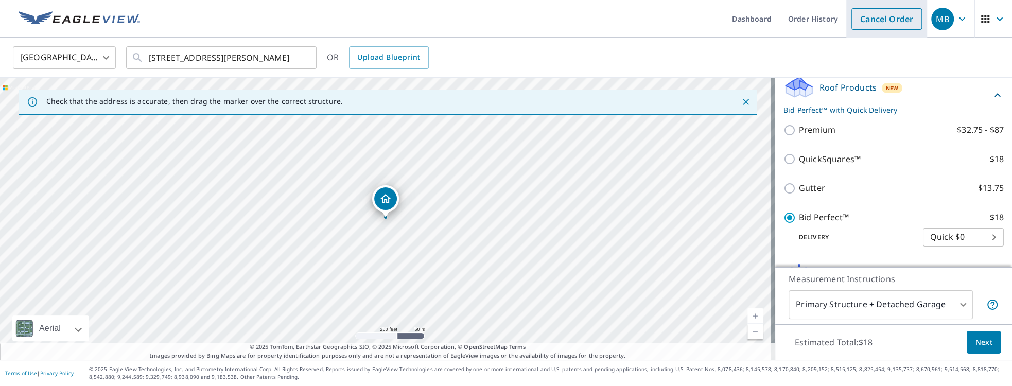
click at [752, 17] on link "Cancel Order" at bounding box center [886, 19] width 71 height 22
